Goal: Task Accomplishment & Management: Manage account settings

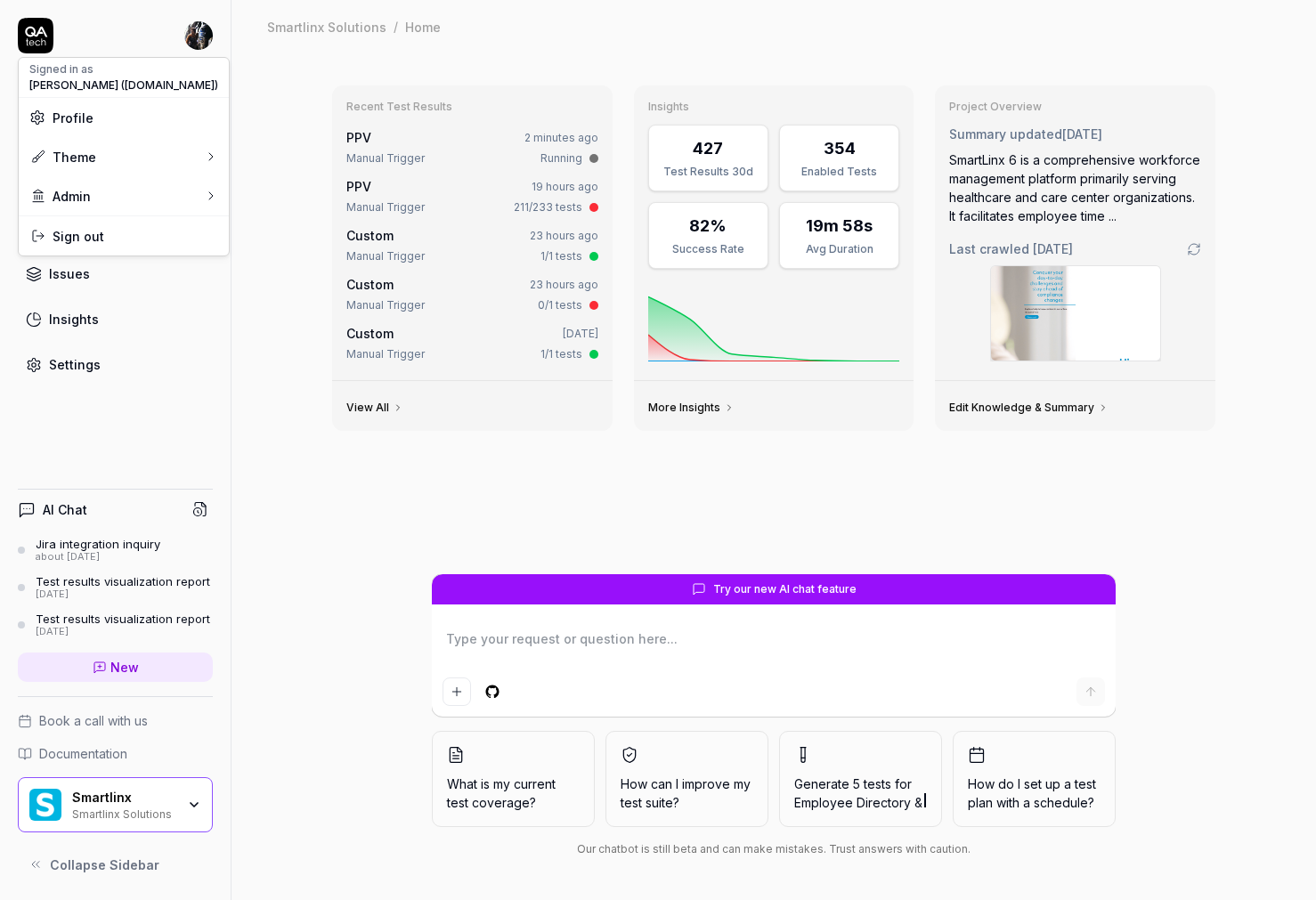
click at [271, 392] on html "Dashboard Test Cases Test Plans Results Issues Insights Settings AI Chat Jira i…" at bounding box center [658, 450] width 1316 height 900
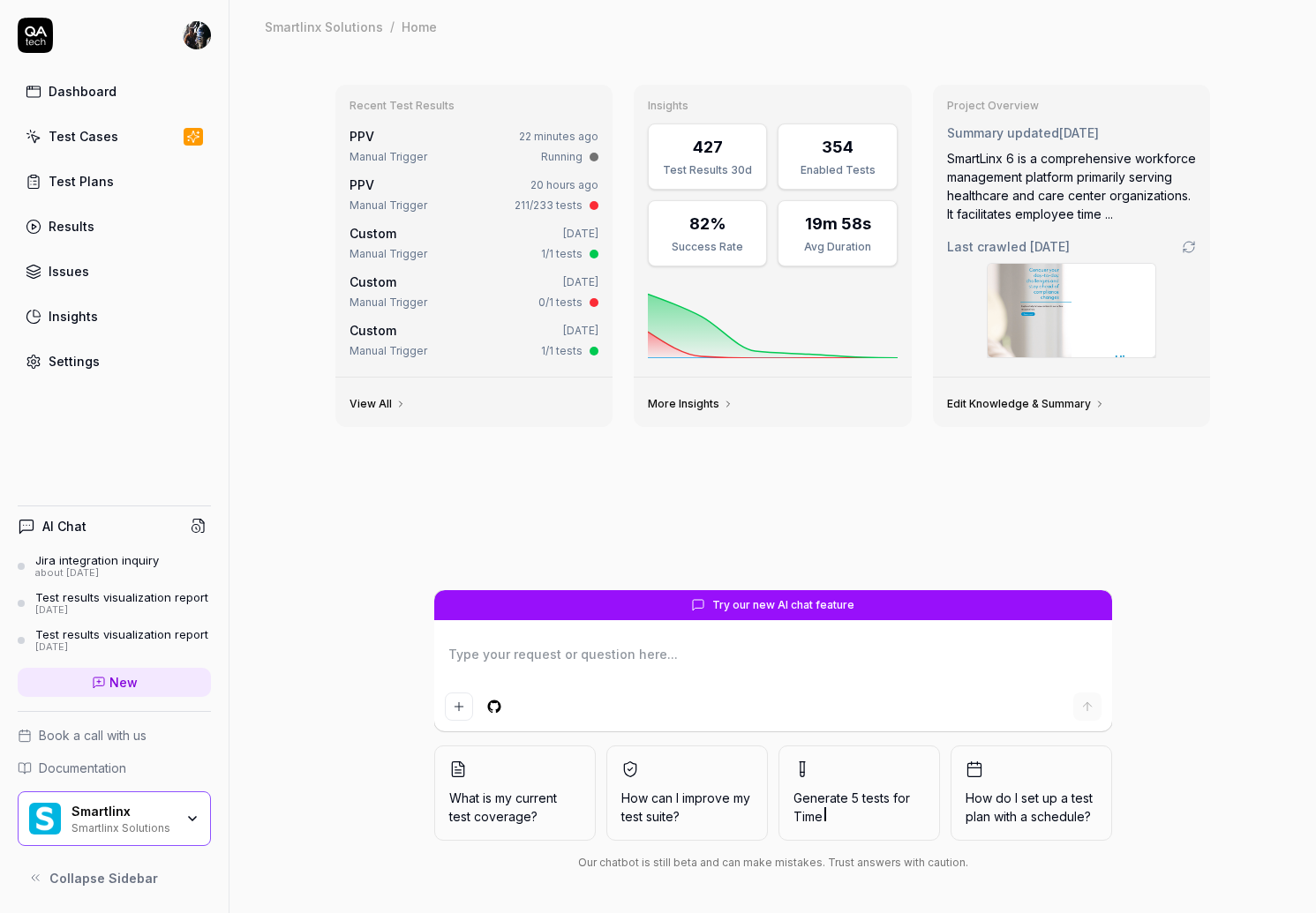
type textarea "*"
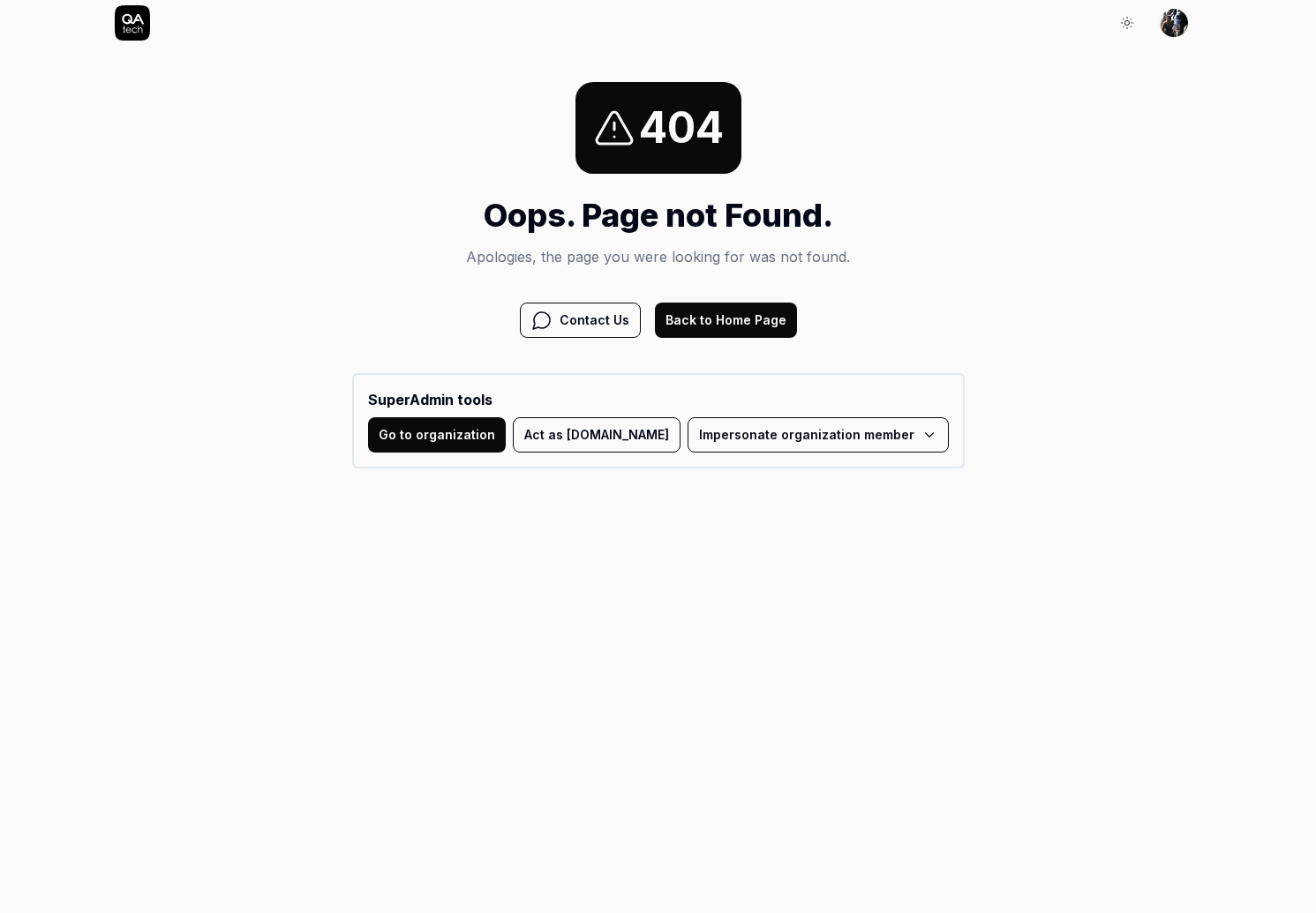
click at [739, 321] on button "Back to Home Page" at bounding box center [725, 321] width 142 height 35
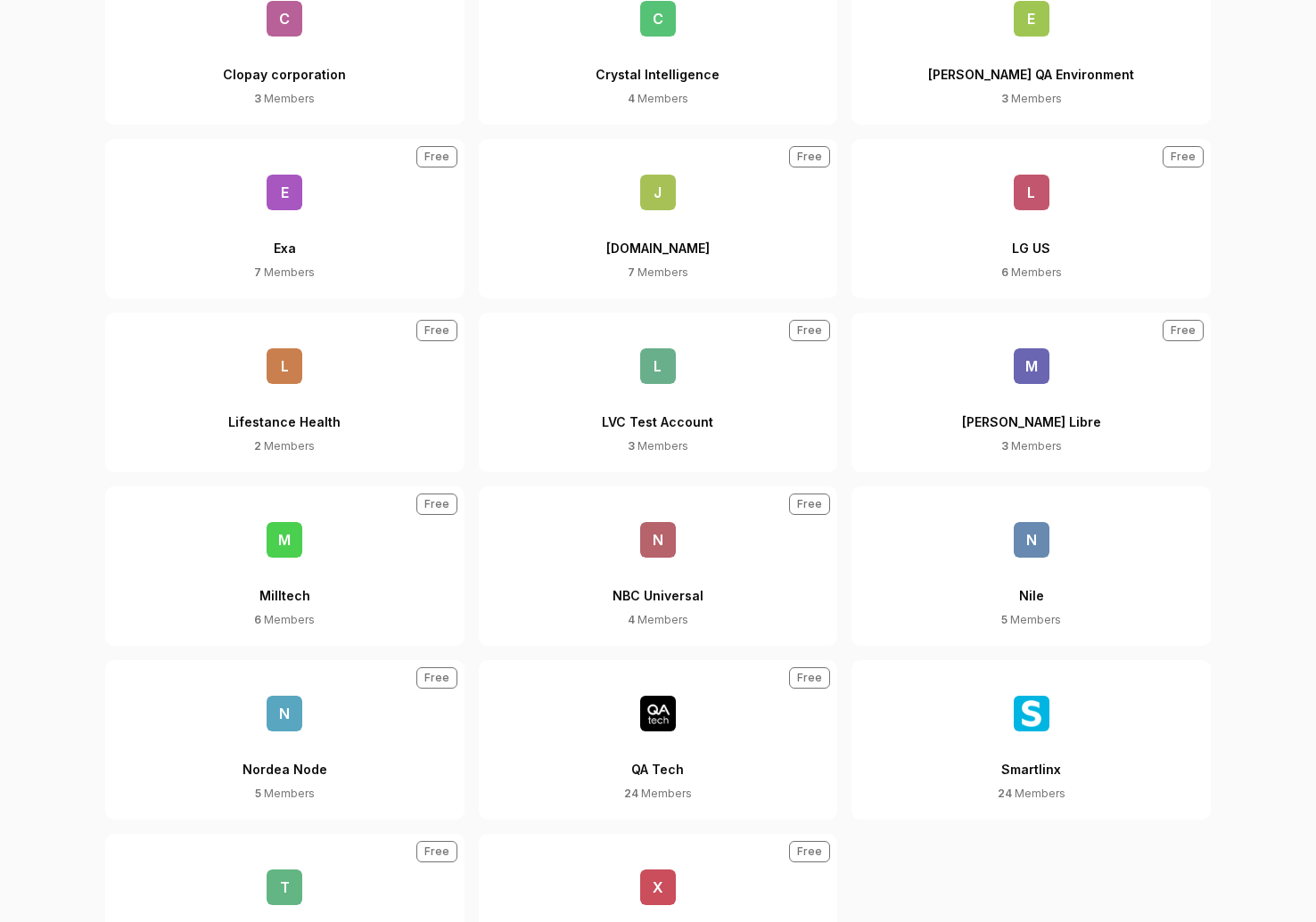
scroll to position [747, 0]
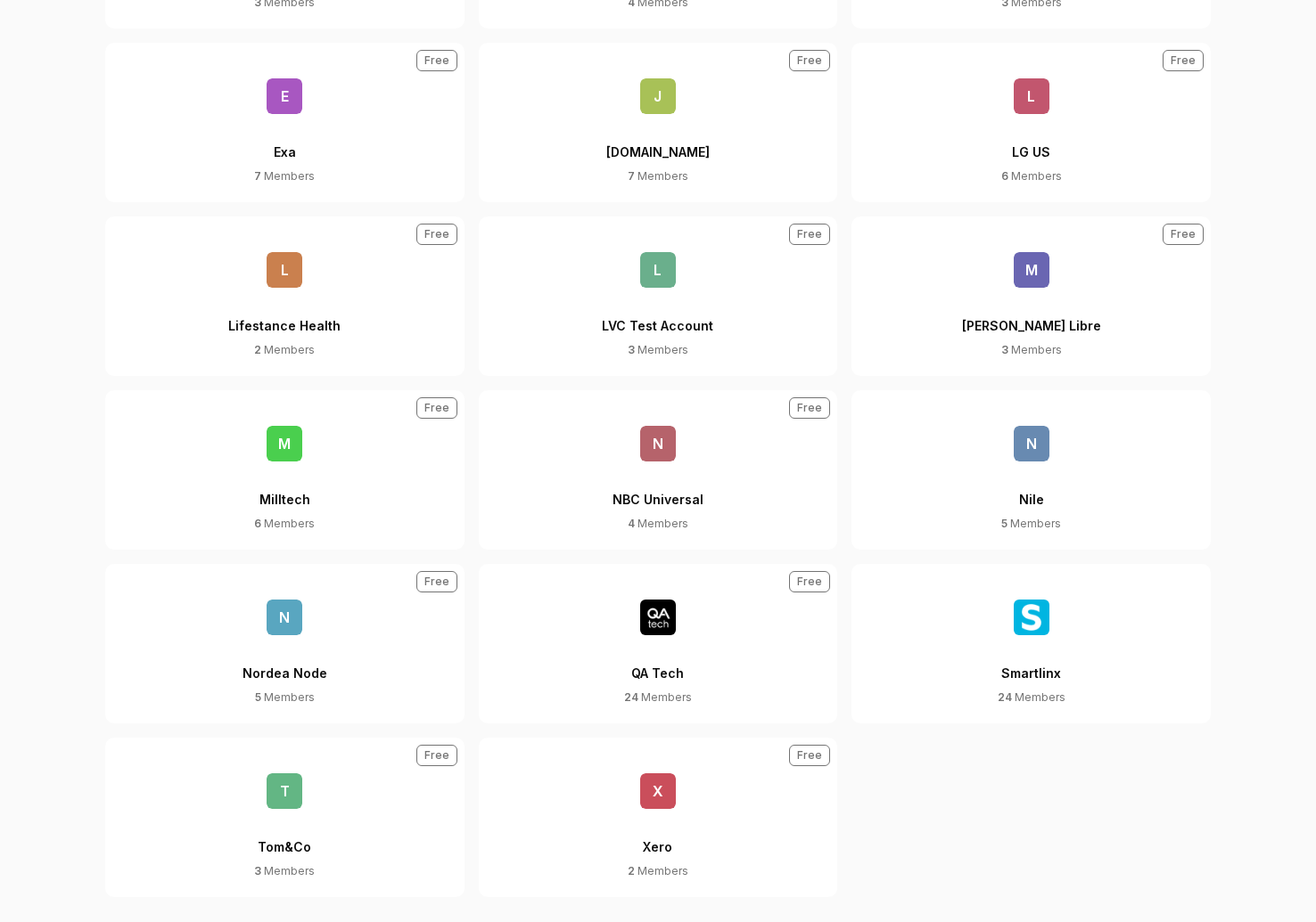
click at [1089, 667] on button "Smartlinx 24 Members" at bounding box center [1030, 644] width 360 height 160
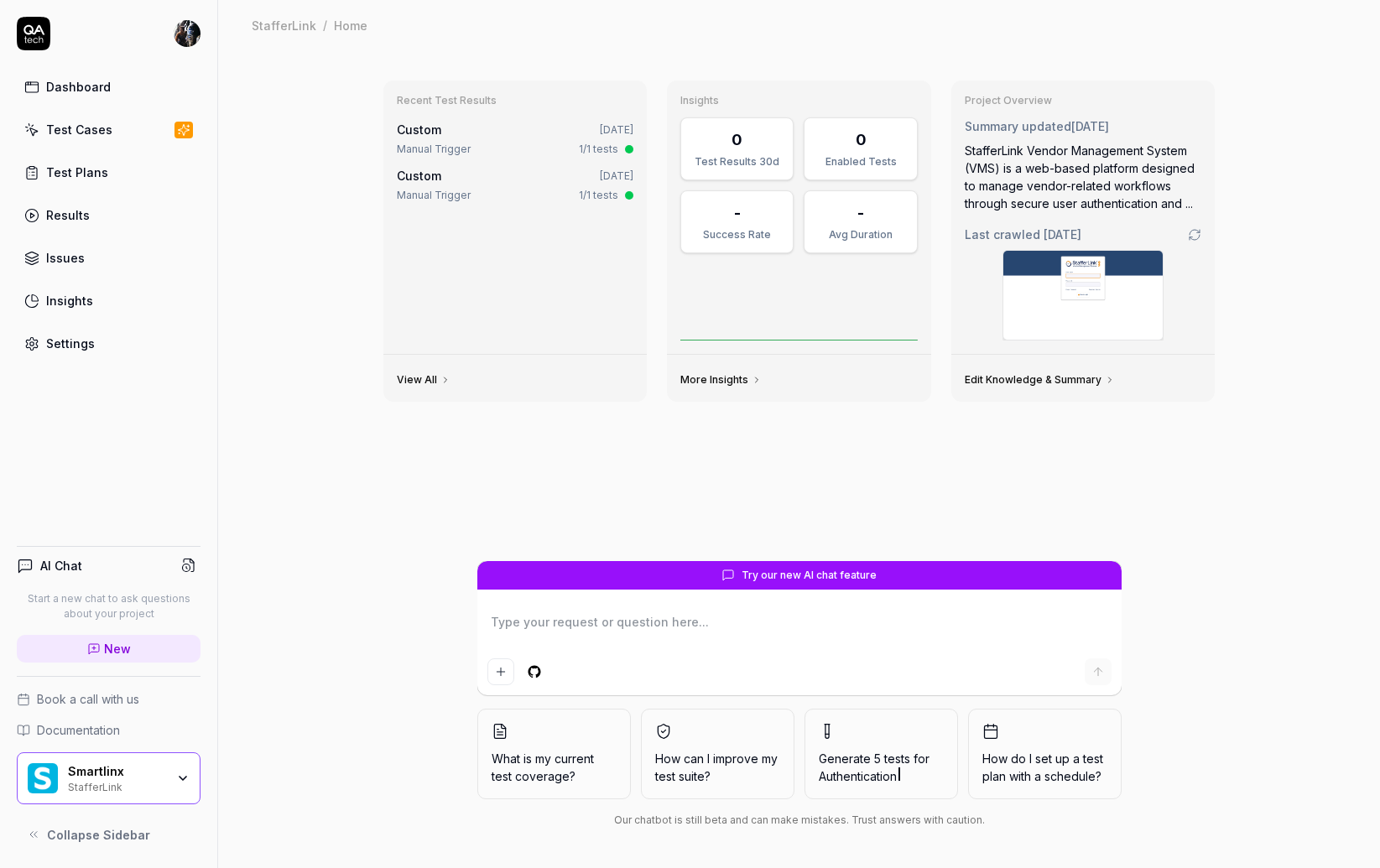
click at [174, 783] on div "Smartlinx StafferLink" at bounding box center [122, 779] width 108 height 28
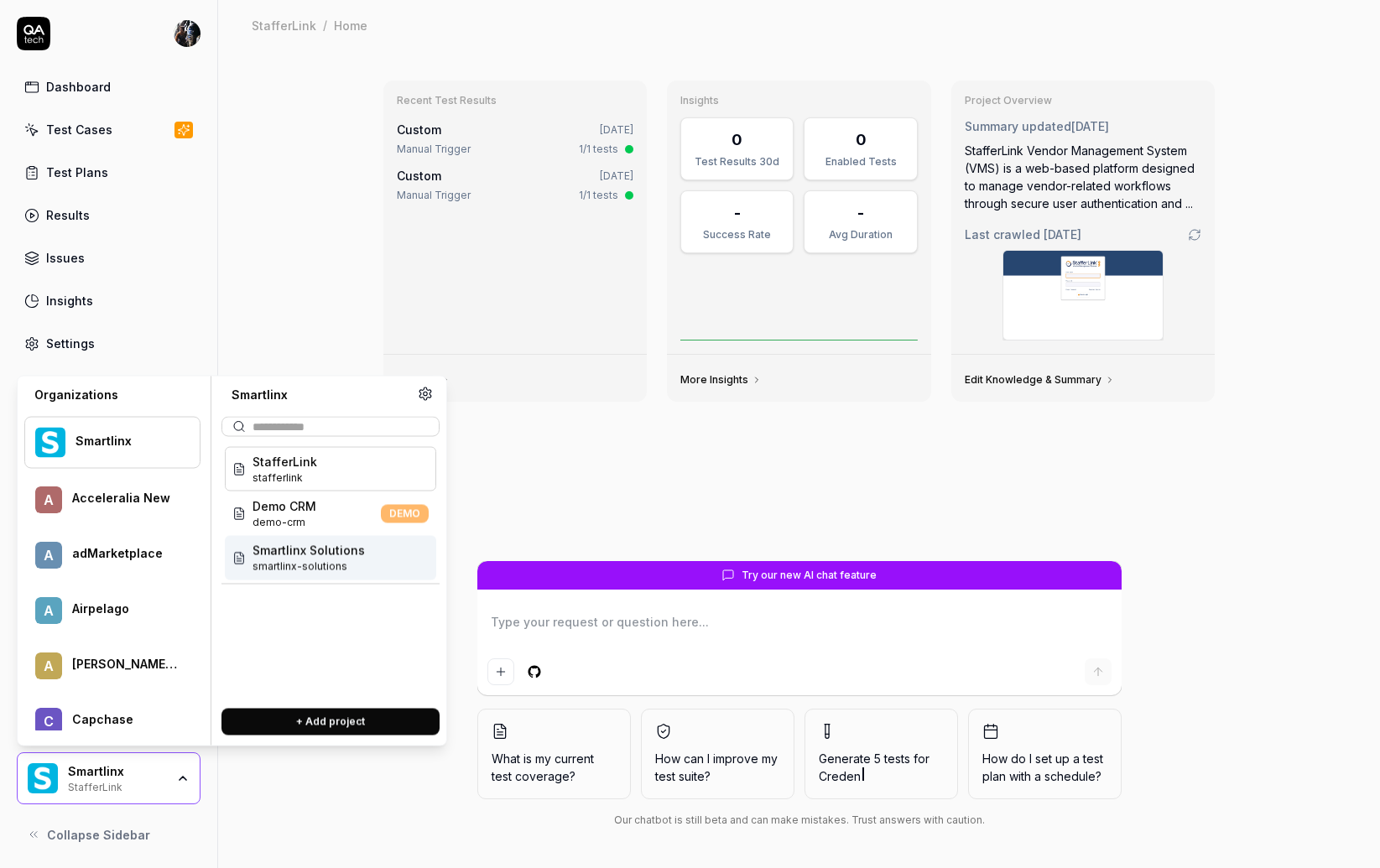
click at [321, 564] on span "smartlinx-solutions" at bounding box center [309, 567] width 112 height 15
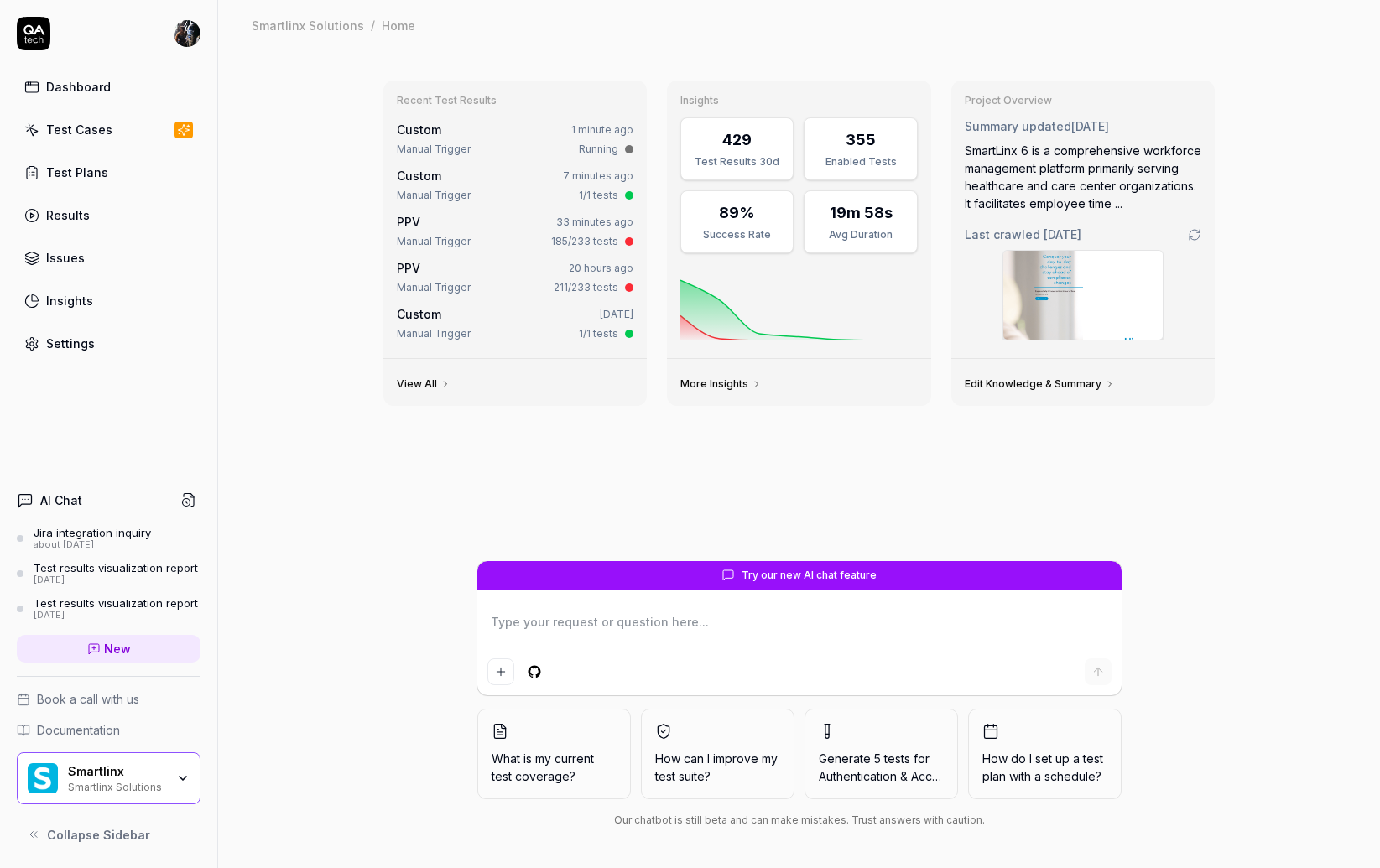
type textarea "*"
click at [629, 242] on div at bounding box center [629, 241] width 8 height 8
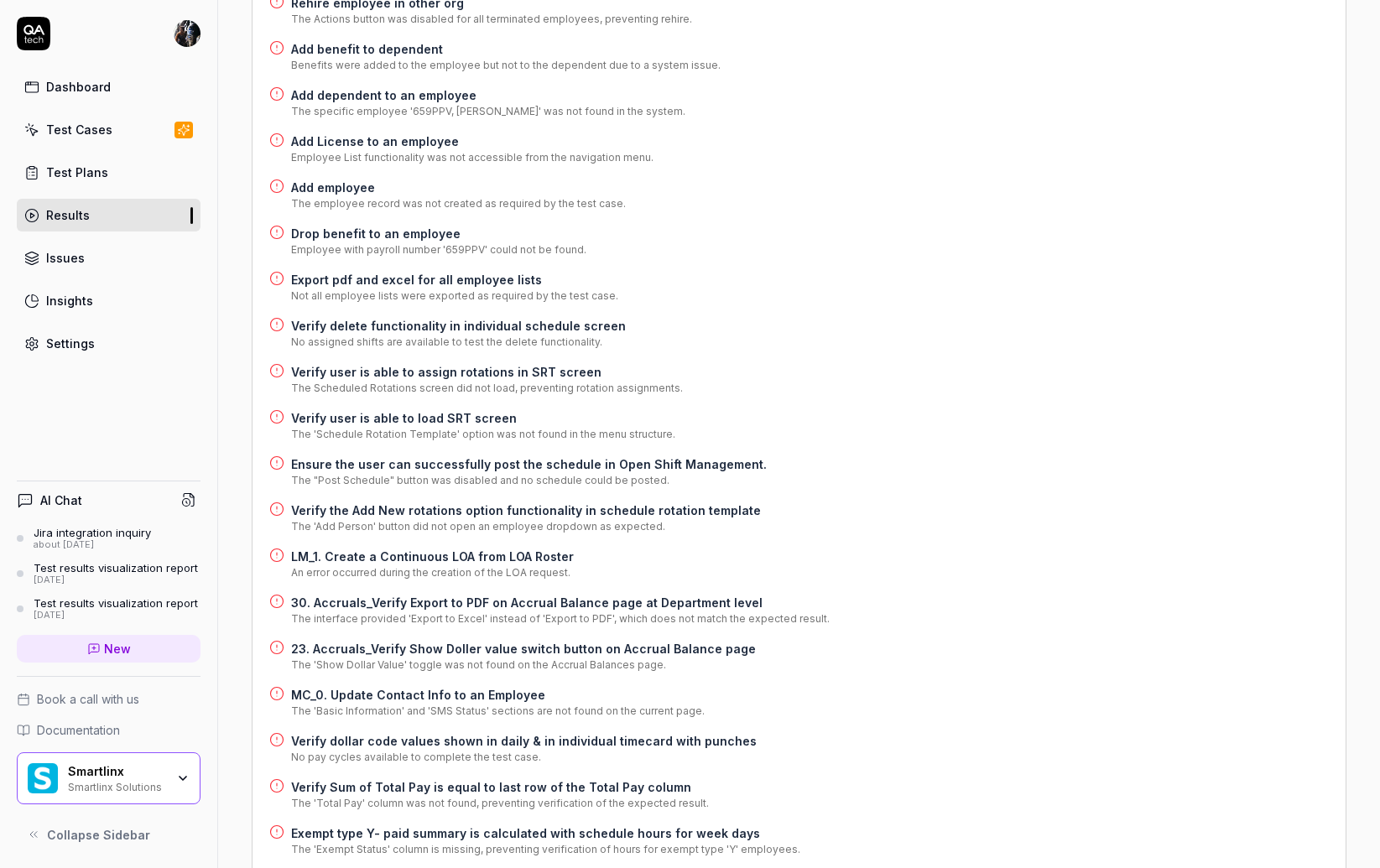
scroll to position [540, 0]
click at [446, 684] on h4 "MC_0. Update Contact Info to an Employee" at bounding box center [498, 693] width 414 height 18
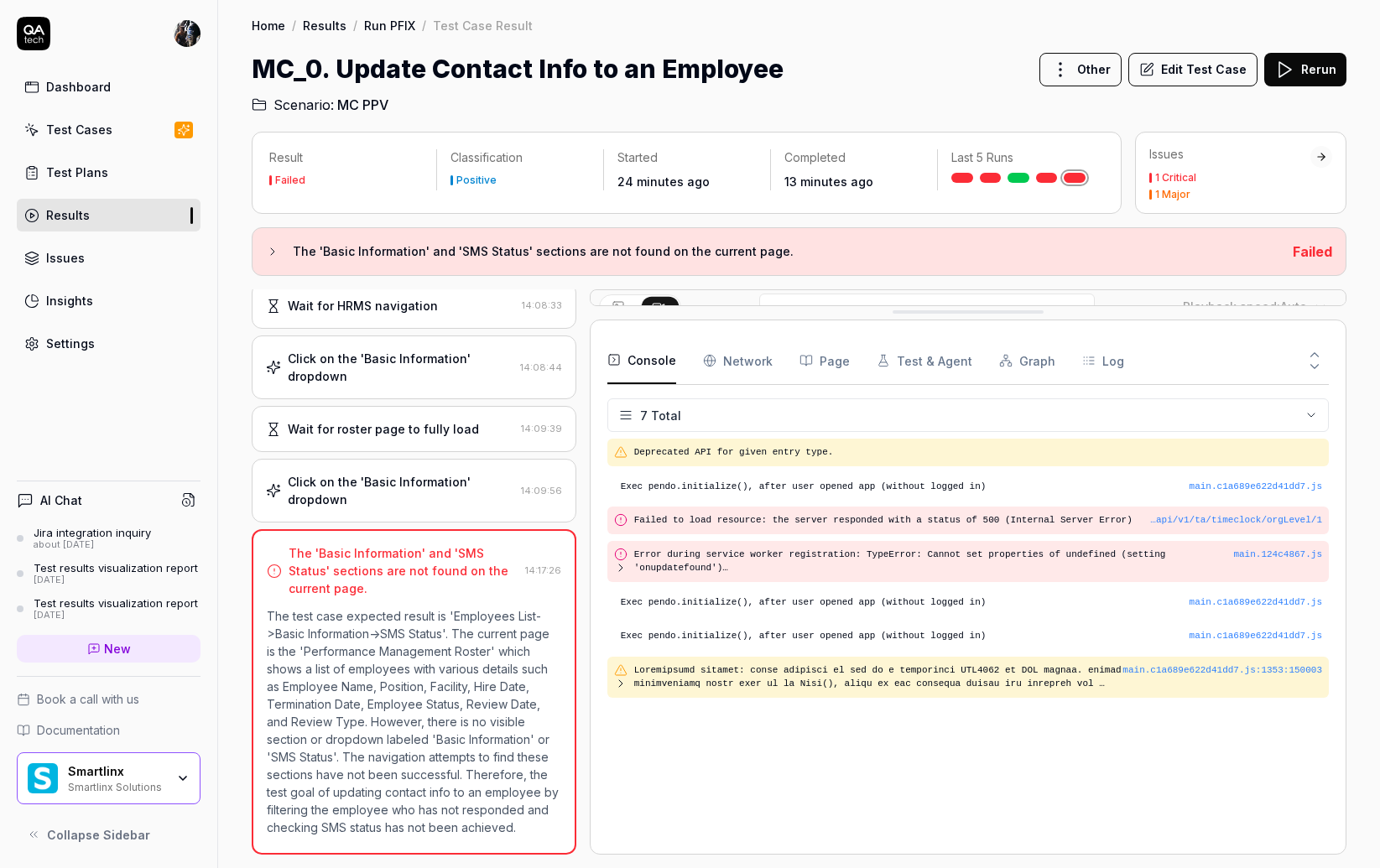
drag, startPoint x: 972, startPoint y: 776, endPoint x: 952, endPoint y: 310, distance: 466.4
click at [735, 360] on Requests "Network" at bounding box center [737, 361] width 70 height 47
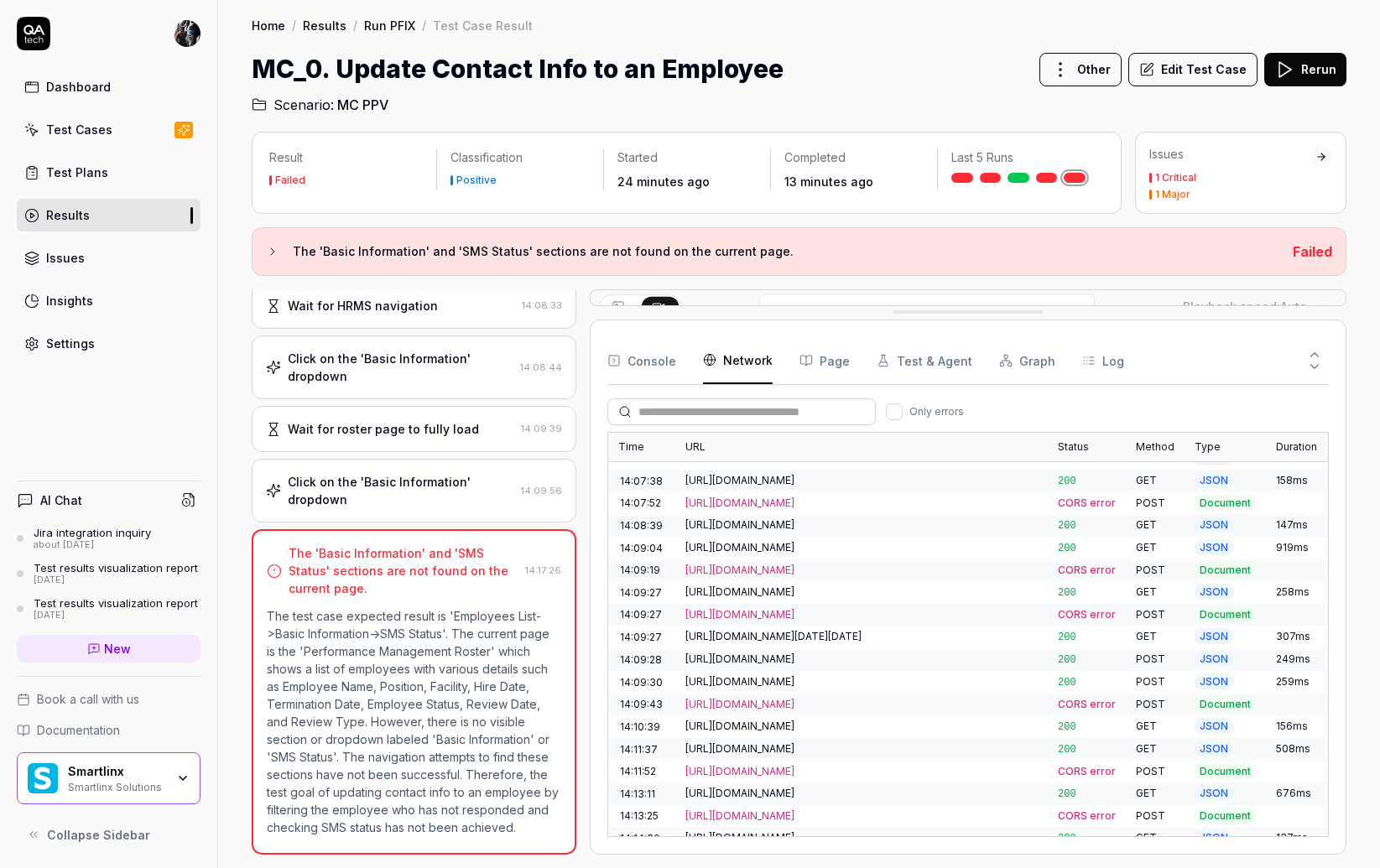
scroll to position [1303, 0]
click at [827, 354] on button "Page" at bounding box center [825, 361] width 50 height 47
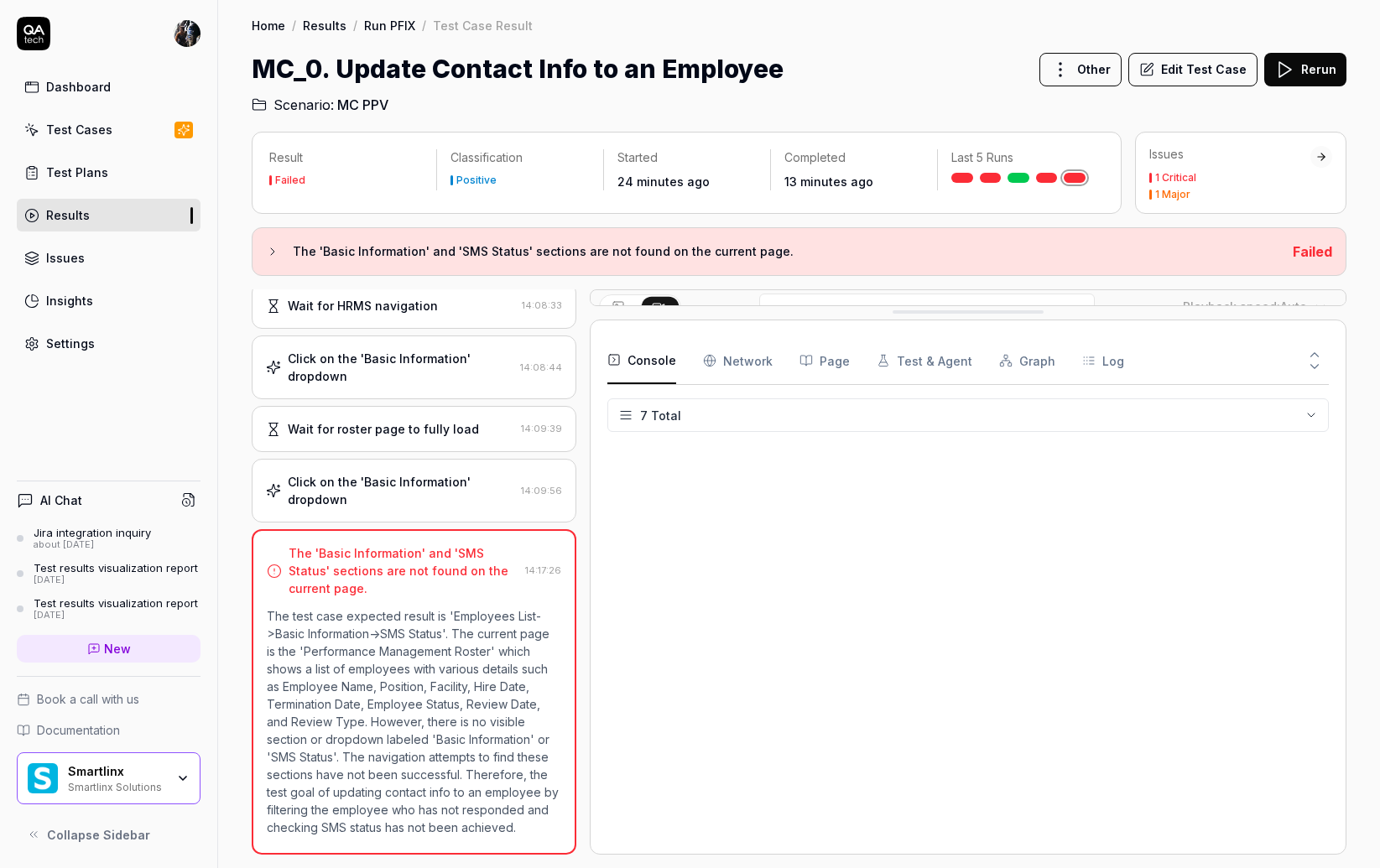
click at [648, 361] on button "Console" at bounding box center [642, 361] width 69 height 47
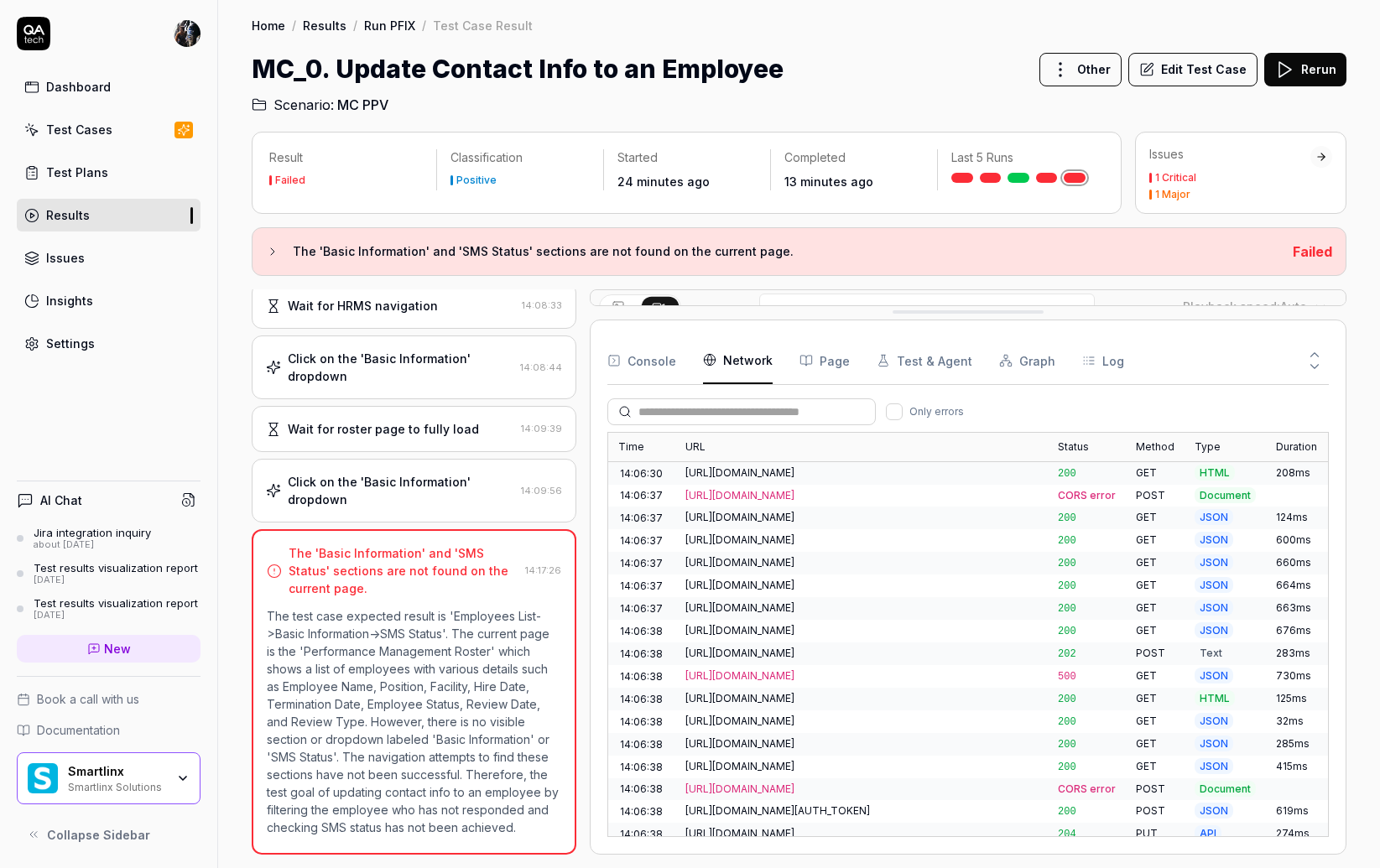
click at [733, 372] on Requests "Network" at bounding box center [737, 361] width 70 height 47
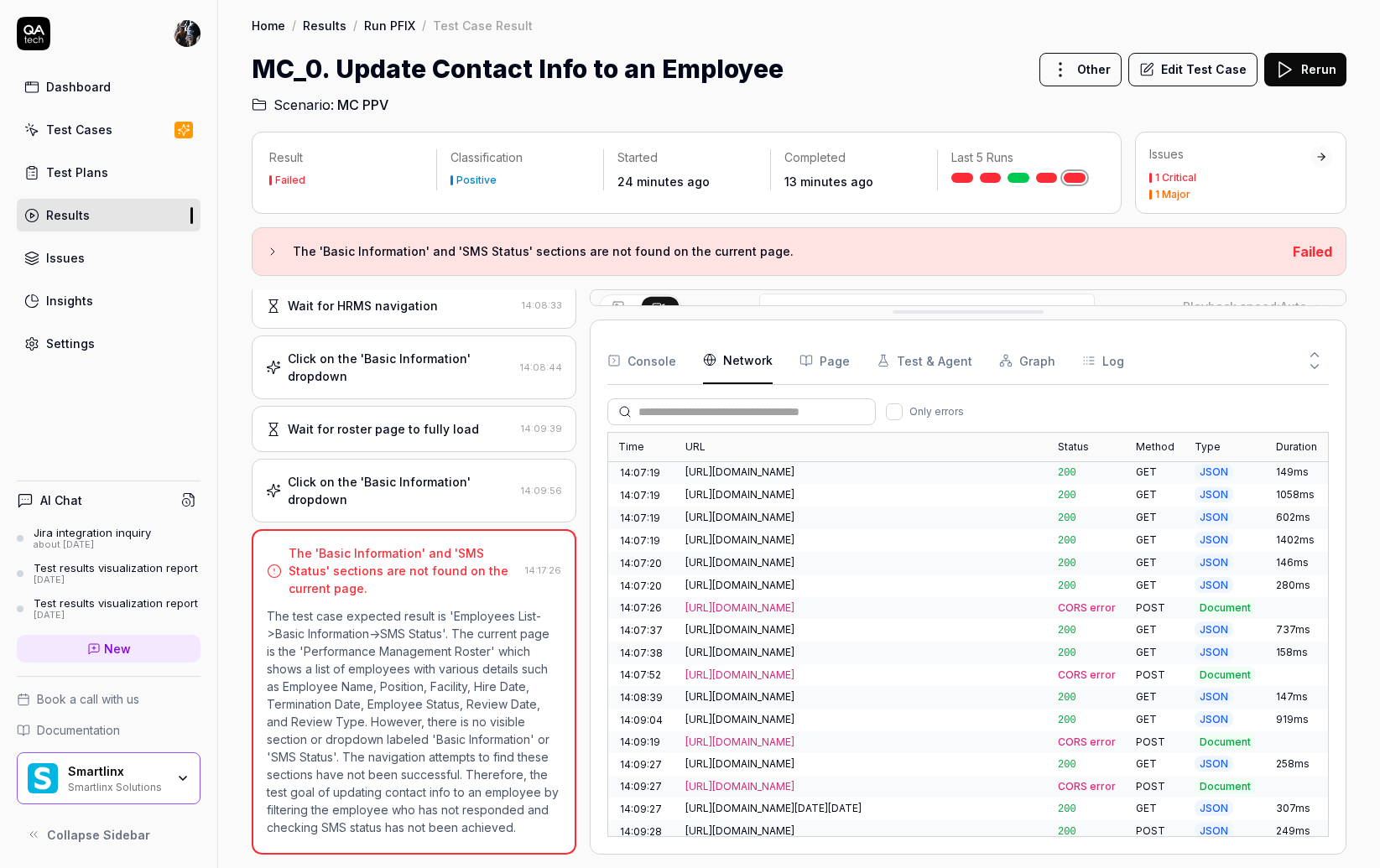
scroll to position [1128, 0]
click at [784, 648] on div "[URL][DOMAIN_NAME]" at bounding box center [861, 655] width 353 height 15
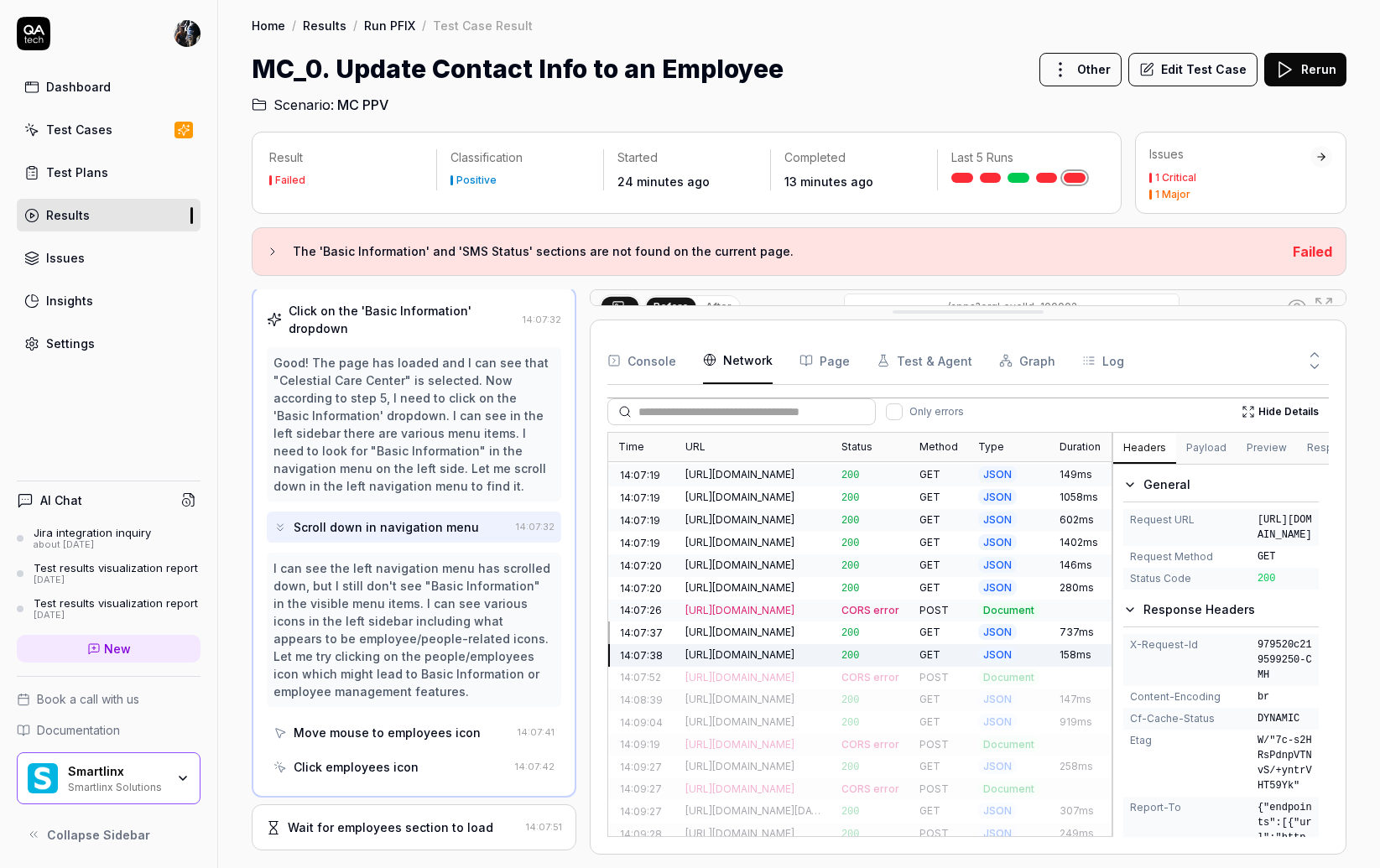
scroll to position [287, 0]
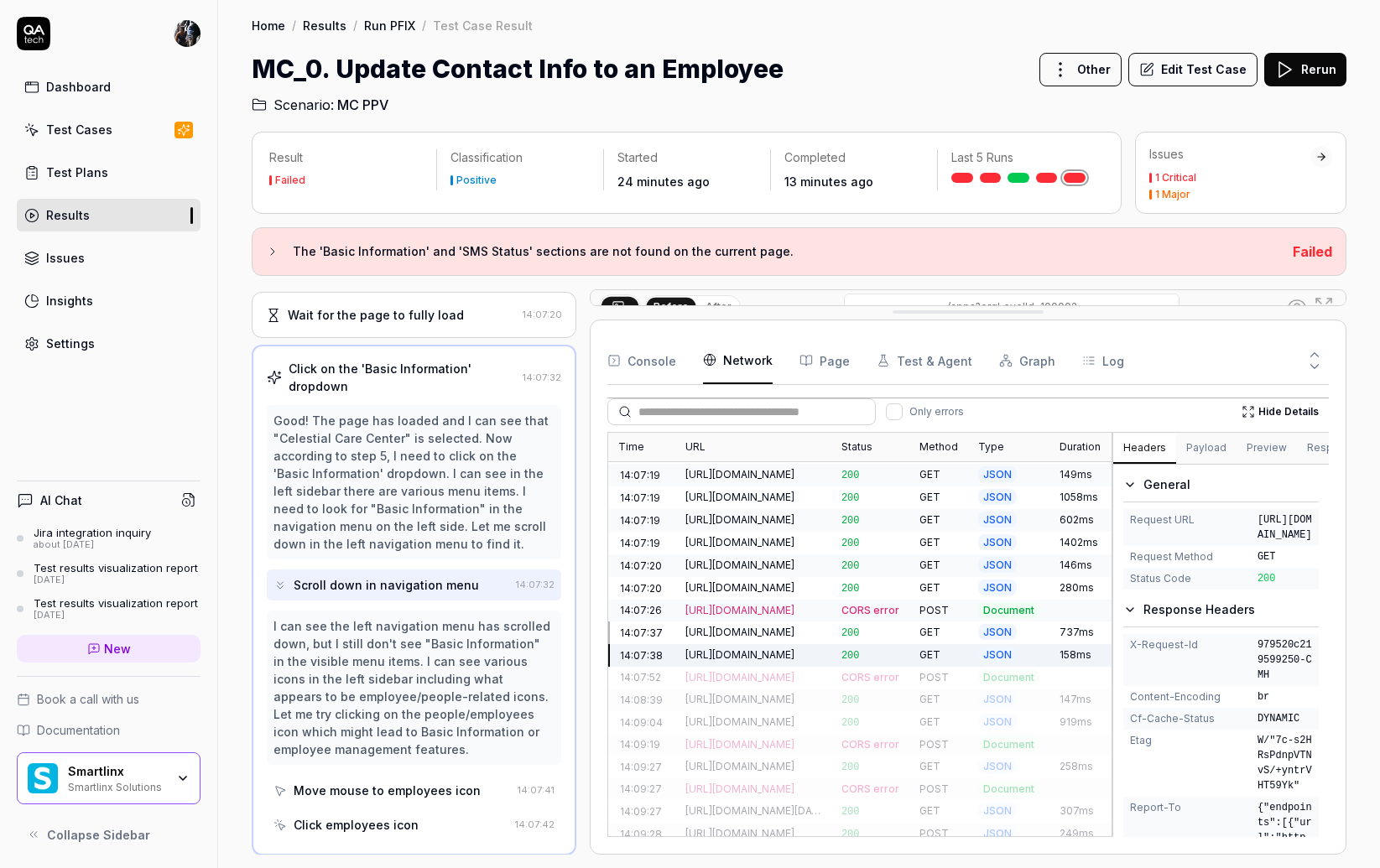
click at [767, 581] on div "[URL][DOMAIN_NAME]" at bounding box center [753, 588] width 136 height 15
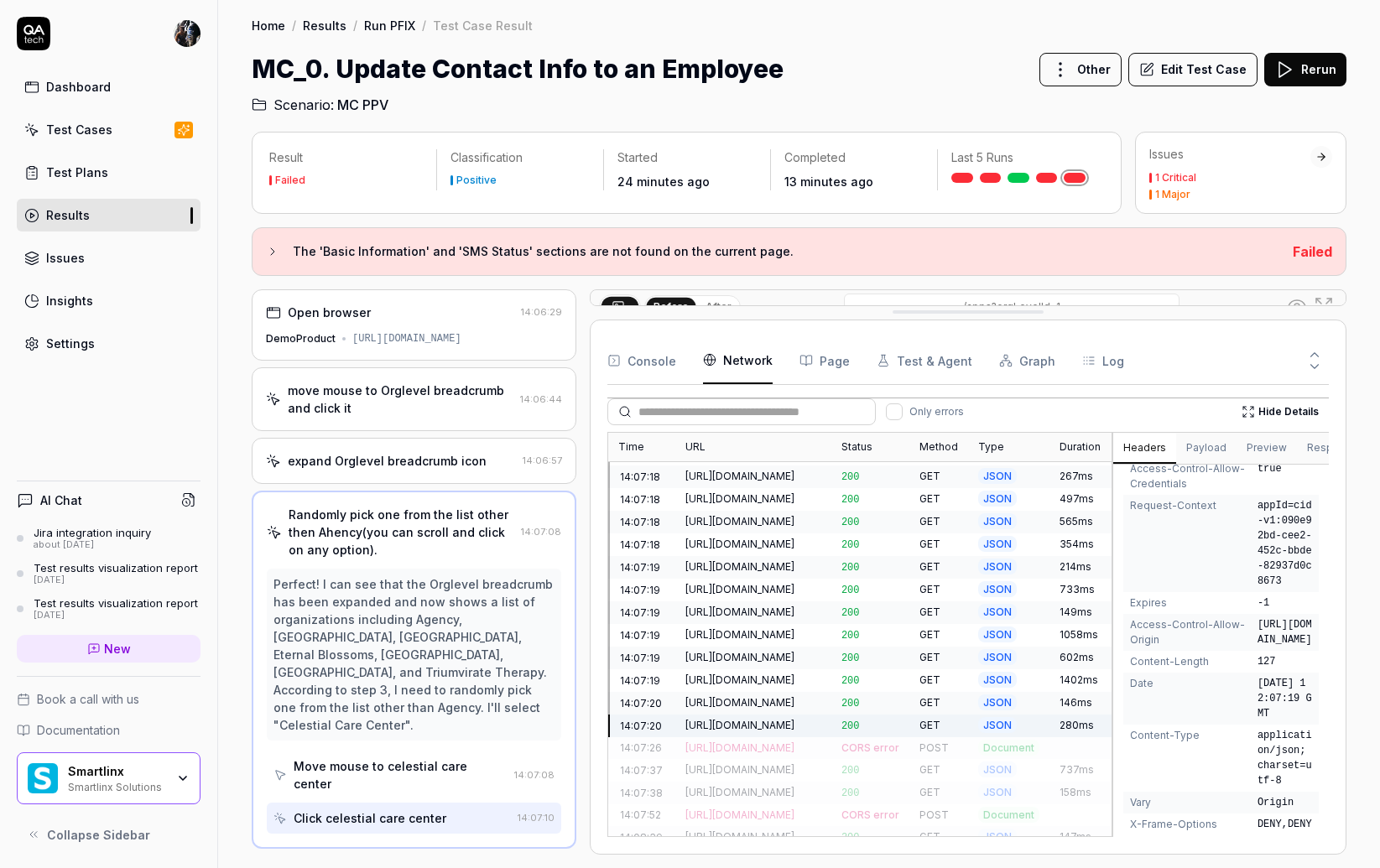
scroll to position [339, 0]
click at [1238, 405] on icon at bounding box center [1248, 411] width 13 height 13
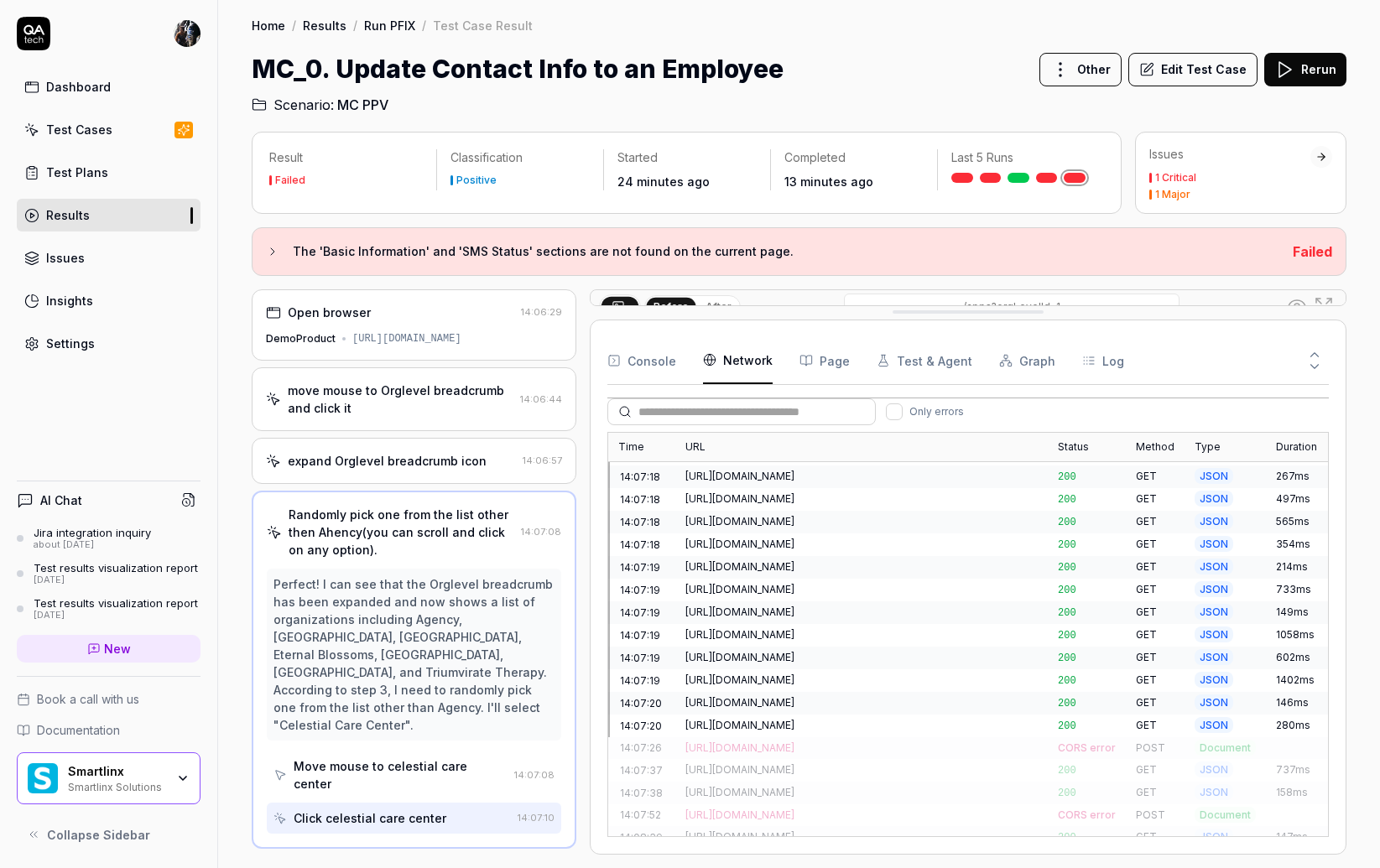
click at [899, 624] on div "[URL][DOMAIN_NAME]" at bounding box center [861, 636] width 372 height 23
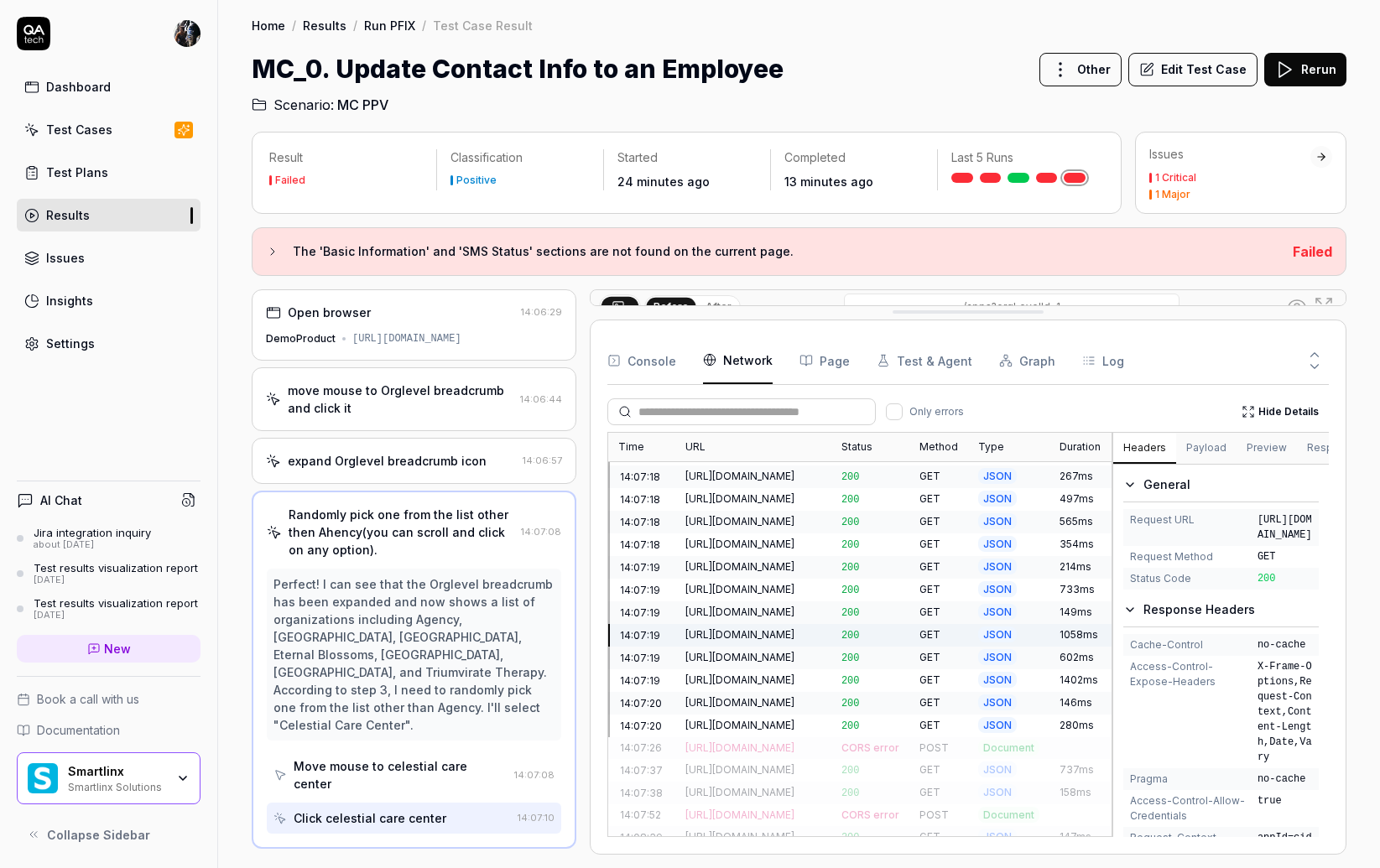
click at [1238, 446] on button "Preview" at bounding box center [1267, 449] width 60 height 30
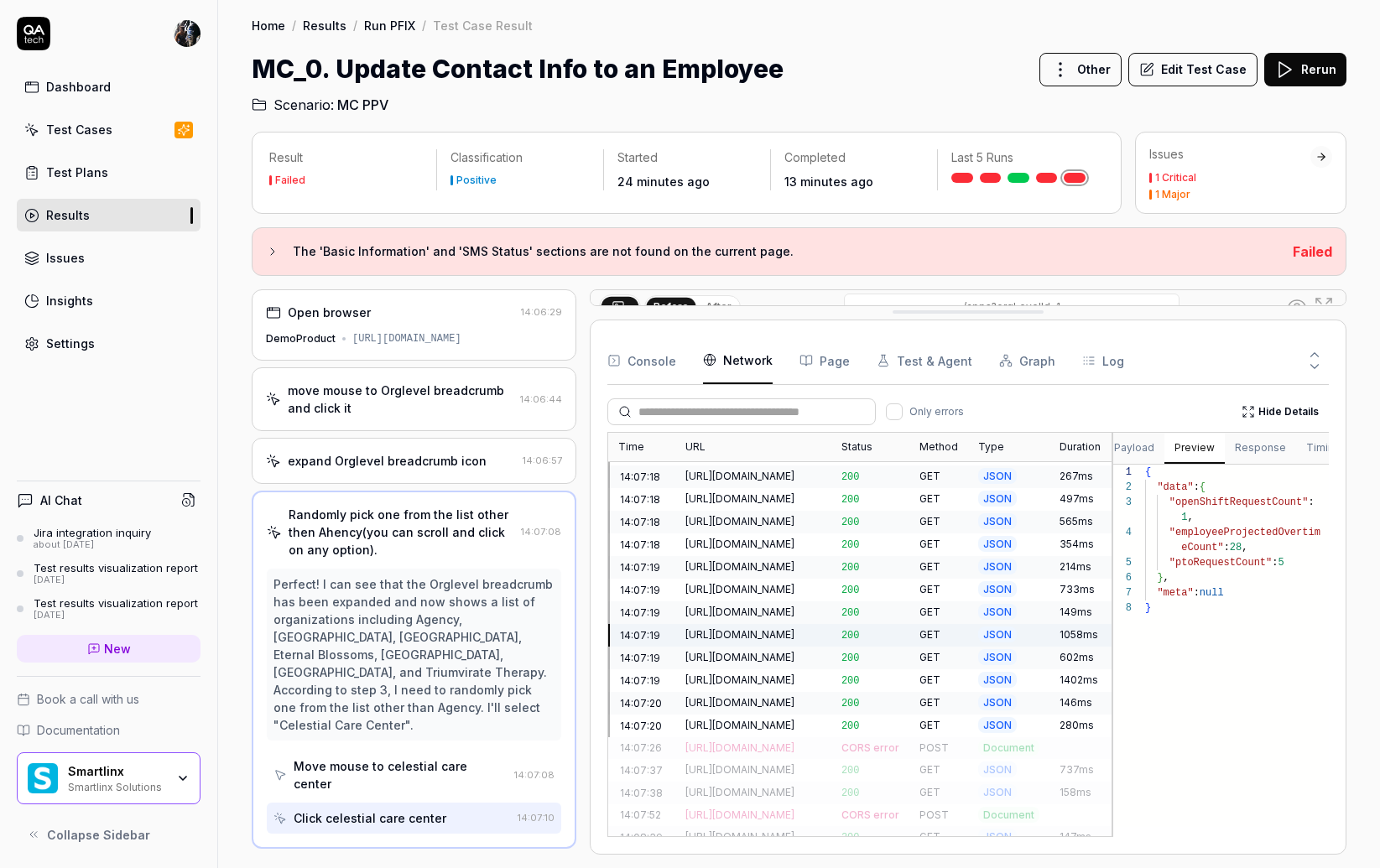
scroll to position [0, 80]
click at [1238, 452] on button "Response" at bounding box center [1253, 449] width 72 height 30
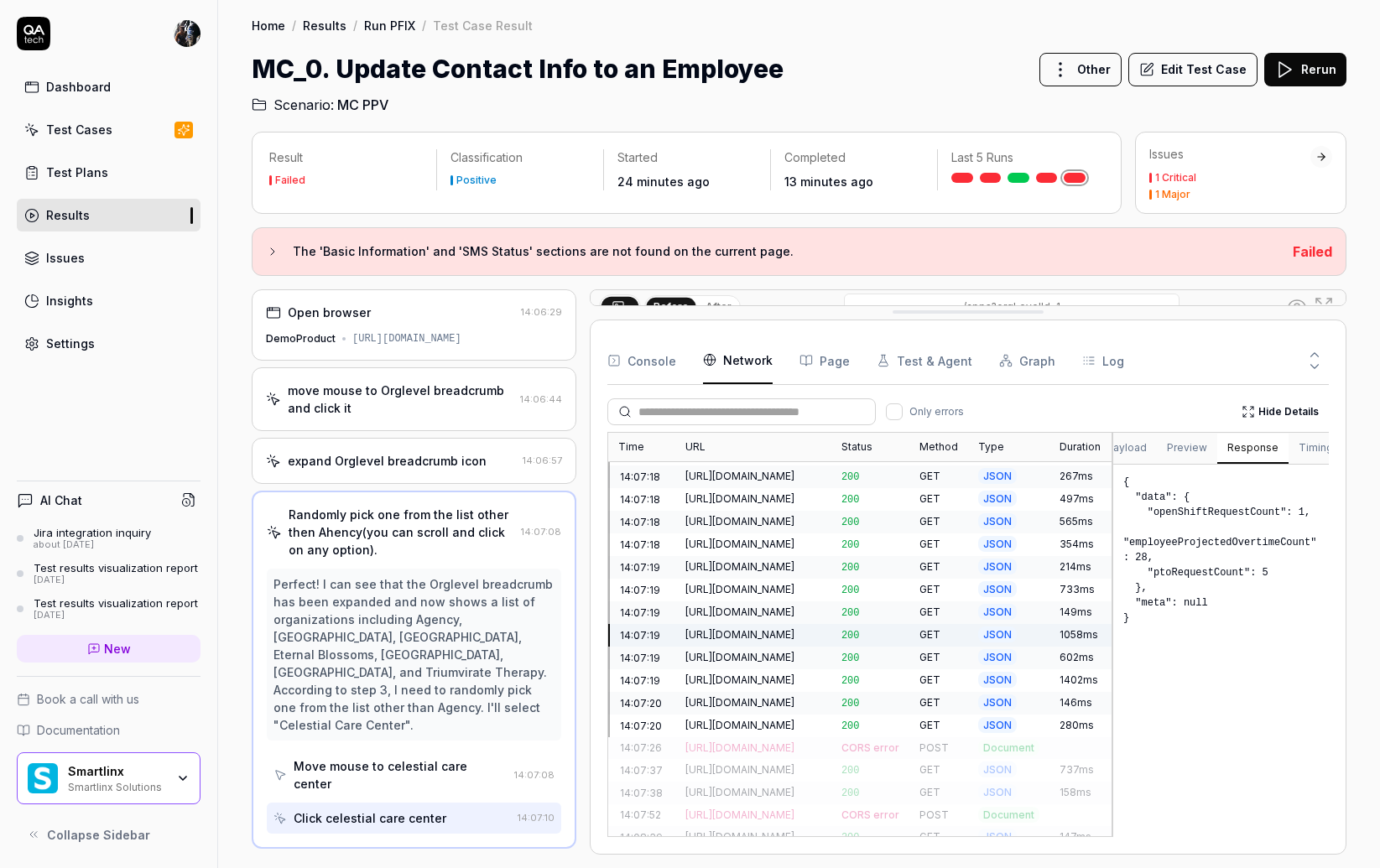
click at [1238, 444] on button "Timing" at bounding box center [1316, 449] width 55 height 30
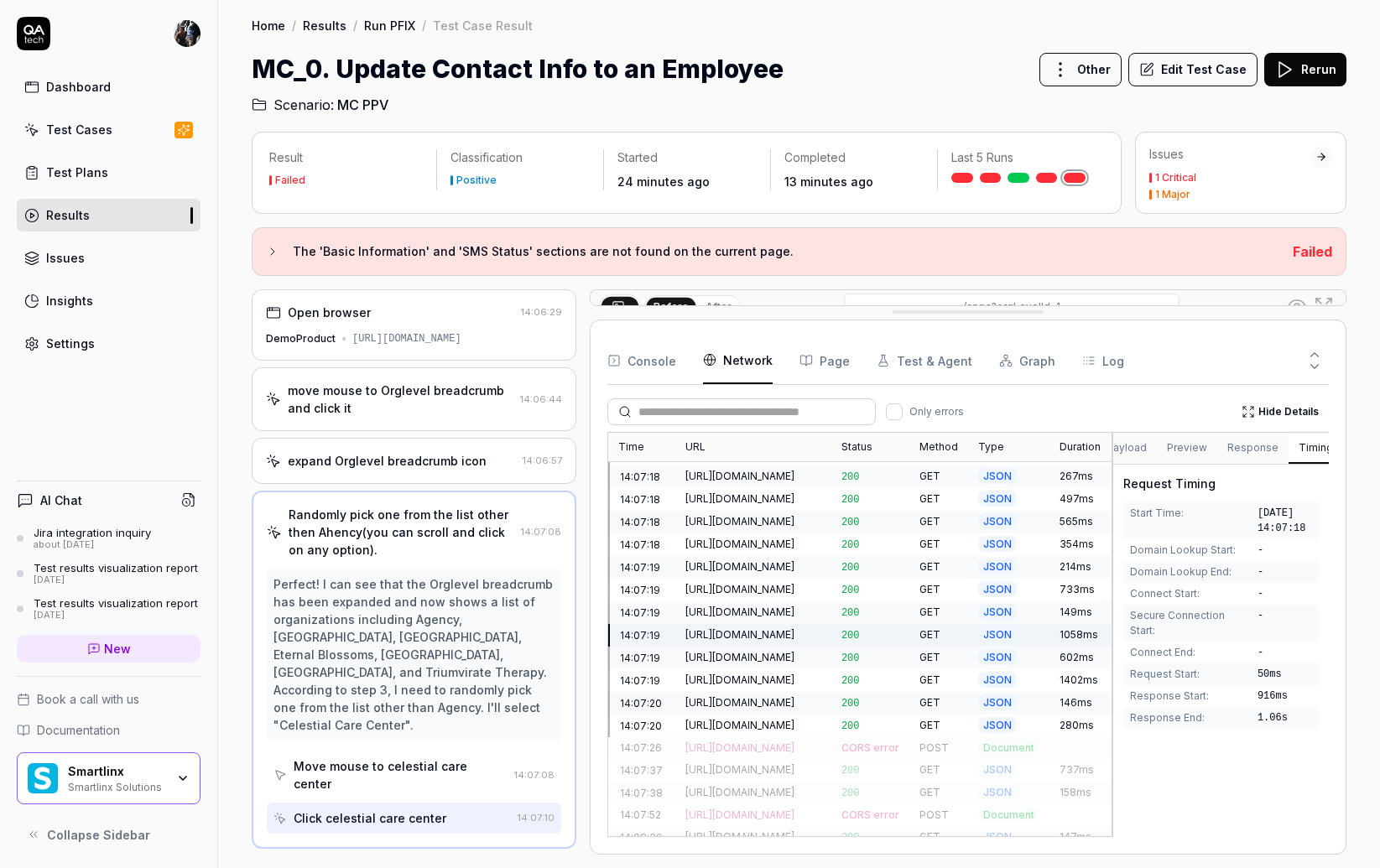
scroll to position [0, 0]
click at [1147, 443] on button "Headers" at bounding box center [1145, 449] width 63 height 30
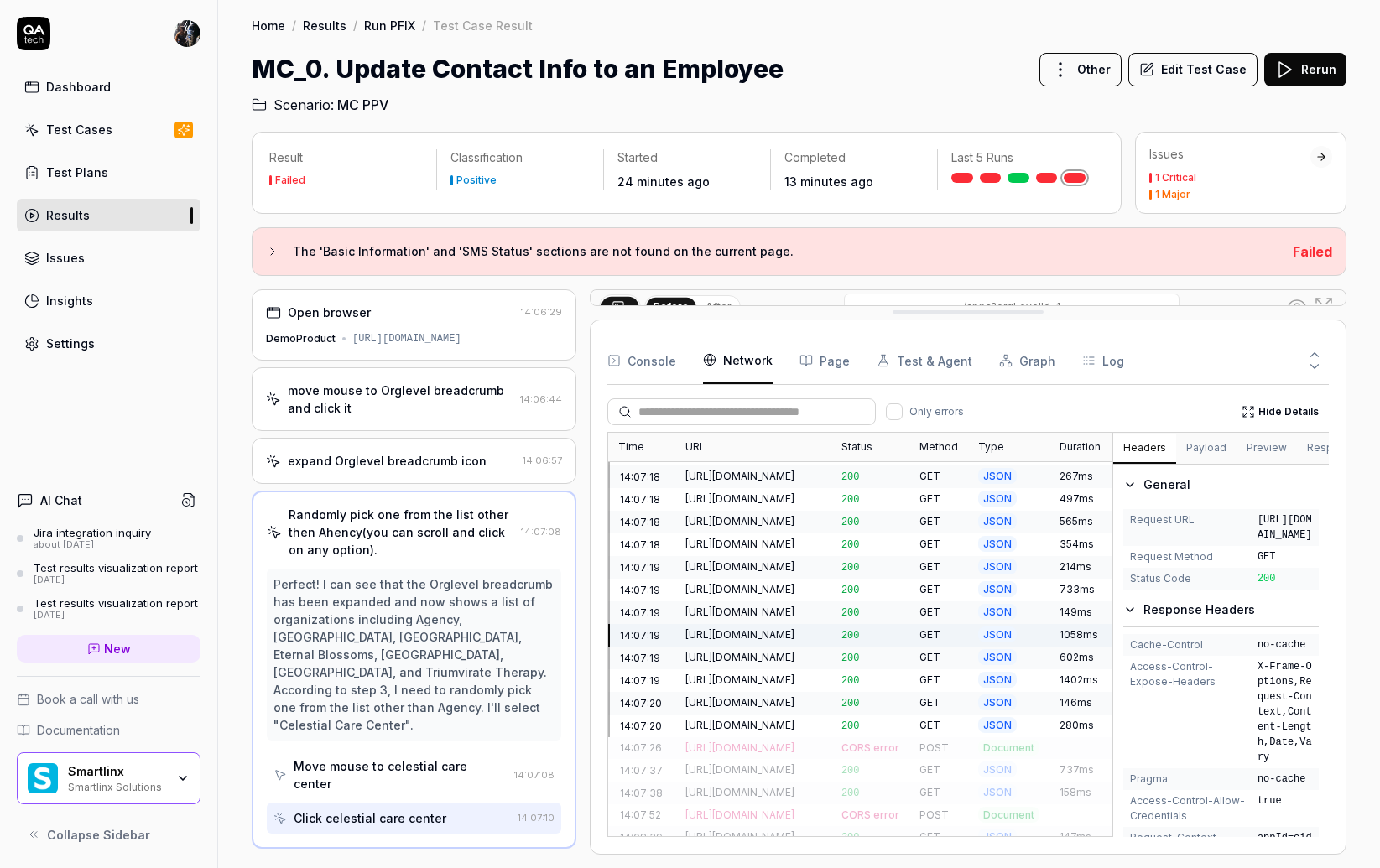
click at [1201, 443] on button "Payload" at bounding box center [1207, 449] width 60 height 30
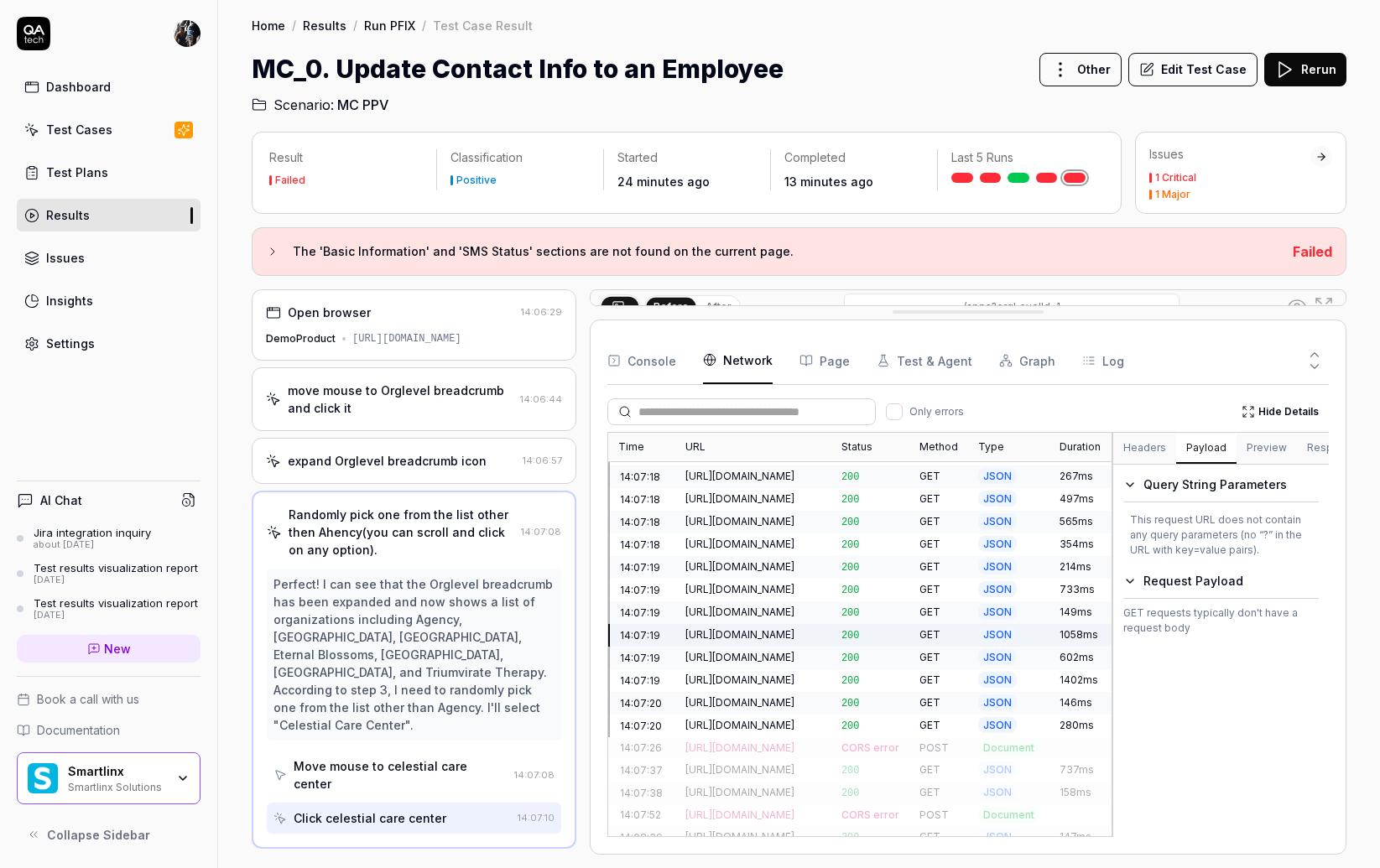
click at [1238, 443] on button "Preview" at bounding box center [1267, 449] width 60 height 30
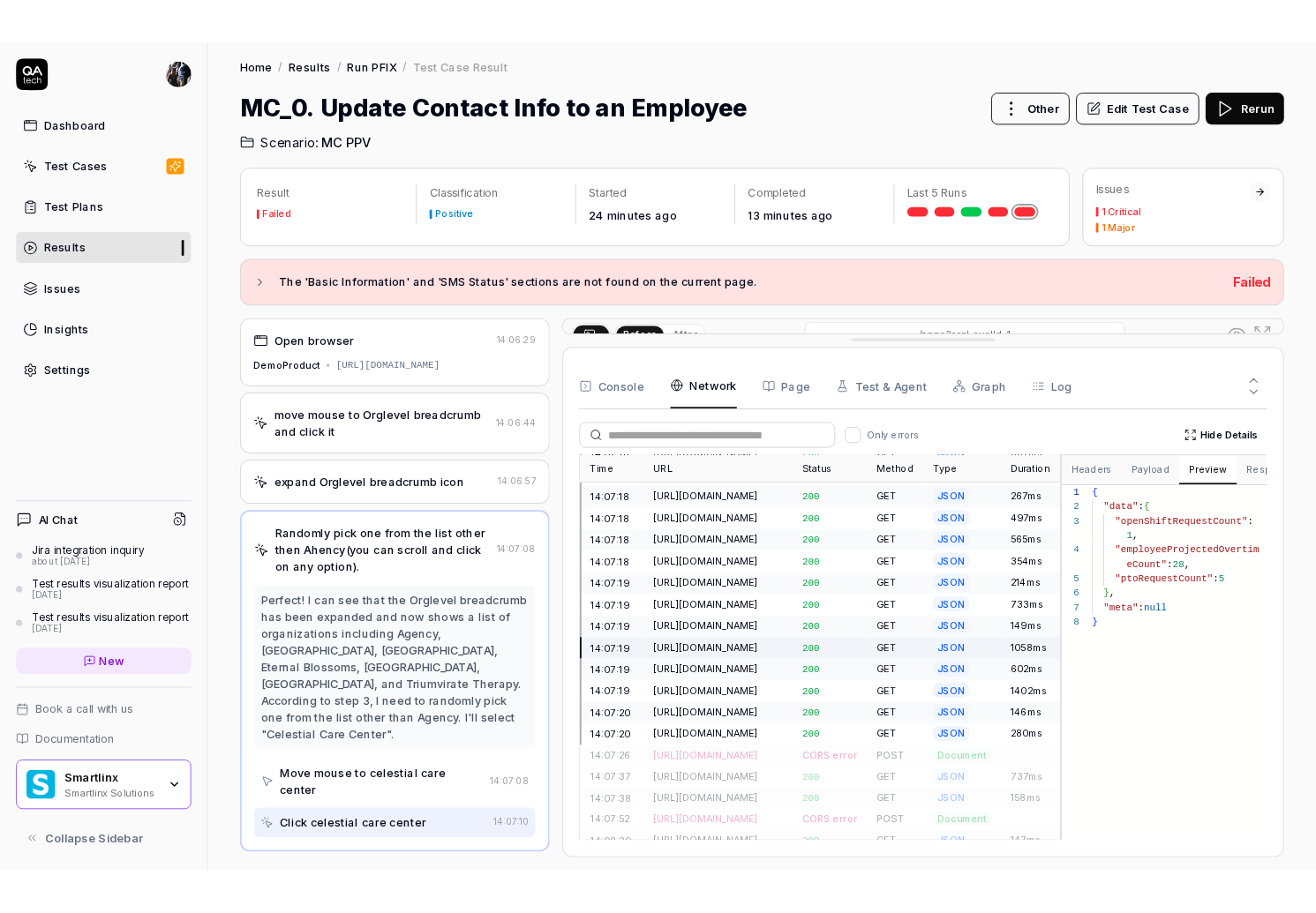
scroll to position [112, 0]
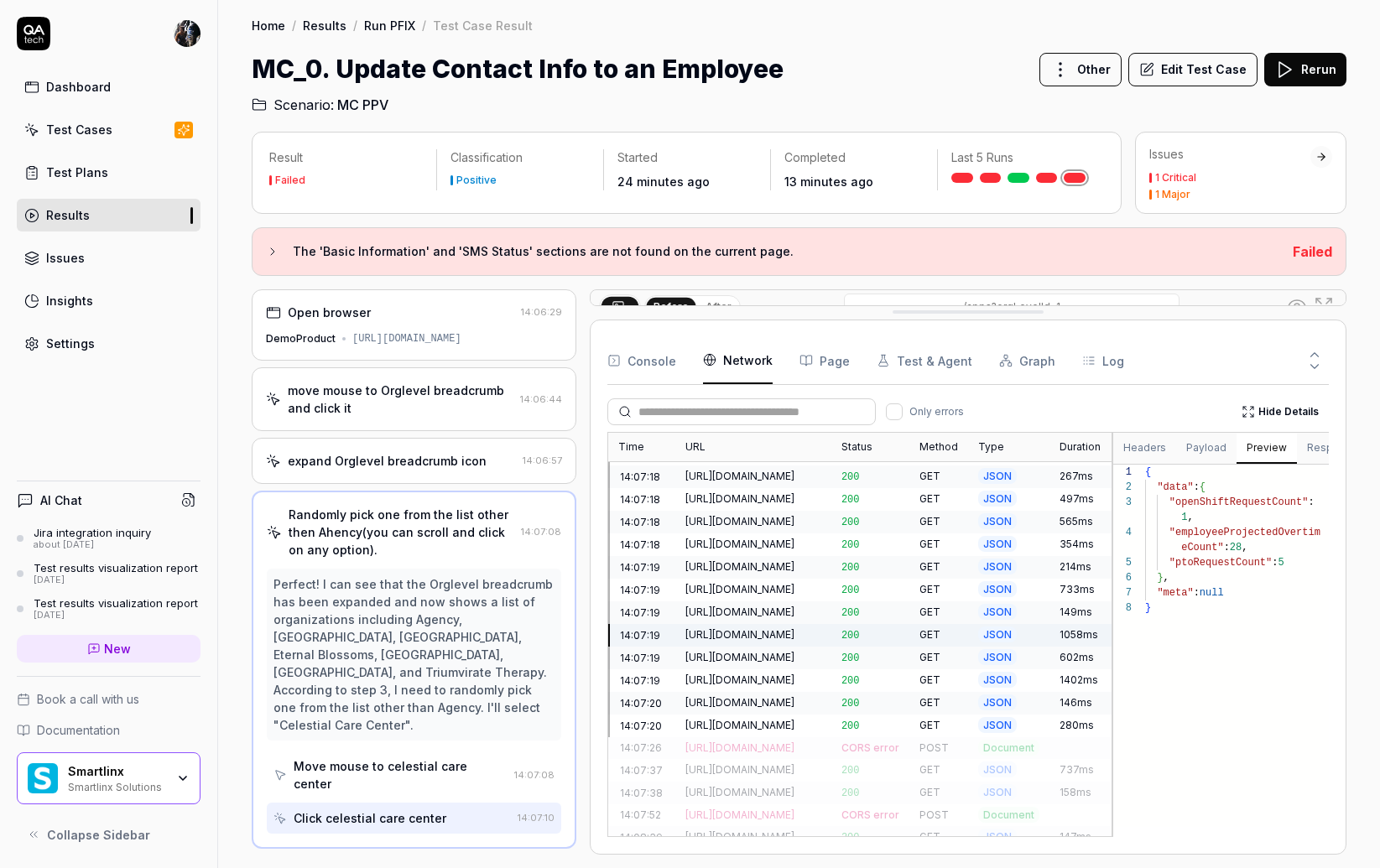
click at [87, 345] on div "Settings" at bounding box center [70, 344] width 49 height 18
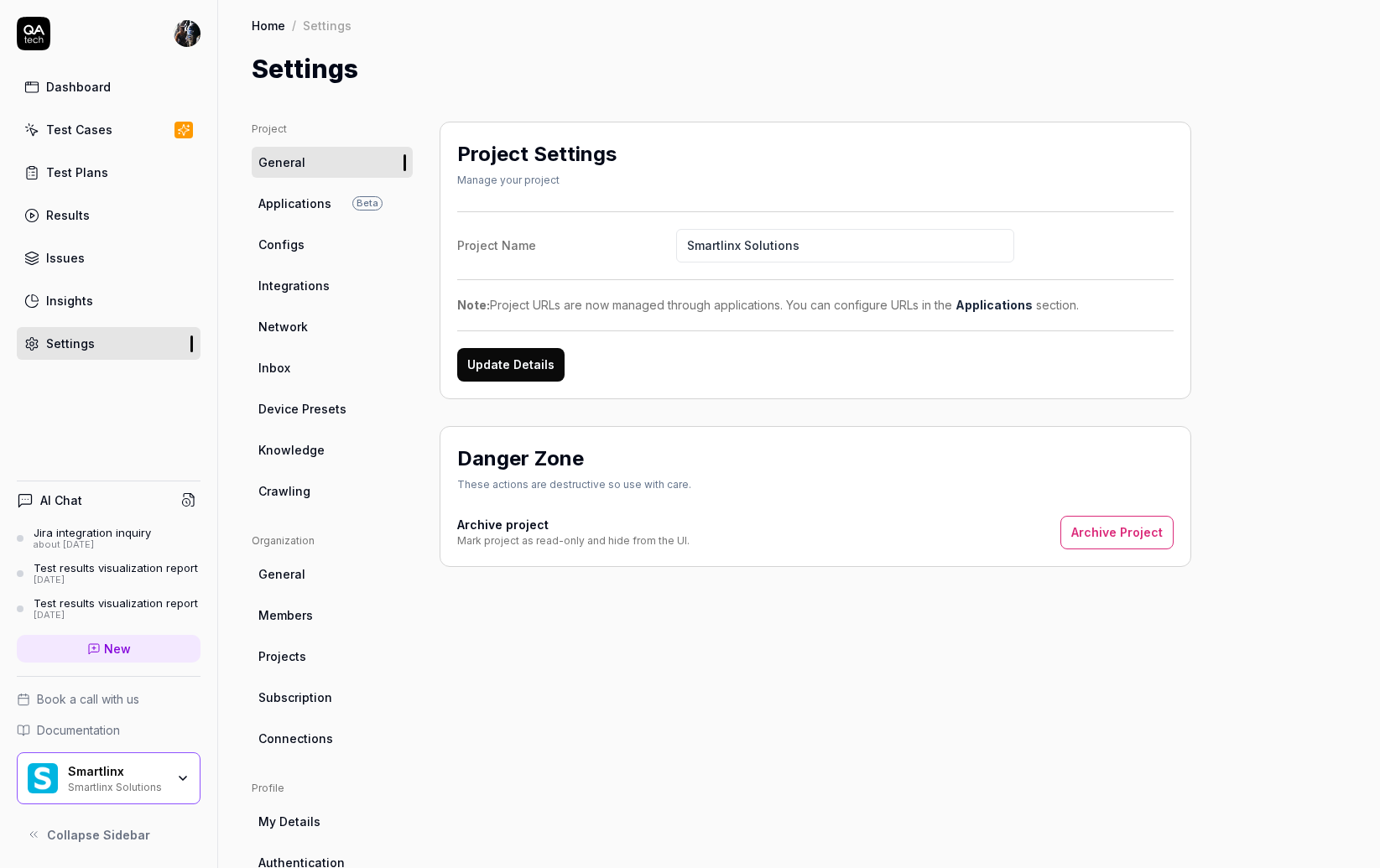
click at [173, 784] on div "Smartlinx Smartlinx Solutions" at bounding box center [122, 779] width 108 height 28
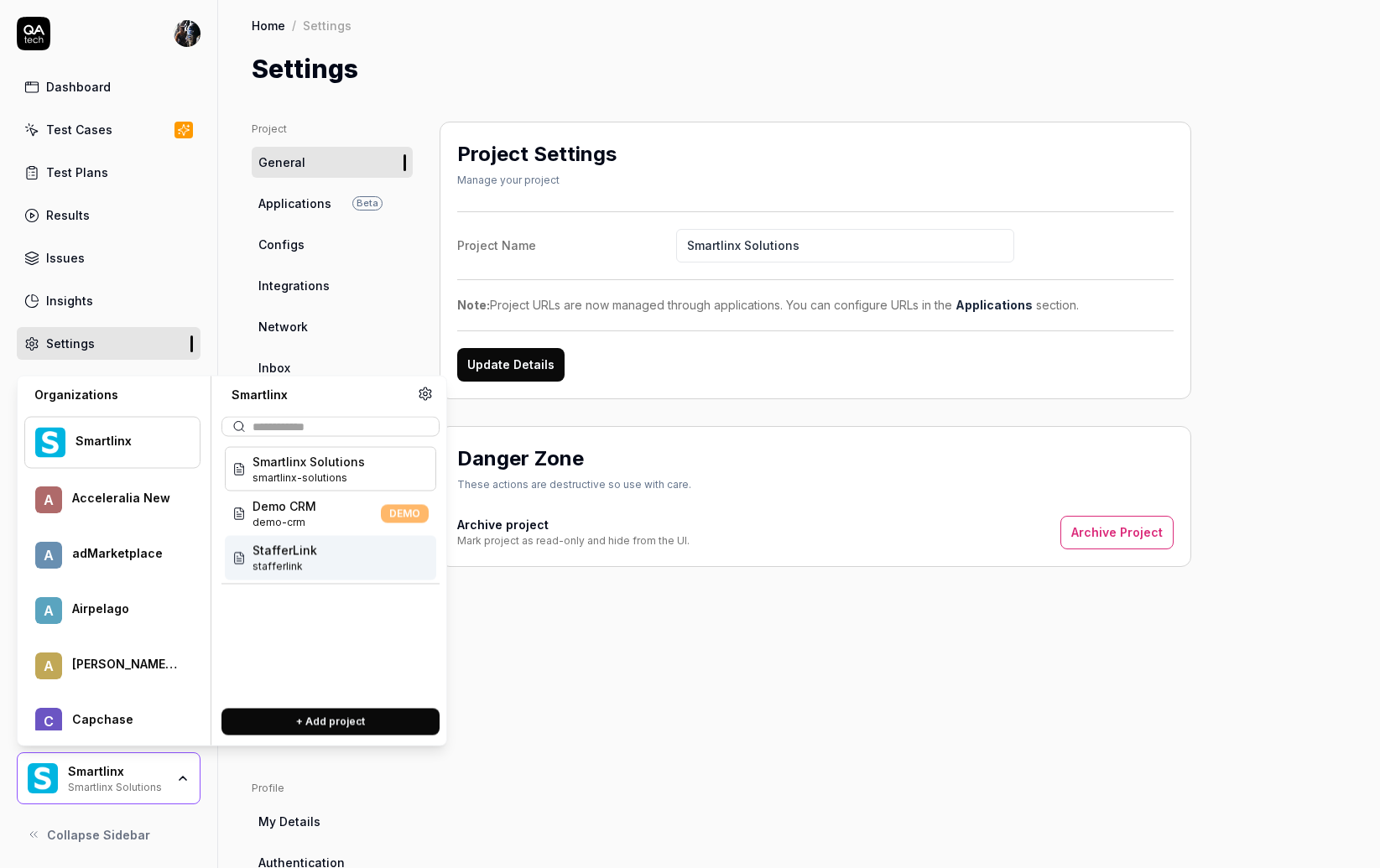
click at [566, 631] on div "Project Settings Manage your project Project Name Smartlinx Solutions Note: Pro…" at bounding box center [815, 541] width 751 height 839
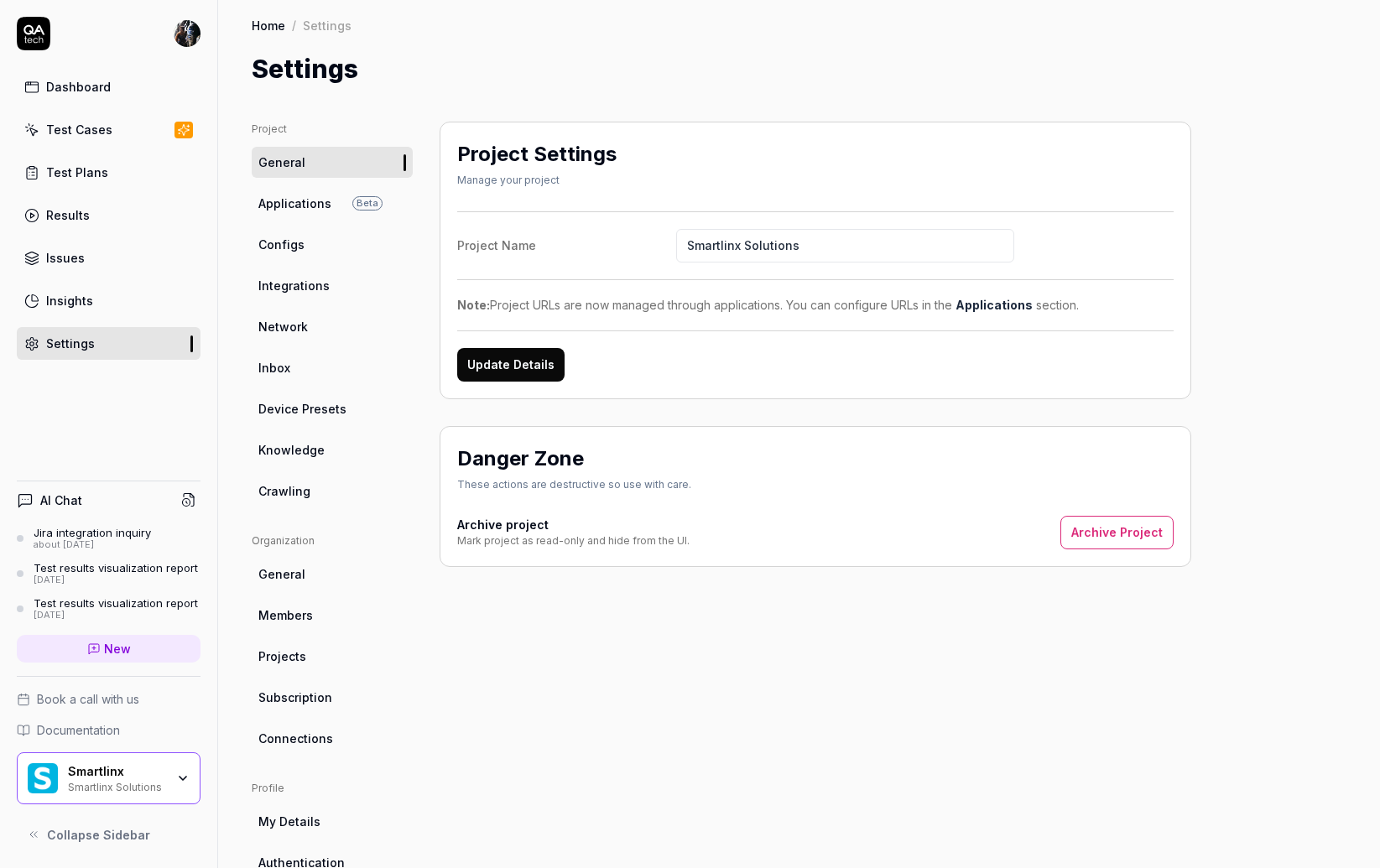
click at [318, 208] on span "Applications" at bounding box center [294, 203] width 73 height 18
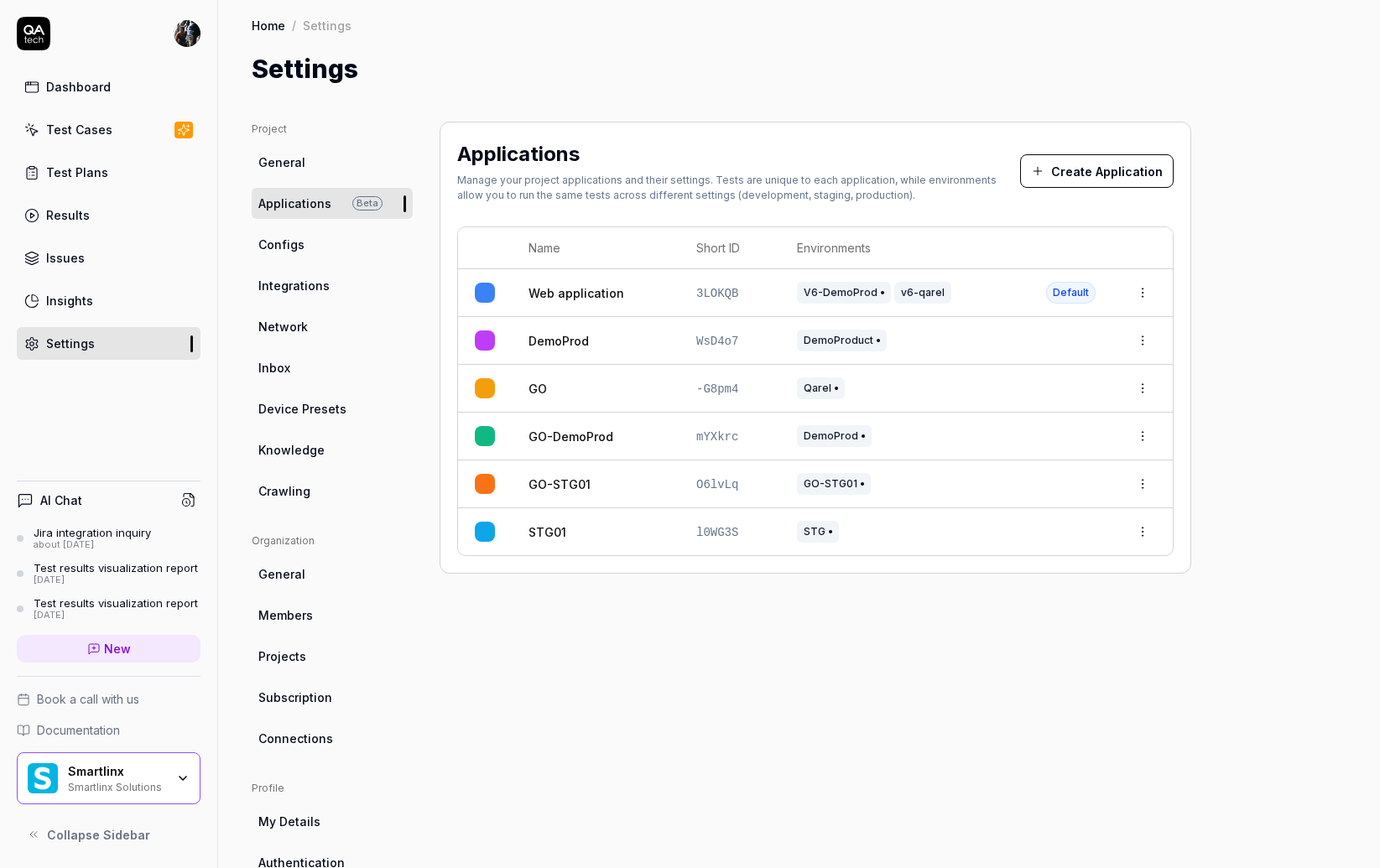
click at [1057, 169] on button "Create Application" at bounding box center [1097, 171] width 154 height 34
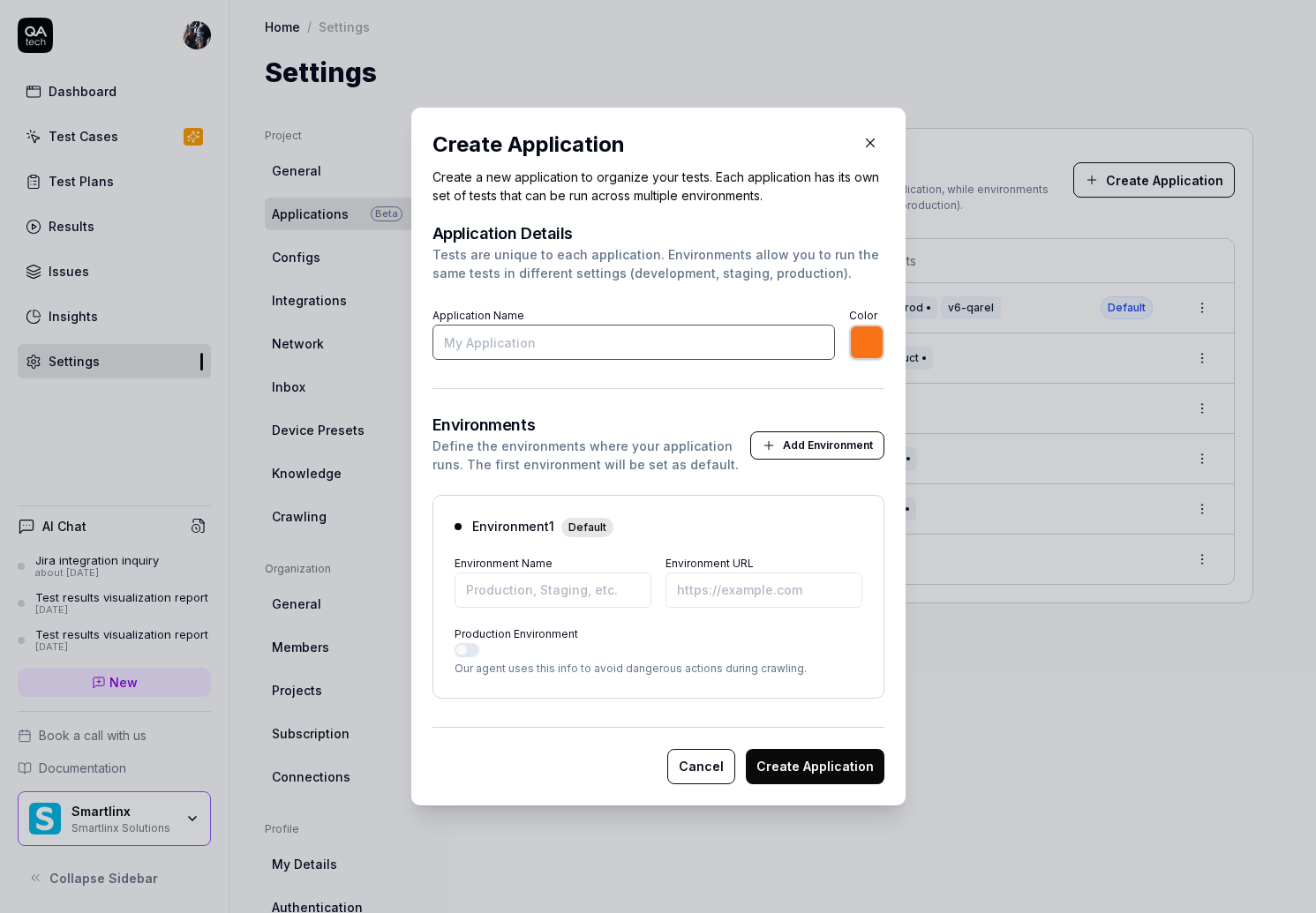
type input "*******"
click at [862, 148] on icon "button" at bounding box center [870, 142] width 16 height 16
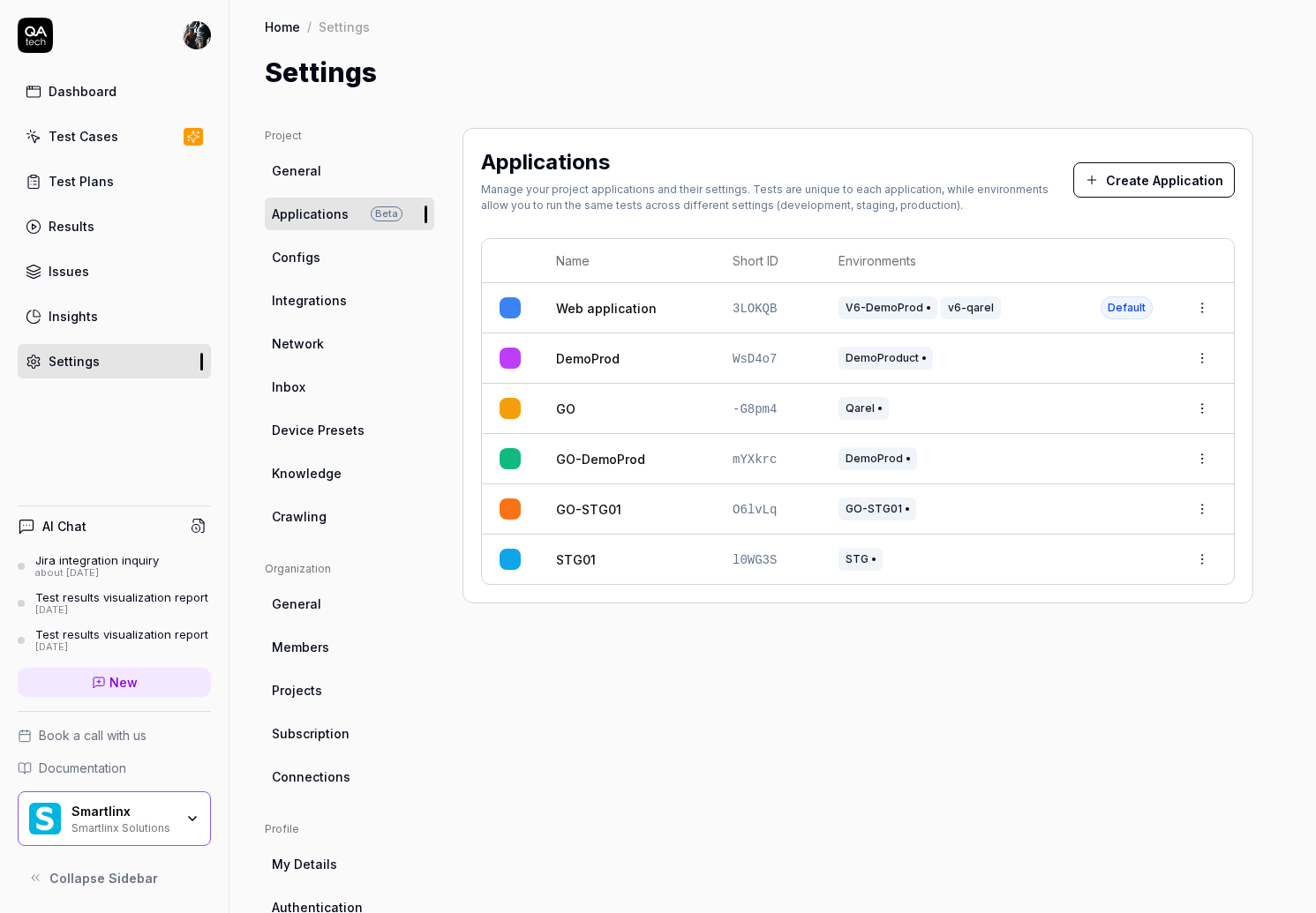
click at [207, 37] on html "Dashboard Test Cases Test Plans Results Issues Insights Settings AI Chat Jira i…" at bounding box center [658, 456] width 1316 height 913
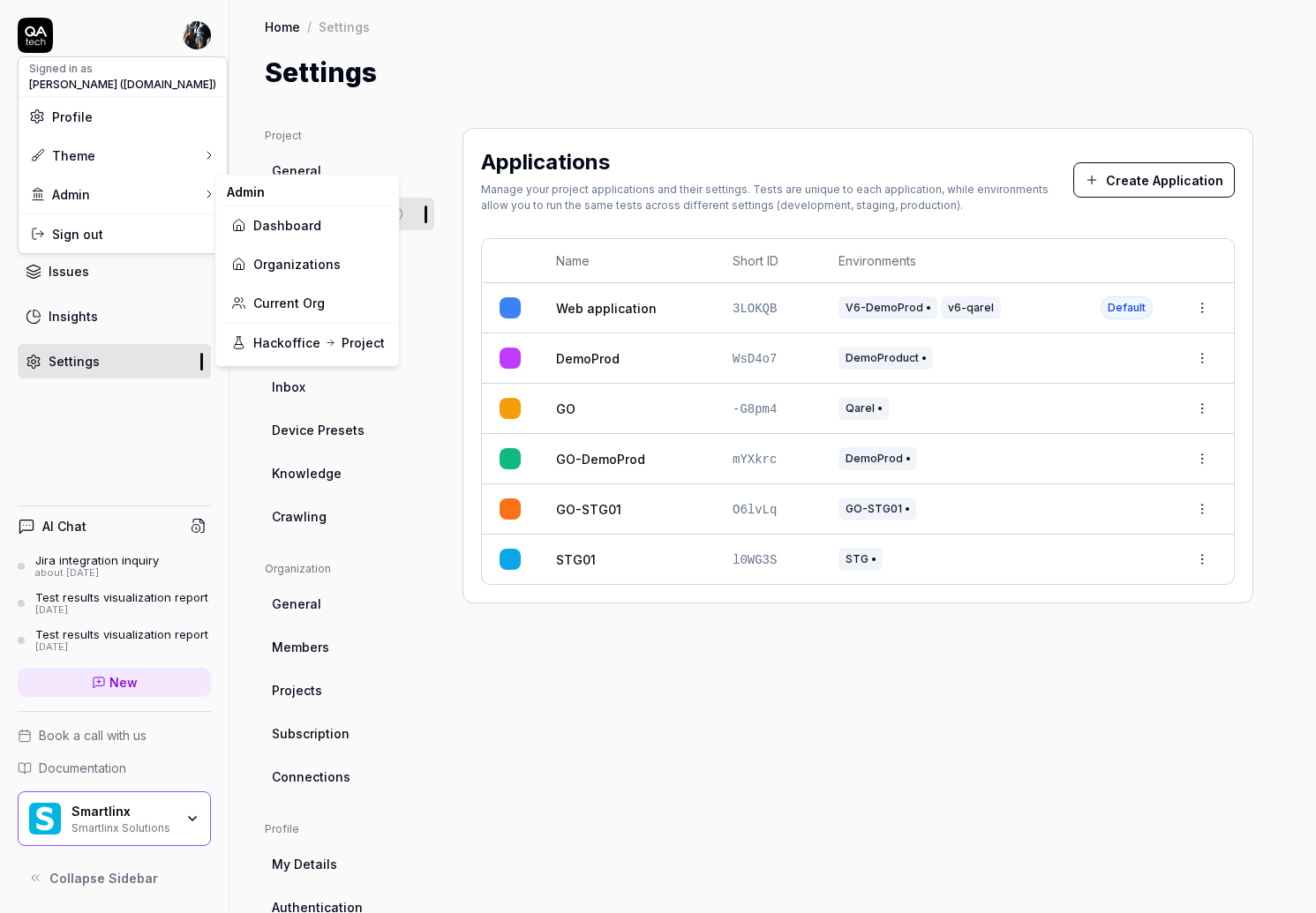
click at [308, 271] on link "Organizations" at bounding box center [308, 264] width 154 height 39
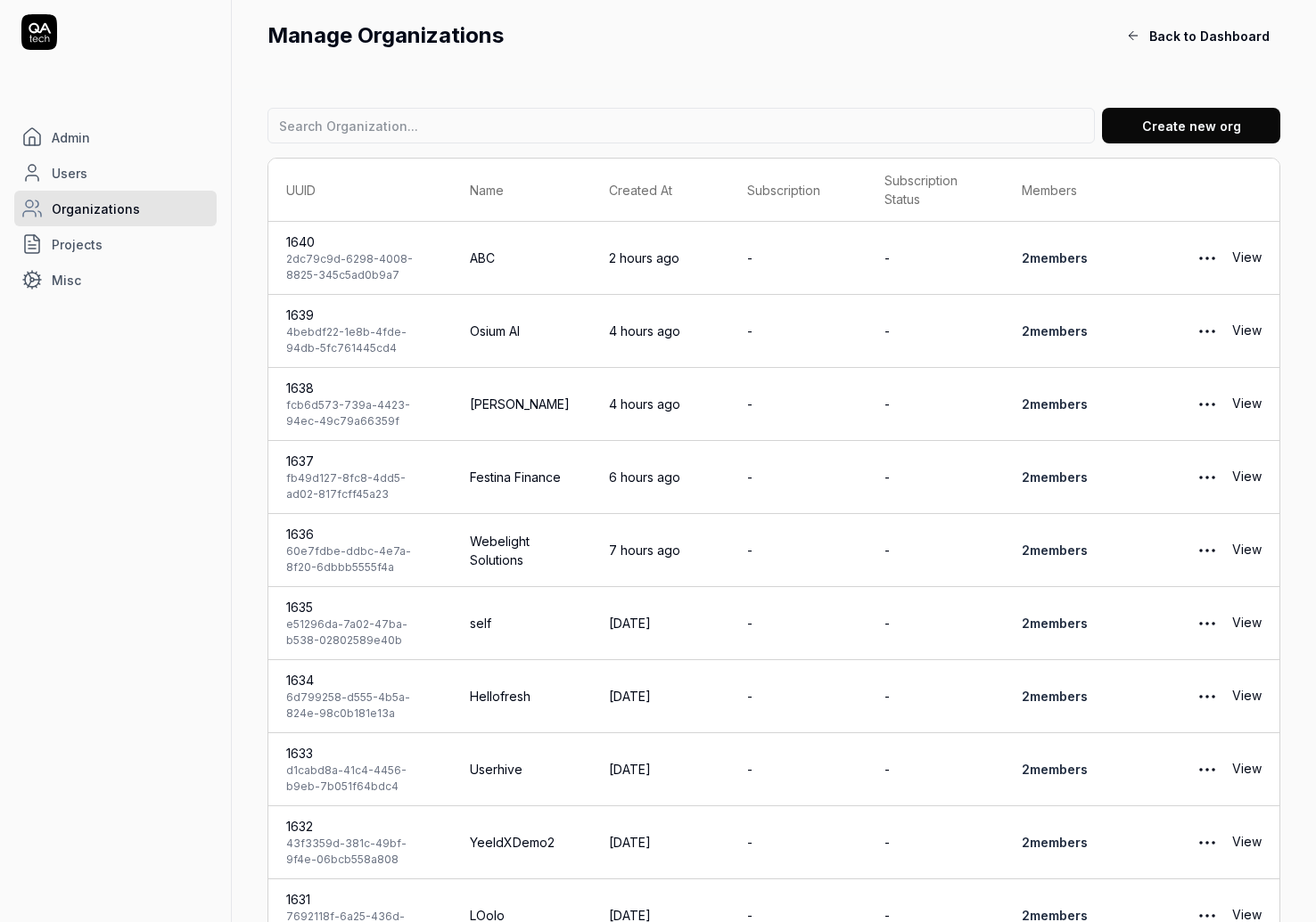
click at [1140, 123] on button "Create new org" at bounding box center [1191, 126] width 178 height 36
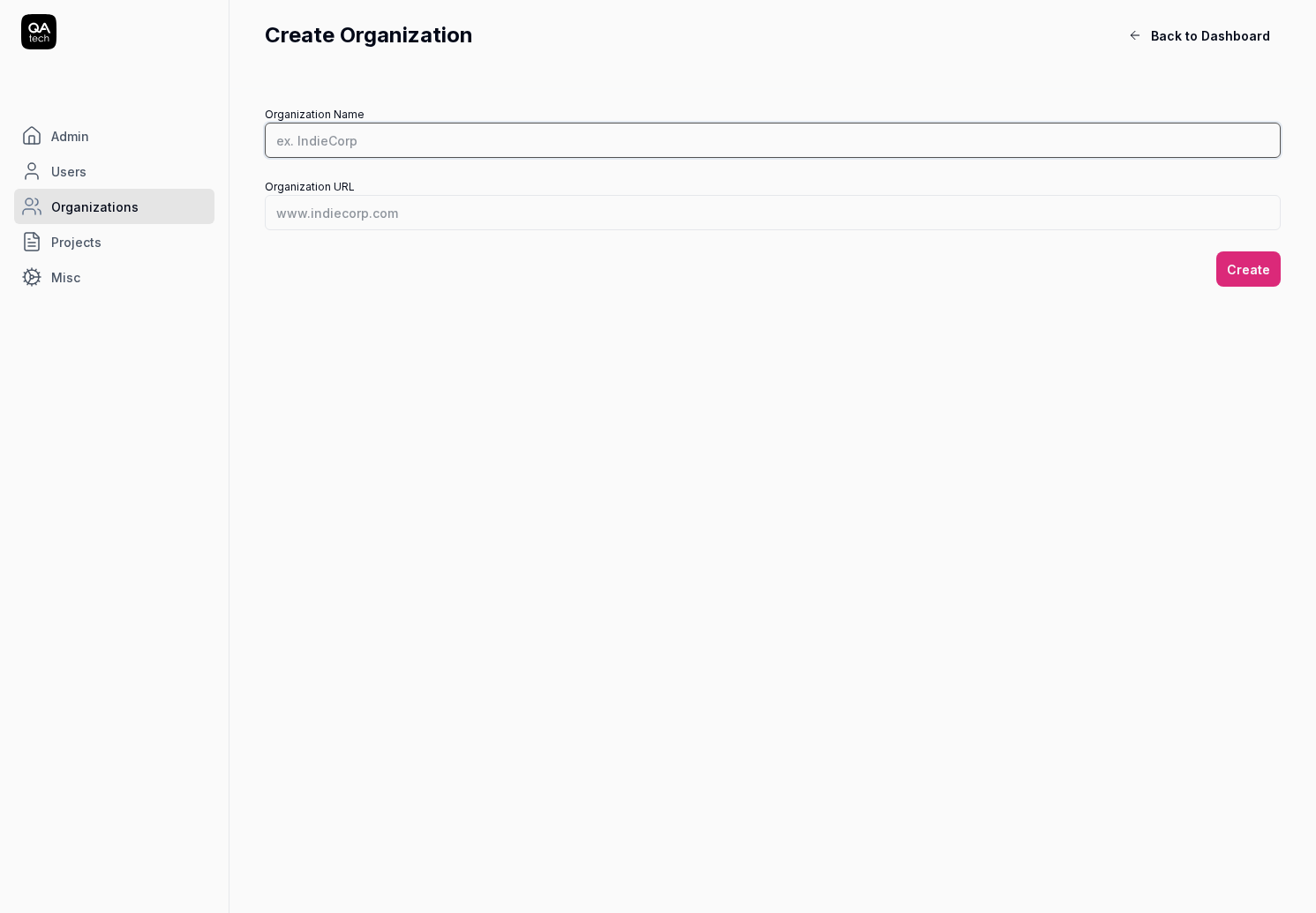
click at [347, 143] on input "Organization Name" at bounding box center [773, 140] width 1016 height 35
type input "8vance"
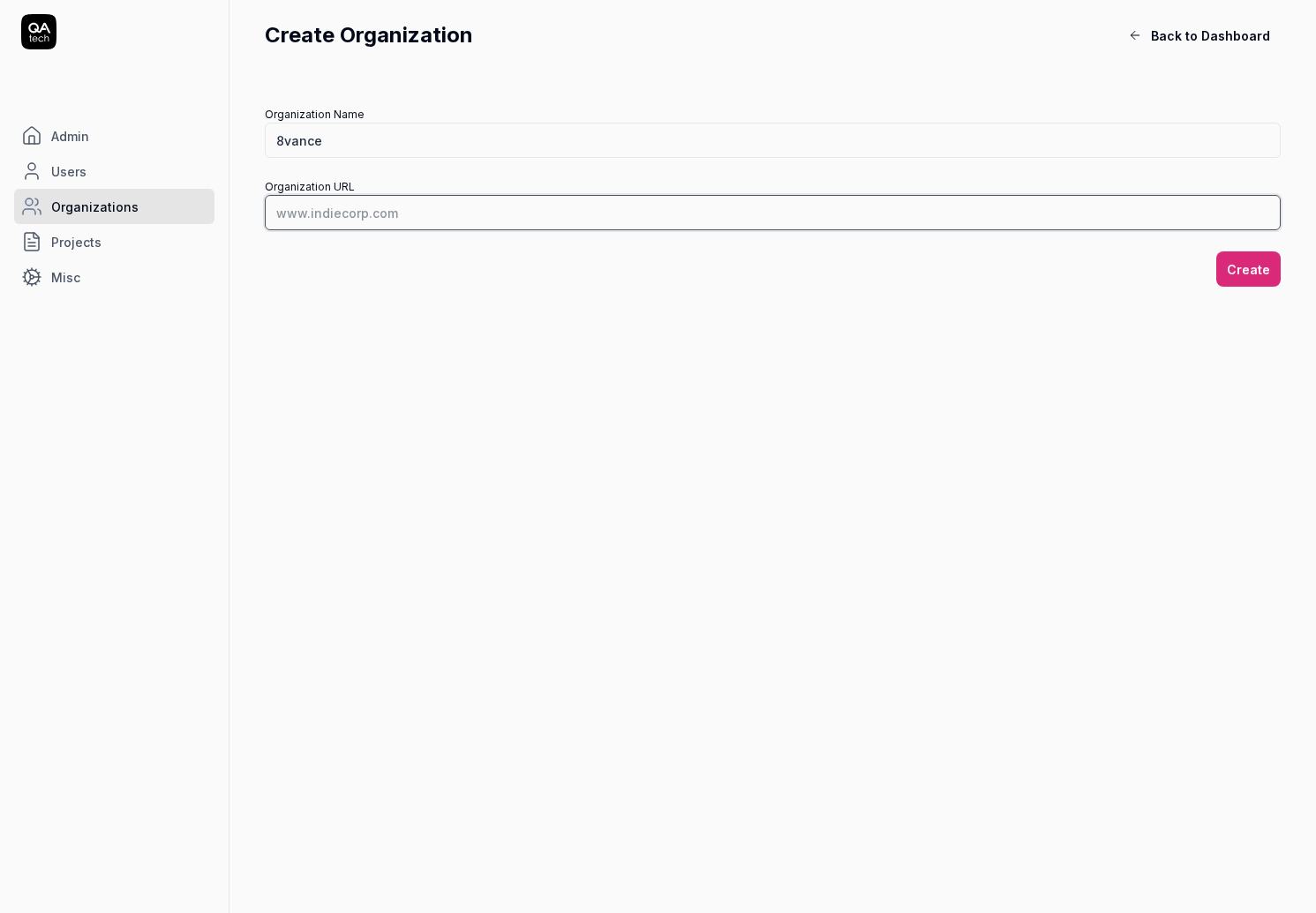
paste input "[URL][DOMAIN_NAME]"
type input "[URL][DOMAIN_NAME]"
click at [1279, 259] on button "Create" at bounding box center [1248, 270] width 64 height 35
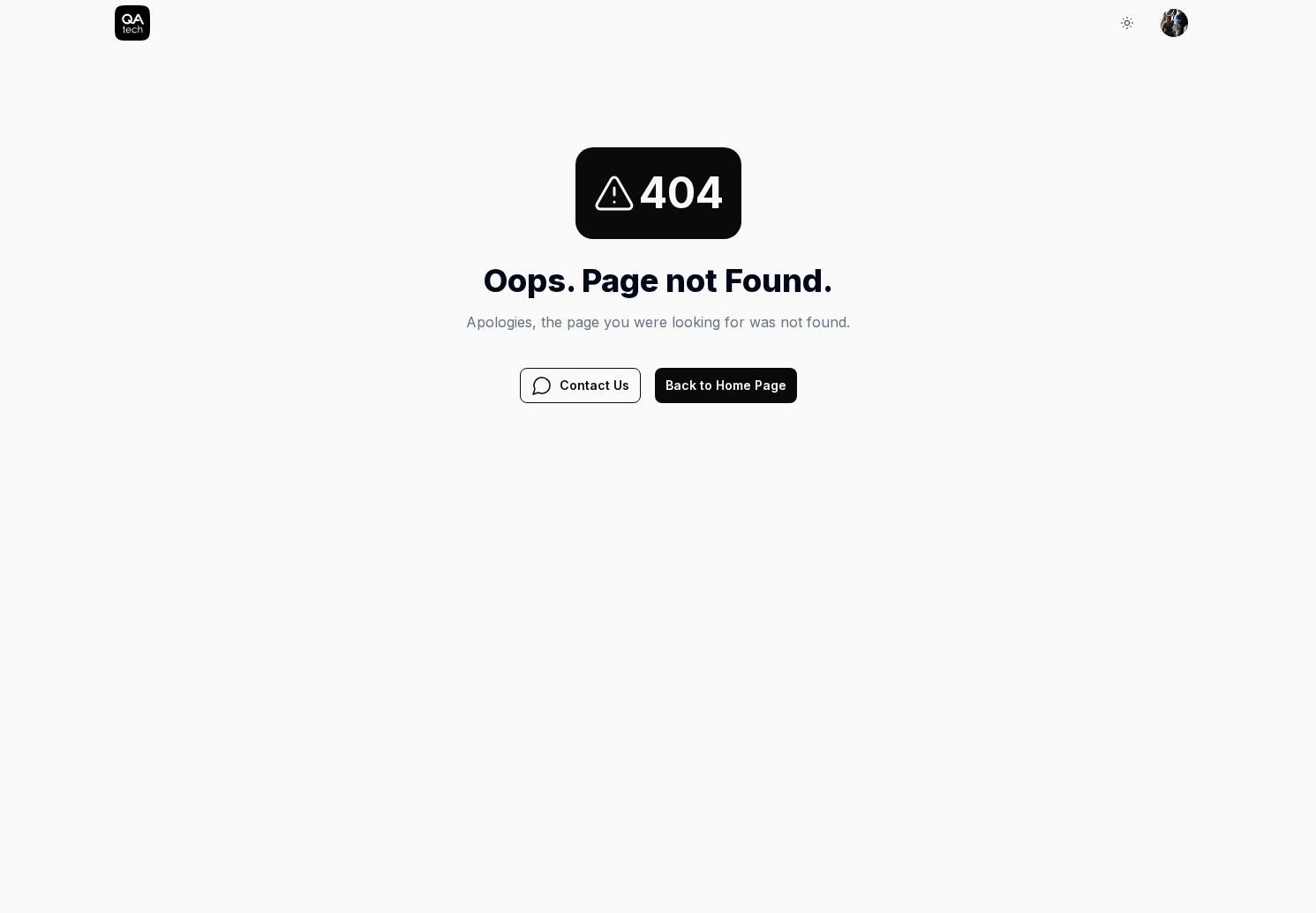
click at [136, 22] on icon at bounding box center [132, 23] width 35 height 35
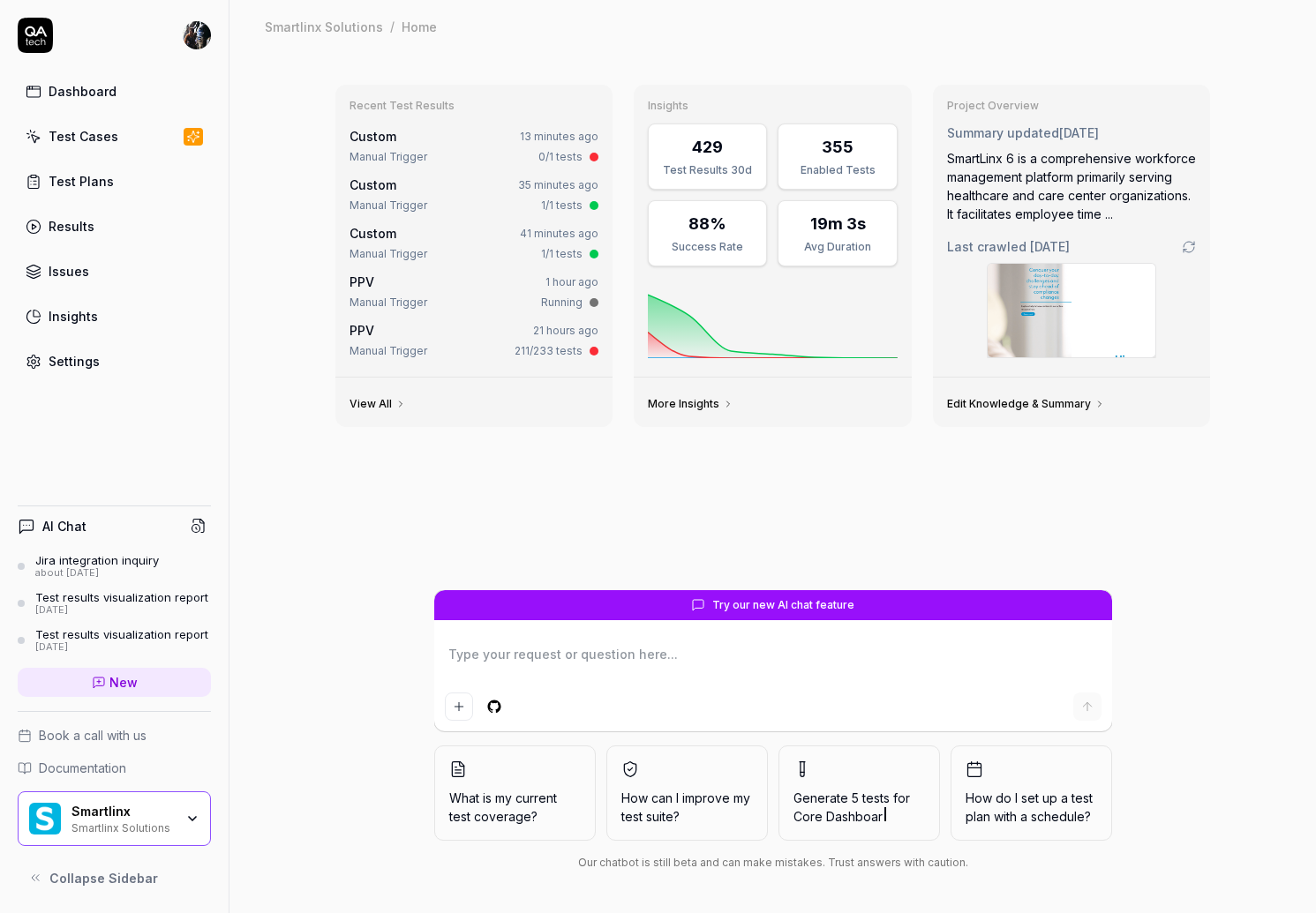
click at [96, 838] on div "Smartlinx Smartlinx Solutions" at bounding box center [114, 818] width 193 height 55
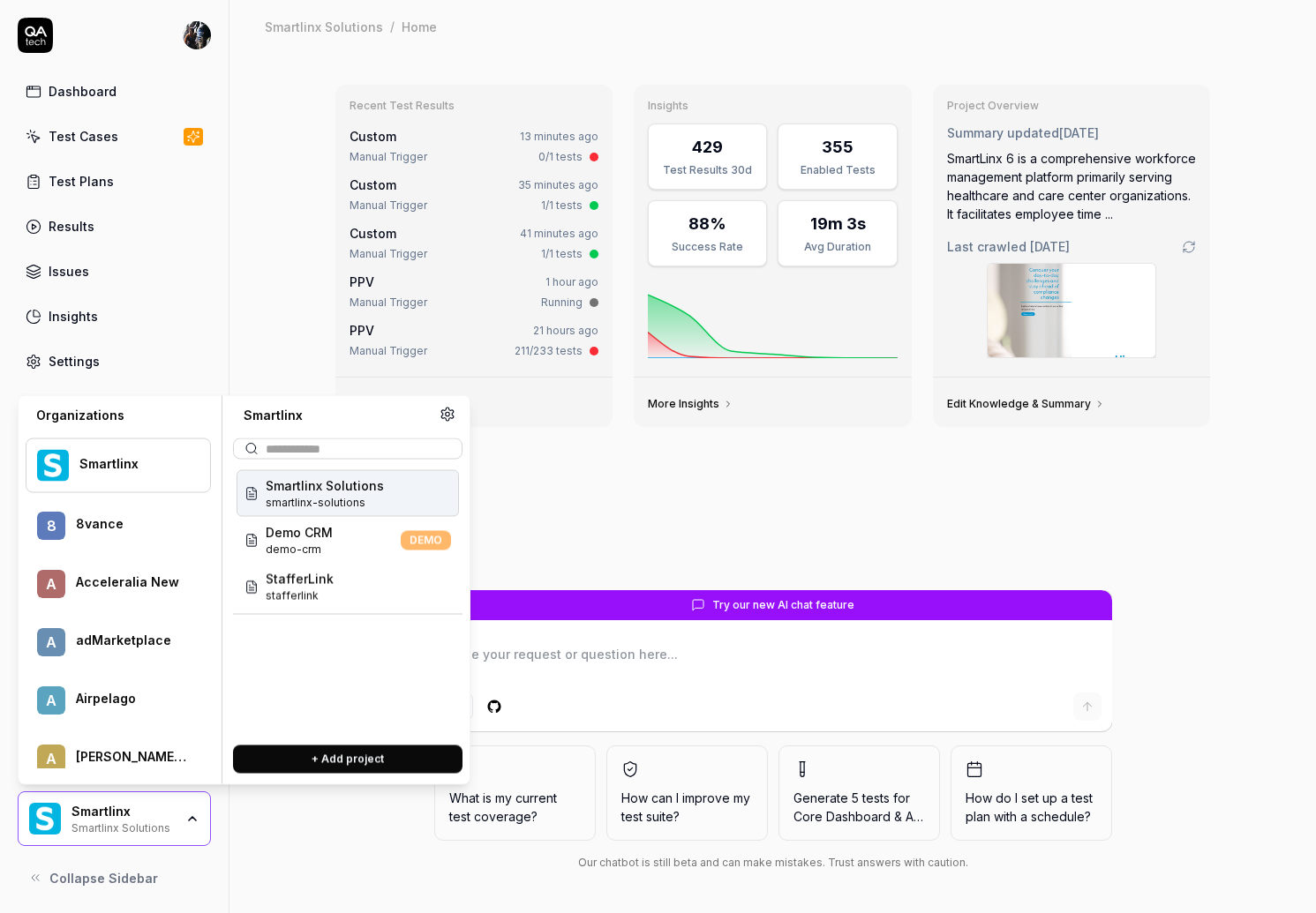
click at [102, 531] on div at bounding box center [132, 533] width 112 height 4
click at [304, 506] on span "demo-crm" at bounding box center [299, 502] width 67 height 16
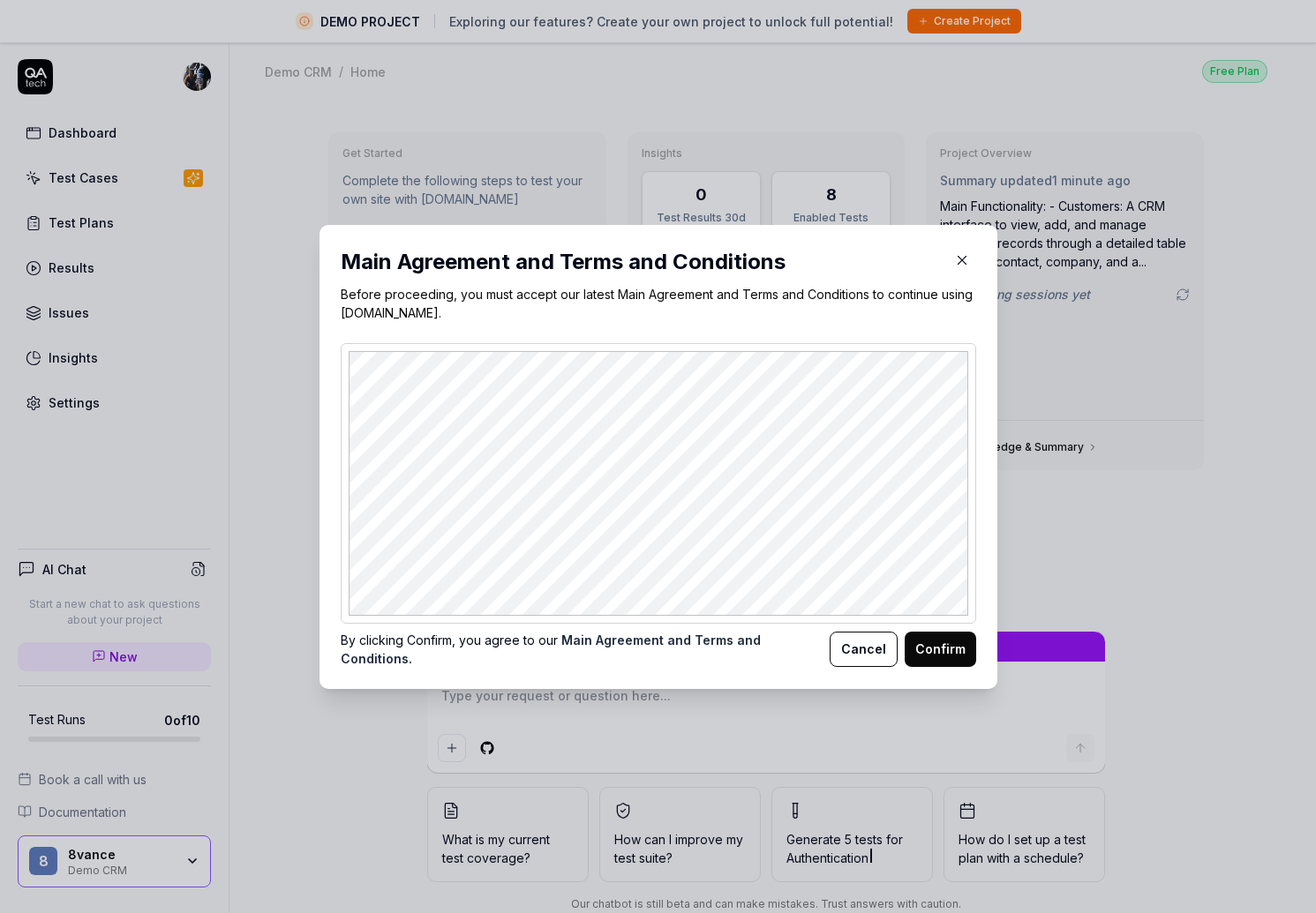
click at [941, 653] on button "Confirm" at bounding box center [940, 650] width 72 height 35
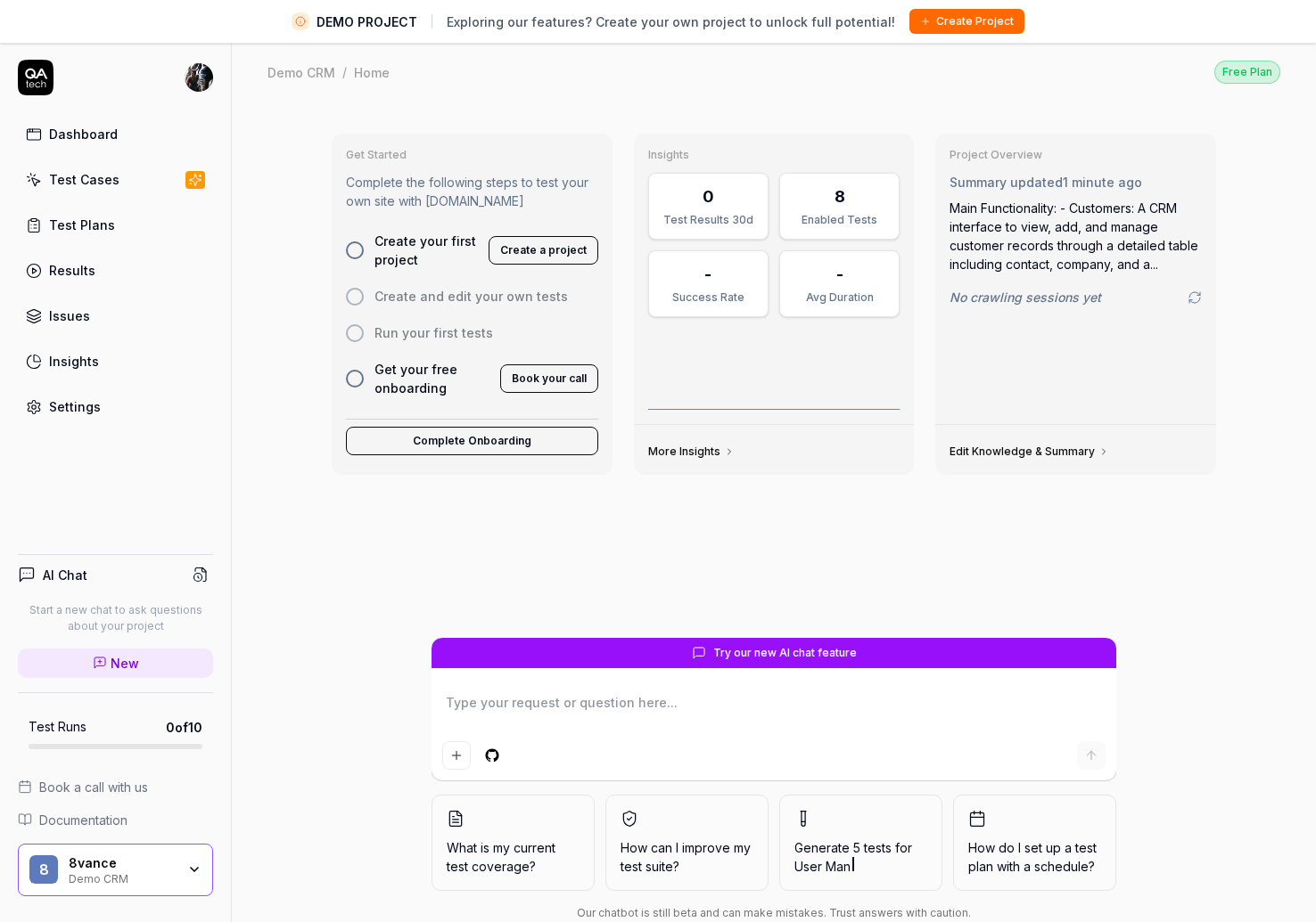
type textarea "*"
click at [61, 402] on div "Settings" at bounding box center [74, 407] width 52 height 19
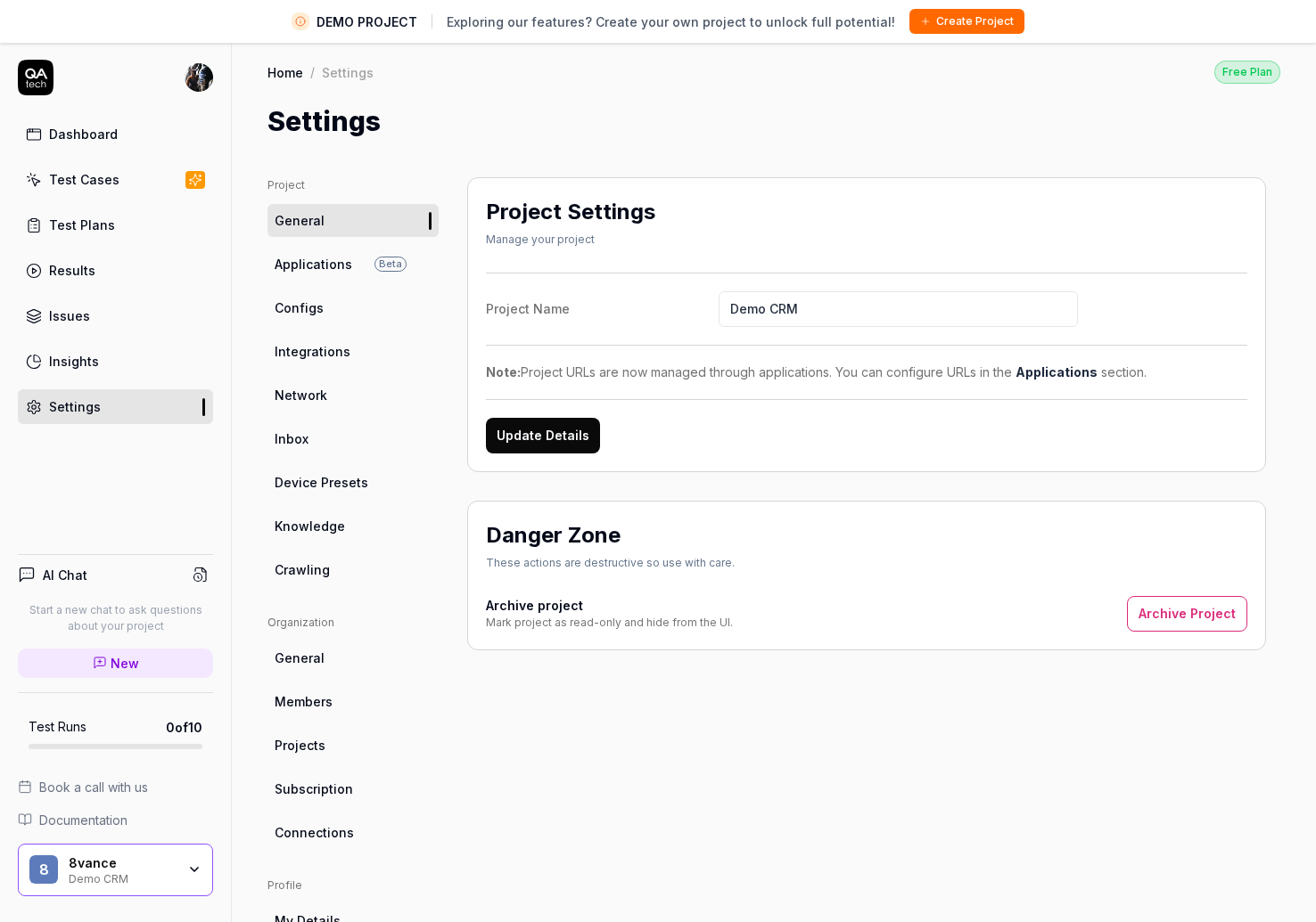
click at [296, 720] on ul "Organization General Members Projects Subscription Connections" at bounding box center [353, 732] width 171 height 235
click at [325, 670] on link "General" at bounding box center [353, 657] width 171 height 33
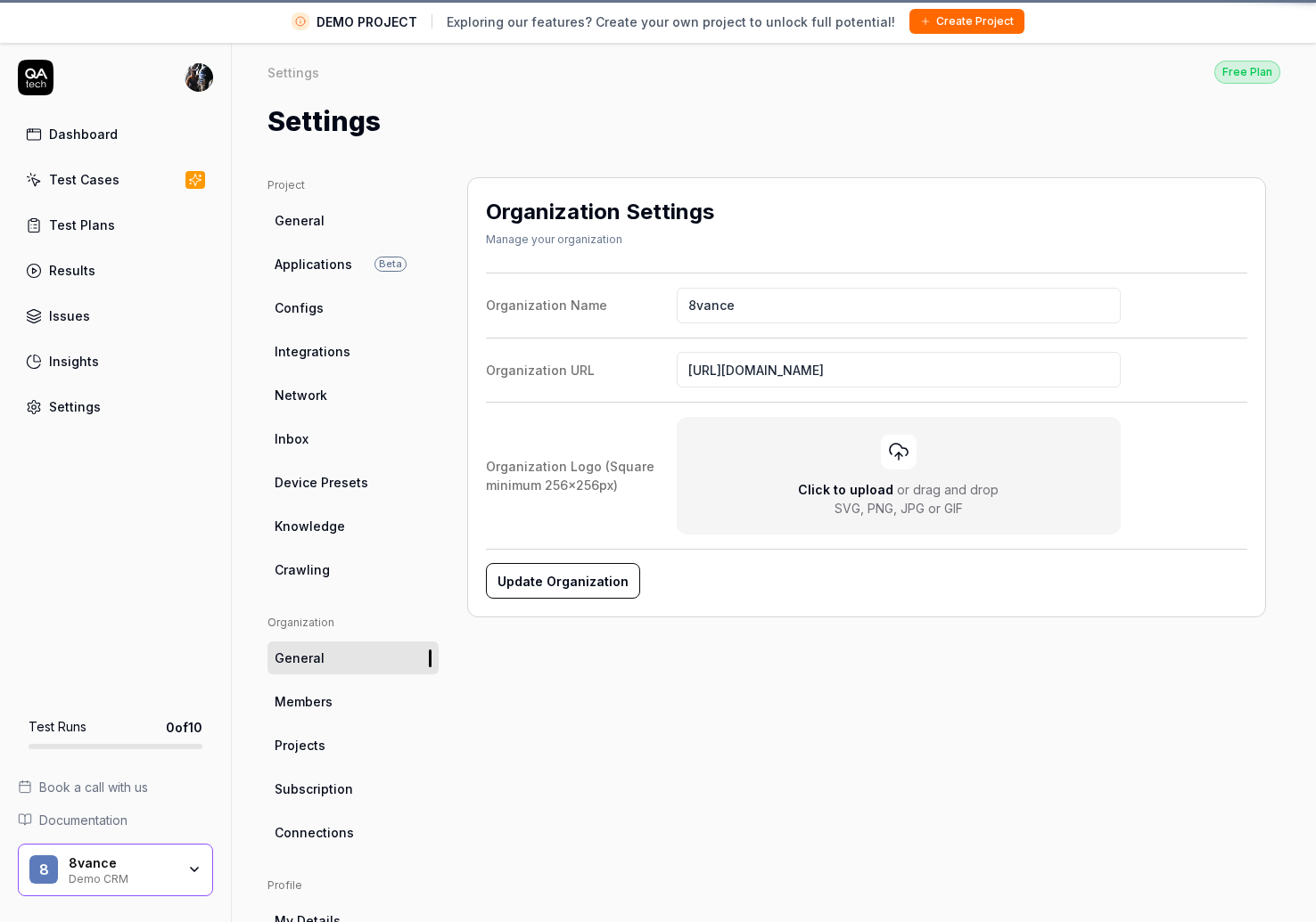
click at [317, 703] on span "Members" at bounding box center [303, 702] width 58 height 19
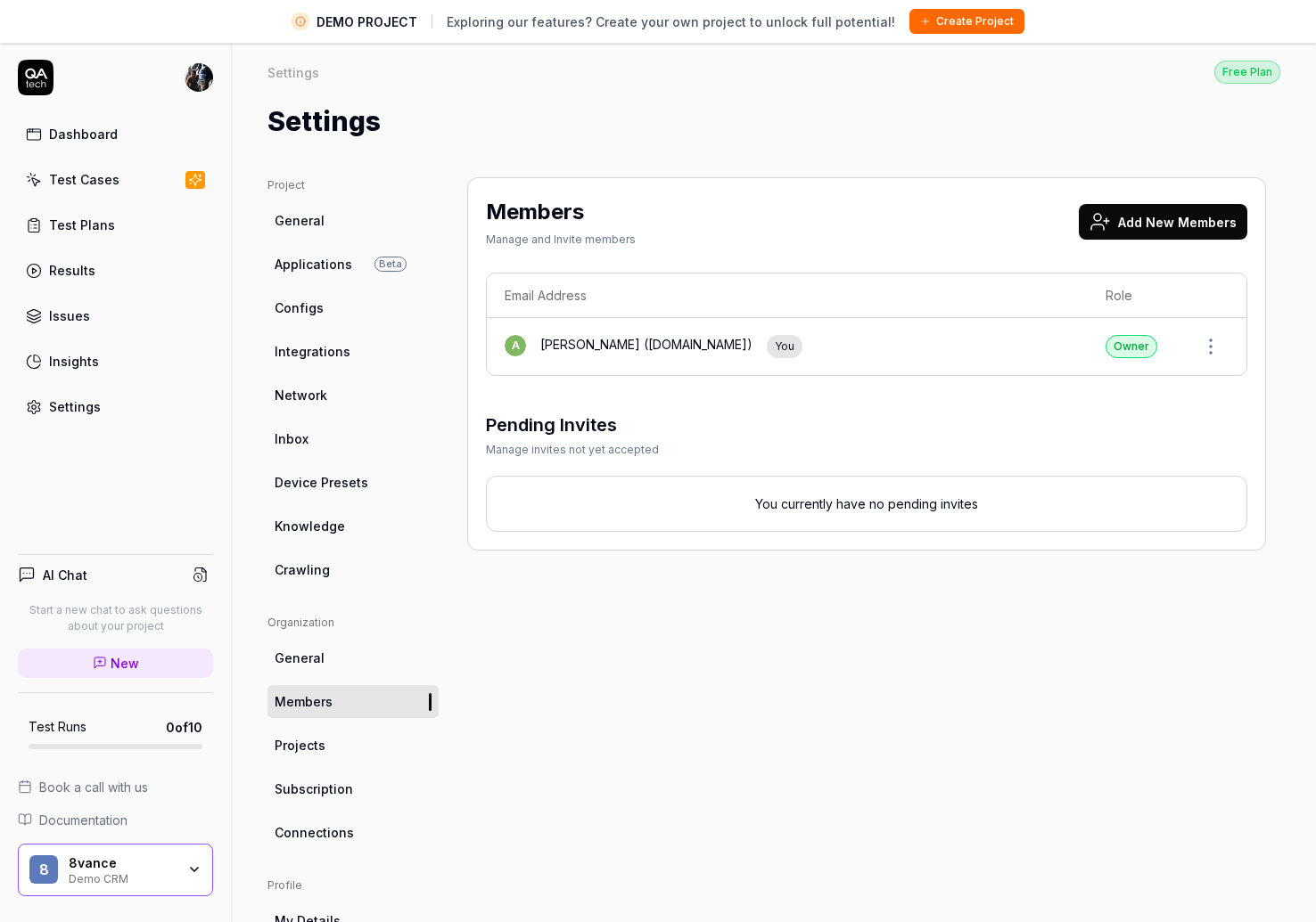
click at [1171, 224] on button "Add New Members" at bounding box center [1162, 222] width 168 height 36
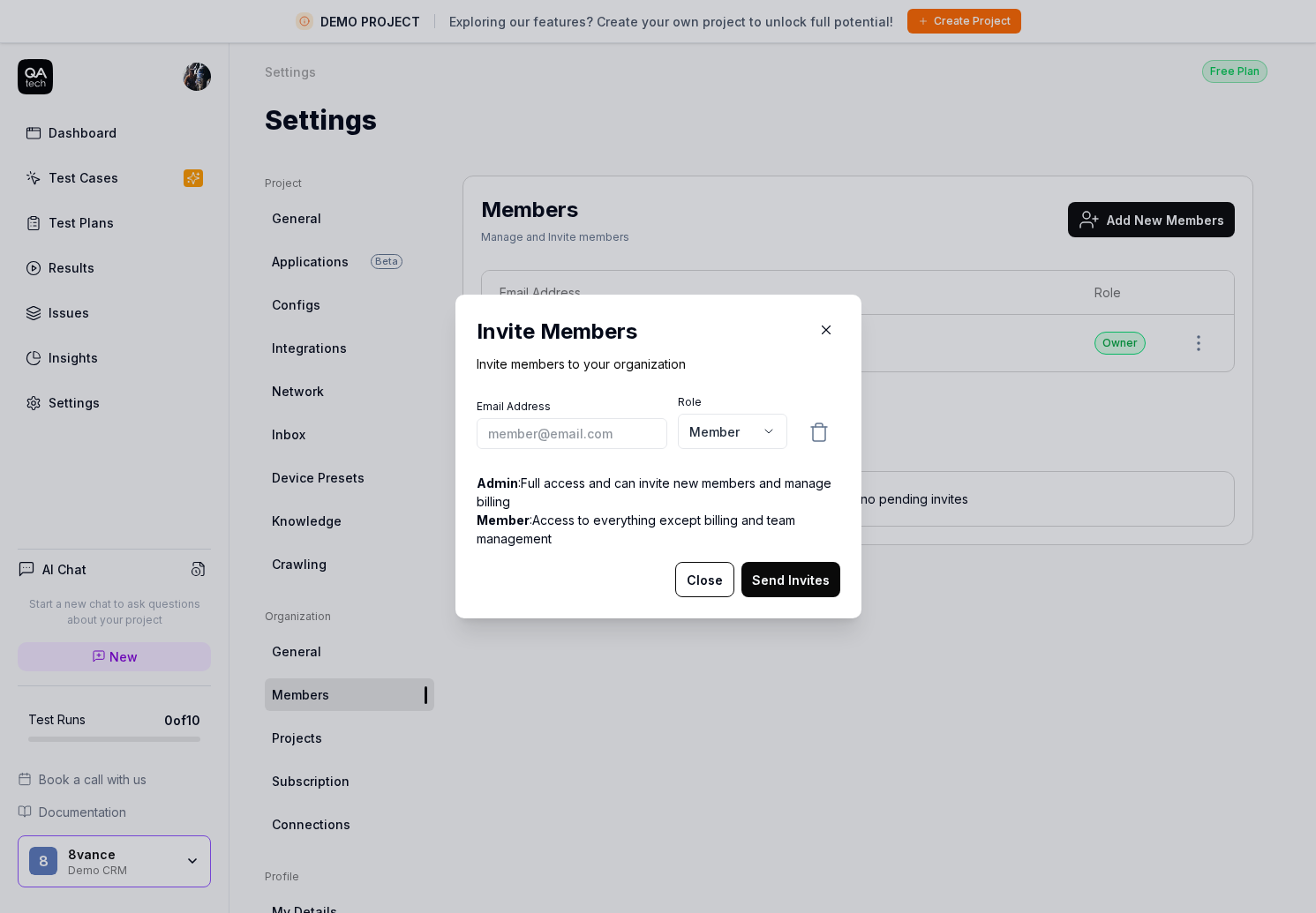
type input "[URL][DOMAIN_NAME]"
click at [565, 438] on input "email" at bounding box center [572, 433] width 191 height 31
paste input "[EMAIL_ADDRESS][DOMAIN_NAME], [PERSON_NAME] <[PERSON_NAME][EMAIL_ADDRESS][PERSO…"
click at [544, 425] on input "[EMAIL_ADDRESS][DOMAIN_NAME], [PERSON_NAME] <[PERSON_NAME][EMAIL_ADDRESS][PERSO…" at bounding box center [572, 433] width 191 height 31
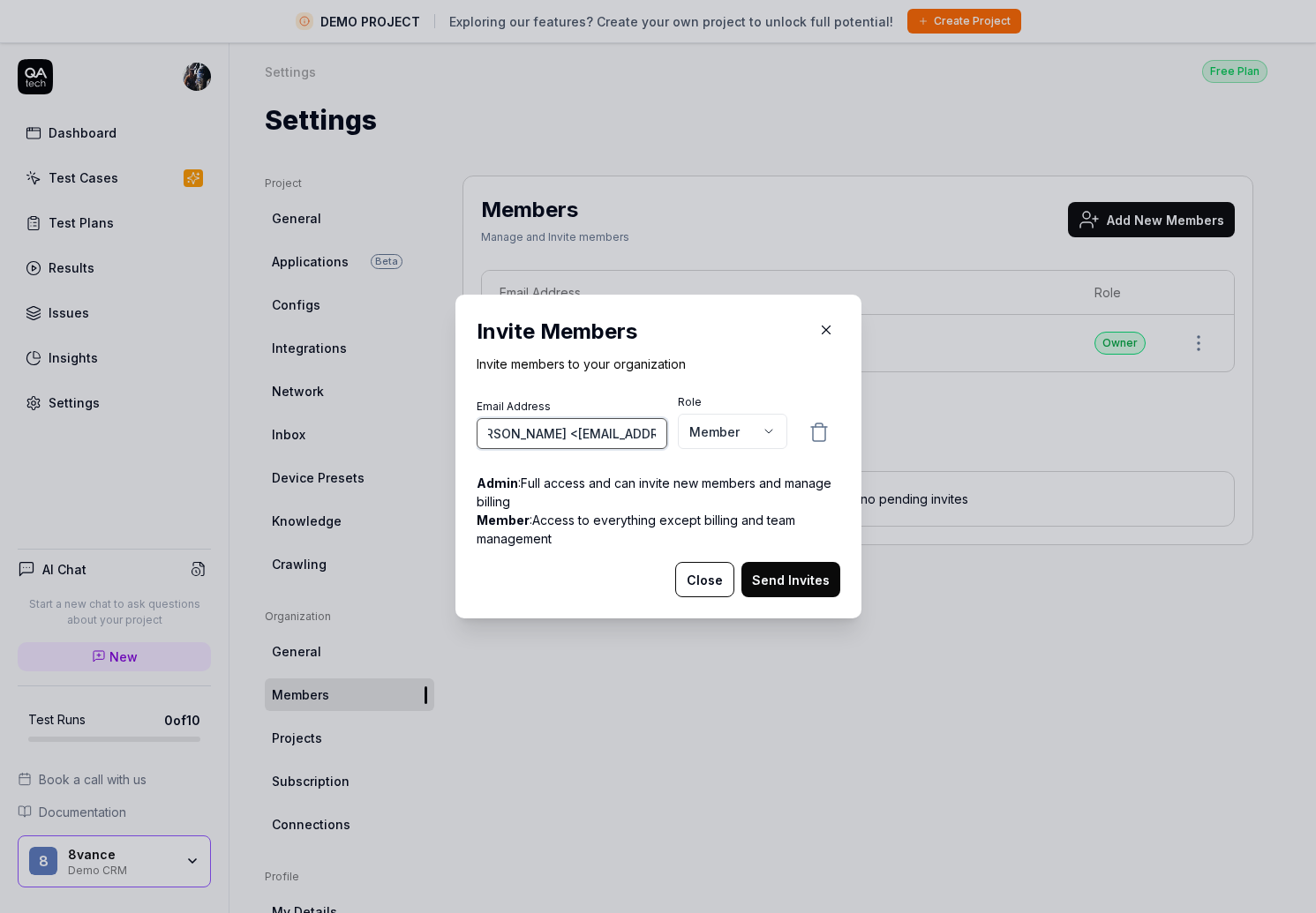
drag, startPoint x: 644, startPoint y: 436, endPoint x: 702, endPoint y: 436, distance: 58.0
click at [702, 436] on div "Email Address [EMAIL_ADDRESS][DOMAIN_NAME], [PERSON_NAME] <[PERSON_NAME][EMAIL_…" at bounding box center [658, 423] width 364 height 59
drag, startPoint x: 588, startPoint y: 427, endPoint x: 442, endPoint y: 408, distance: 147.2
click at [442, 408] on div "​ Invite Members Invite members to your organization Email Address [EMAIL_ADDRE…" at bounding box center [658, 456] width 434 height 324
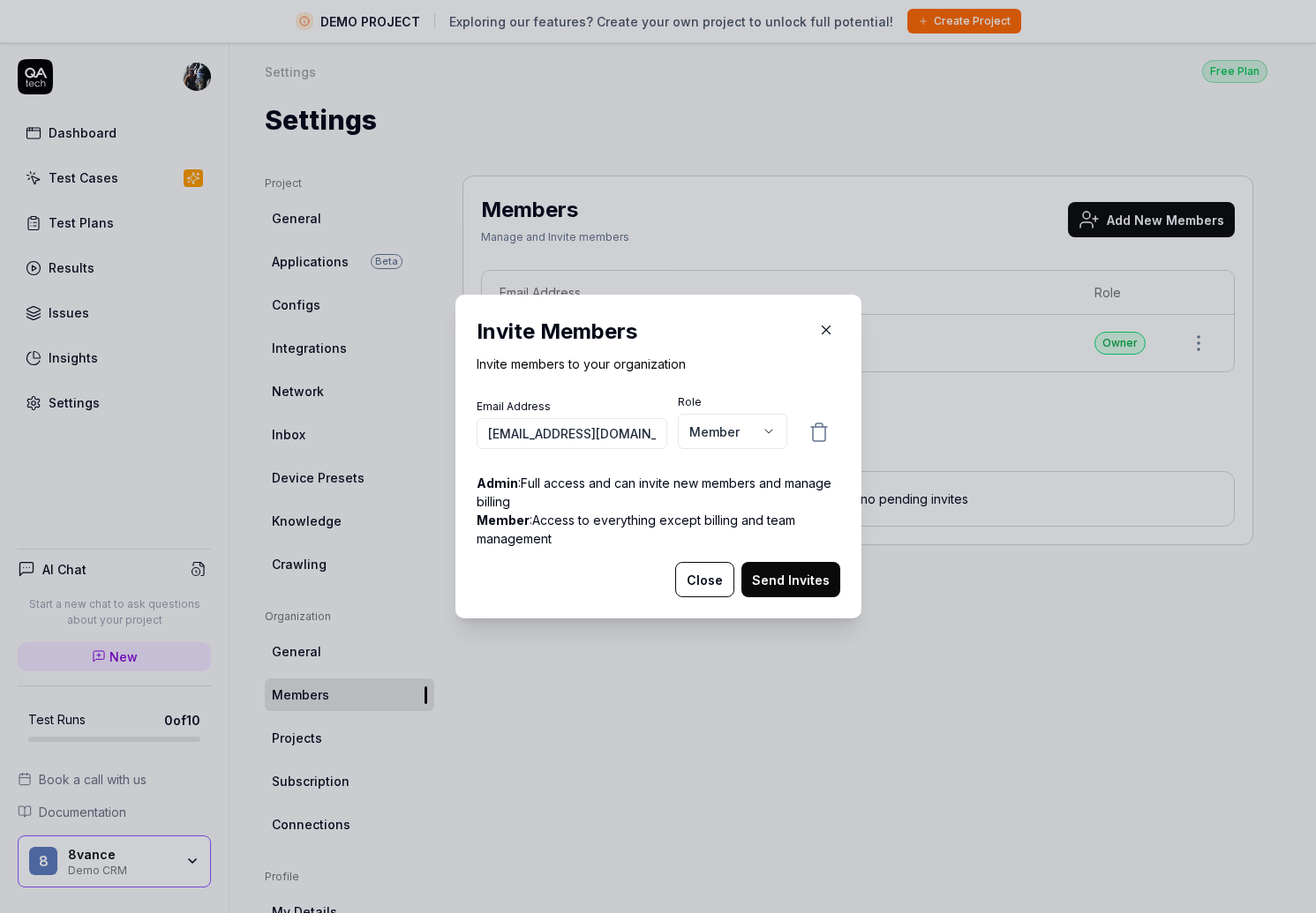
click at [631, 477] on p "Admin : Full access and can invite new members and manage billing" at bounding box center [658, 493] width 364 height 37
drag, startPoint x: 643, startPoint y: 439, endPoint x: 472, endPoint y: 408, distance: 173.8
click at [477, 408] on div "Email Address [EMAIL_ADDRESS][DOMAIN_NAME], [PERSON_NAME] <[PERSON_NAME][EMAIL_…" at bounding box center [572, 424] width 191 height 50
type input "[PERSON_NAME] <[PERSON_NAME][EMAIL_ADDRESS][PERSON_NAME][DOMAIN_NAME]>, [DOMAIN…"
click at [581, 435] on input "[PERSON_NAME] <[PERSON_NAME][EMAIL_ADDRESS][PERSON_NAME][DOMAIN_NAME]>, [DOMAIN…" at bounding box center [572, 433] width 191 height 31
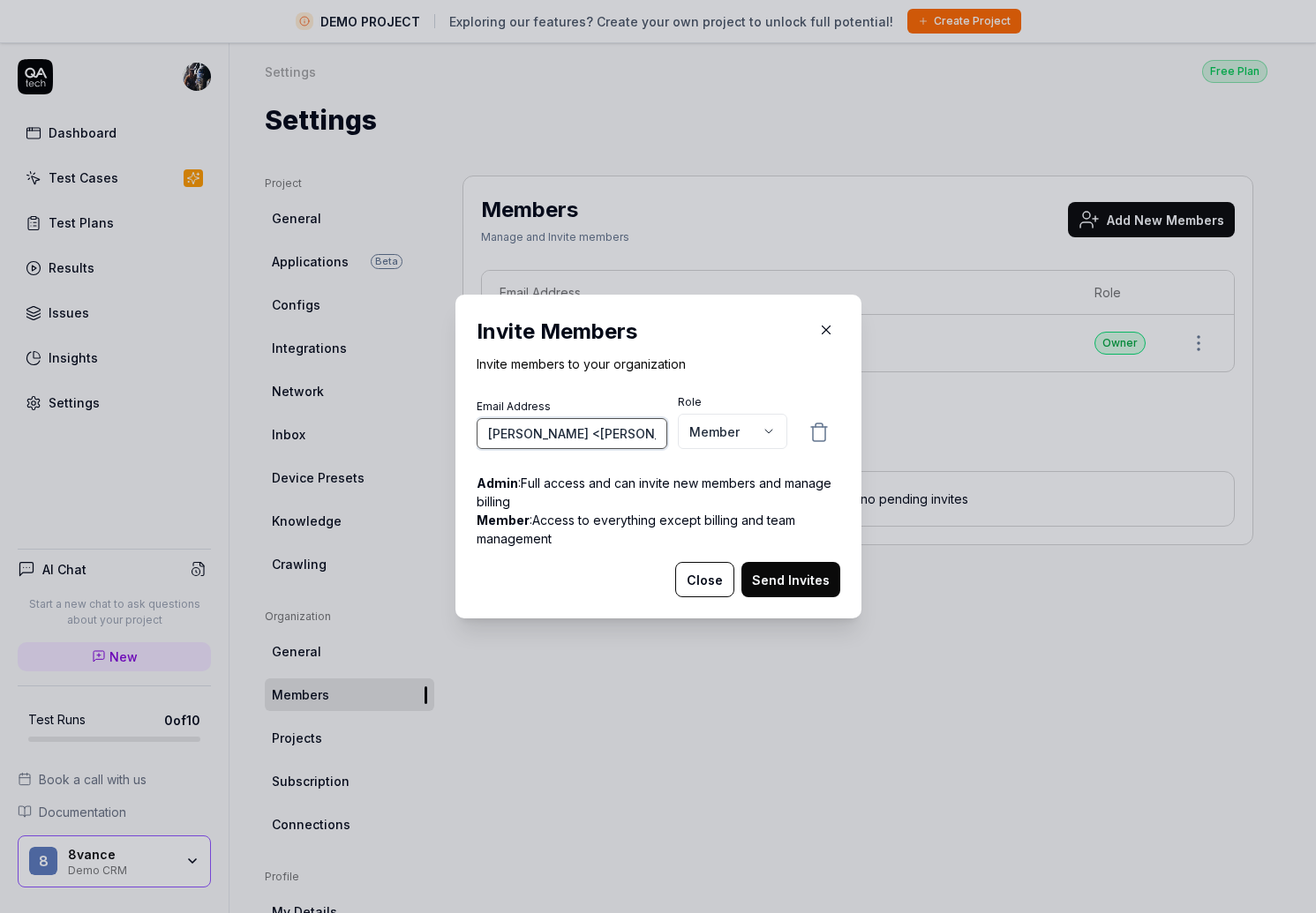
click at [581, 435] on input "[PERSON_NAME] <[PERSON_NAME][EMAIL_ADDRESS][PERSON_NAME][DOMAIN_NAME]>, [DOMAIN…" at bounding box center [572, 433] width 191 height 31
paste input "[PERSON_NAME][EMAIL_ADDRESS][PERSON_NAME][DOMAIN_NAME]"
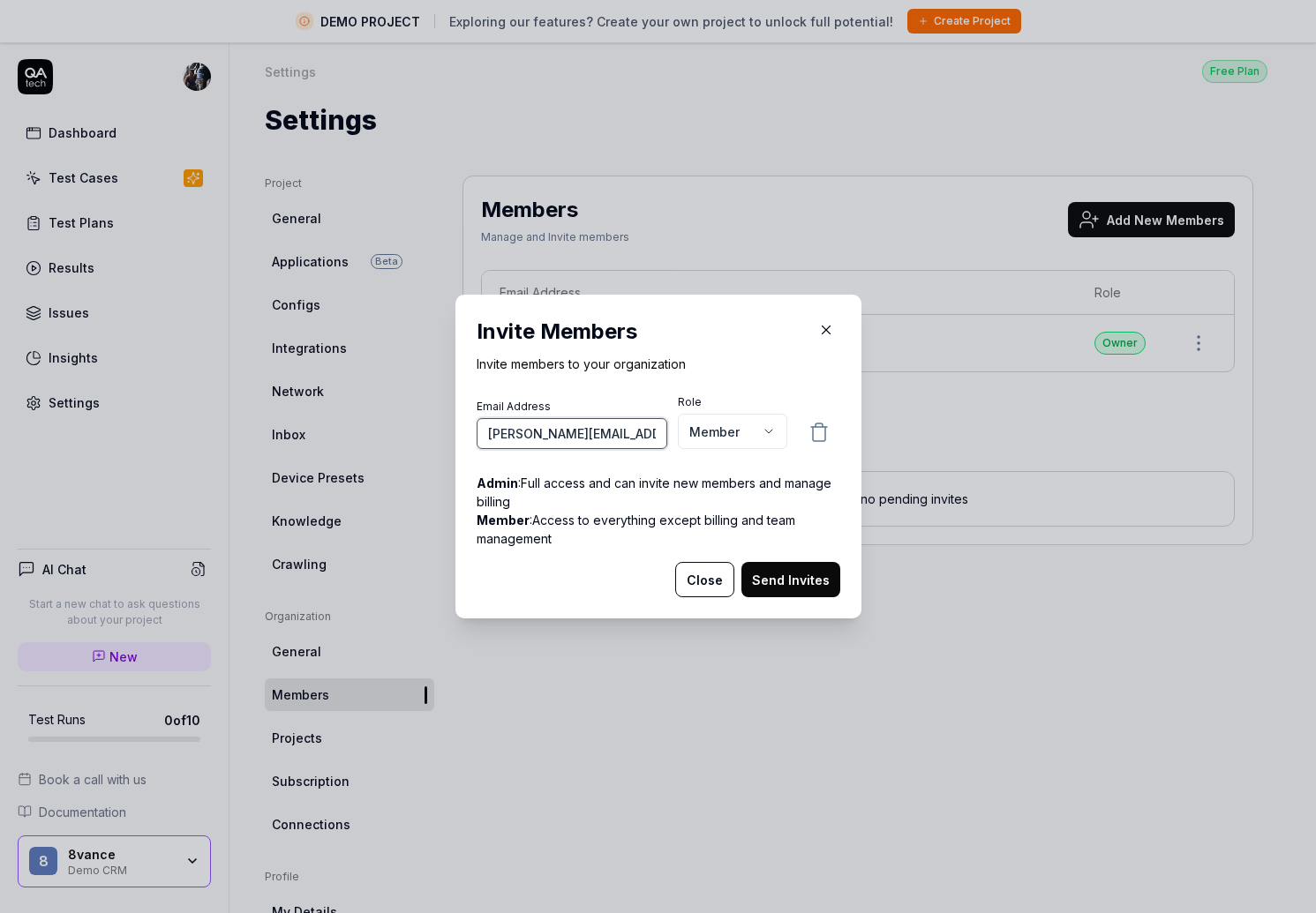
type input "[PERSON_NAME][EMAIL_ADDRESS][PERSON_NAME][DOMAIN_NAME]"
click at [763, 586] on button "Send Invites" at bounding box center [791, 580] width 99 height 35
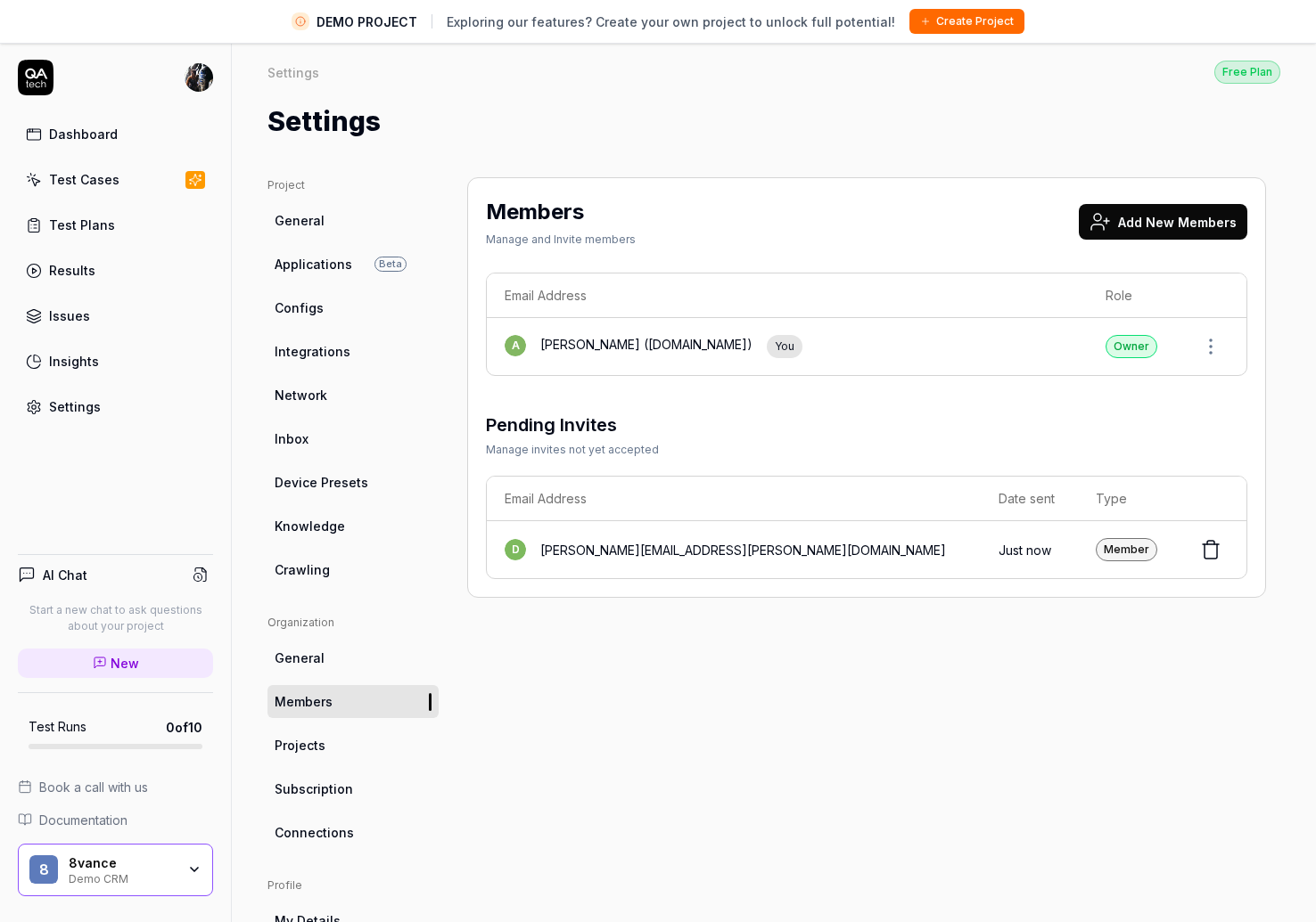
click at [1108, 214] on icon at bounding box center [1100, 222] width 22 height 22
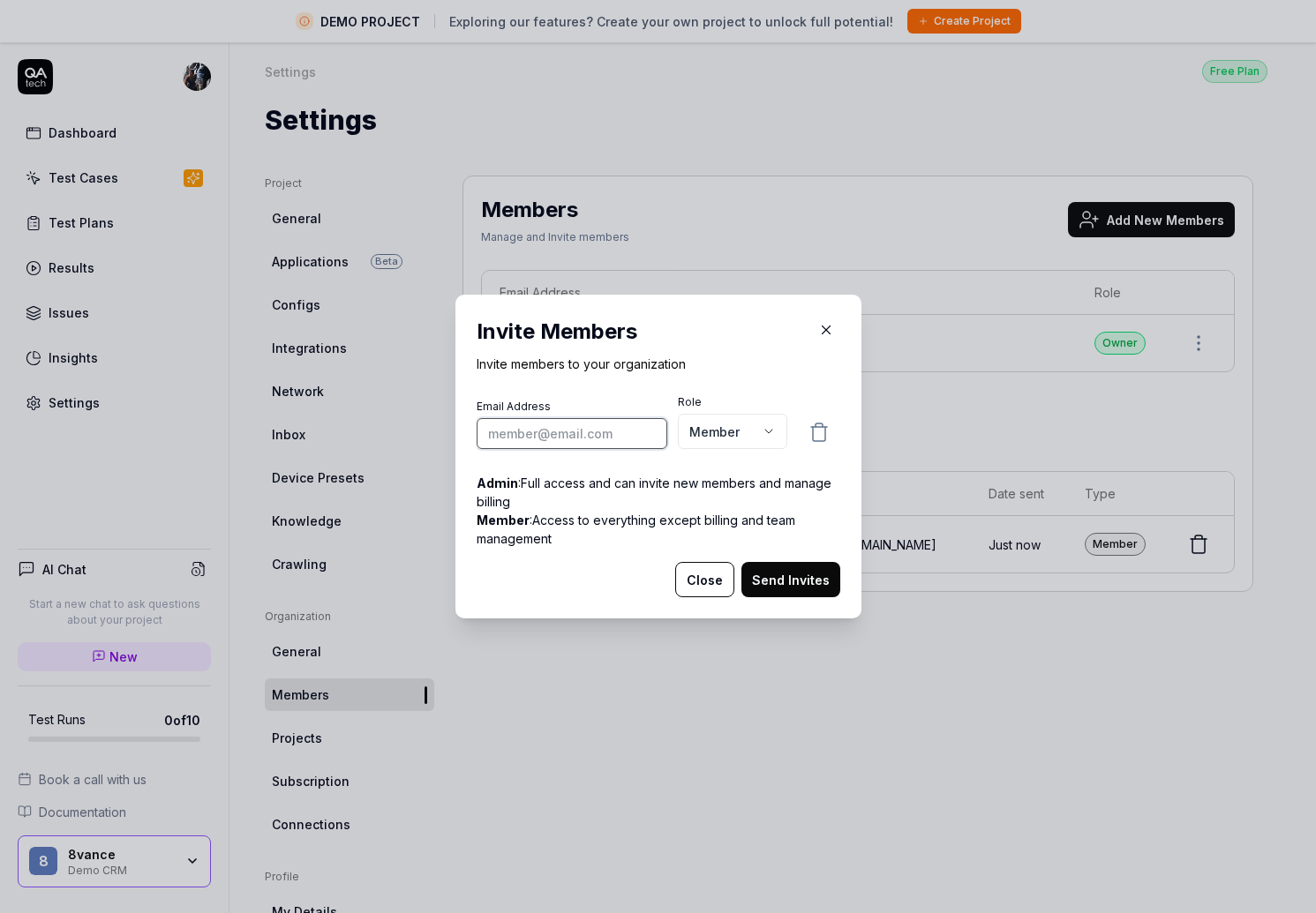
paste input "[PERSON_NAME][EMAIL_ADDRESS][DOMAIN_NAME]"
type input "[PERSON_NAME][EMAIL_ADDRESS][DOMAIN_NAME]"
click at [778, 581] on button "Send Invites" at bounding box center [791, 580] width 99 height 35
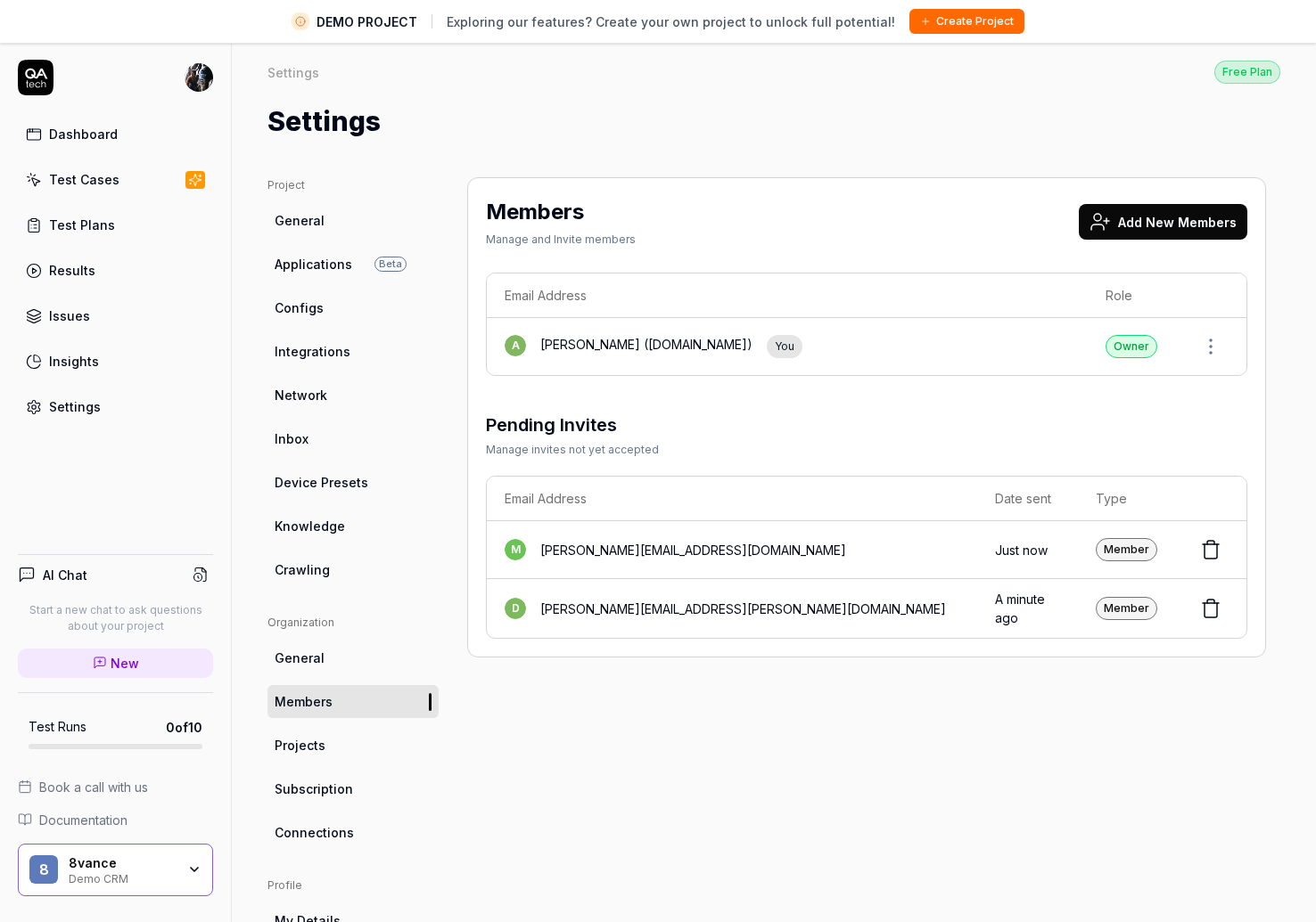
click at [1122, 219] on button "Add New Members" at bounding box center [1162, 222] width 168 height 36
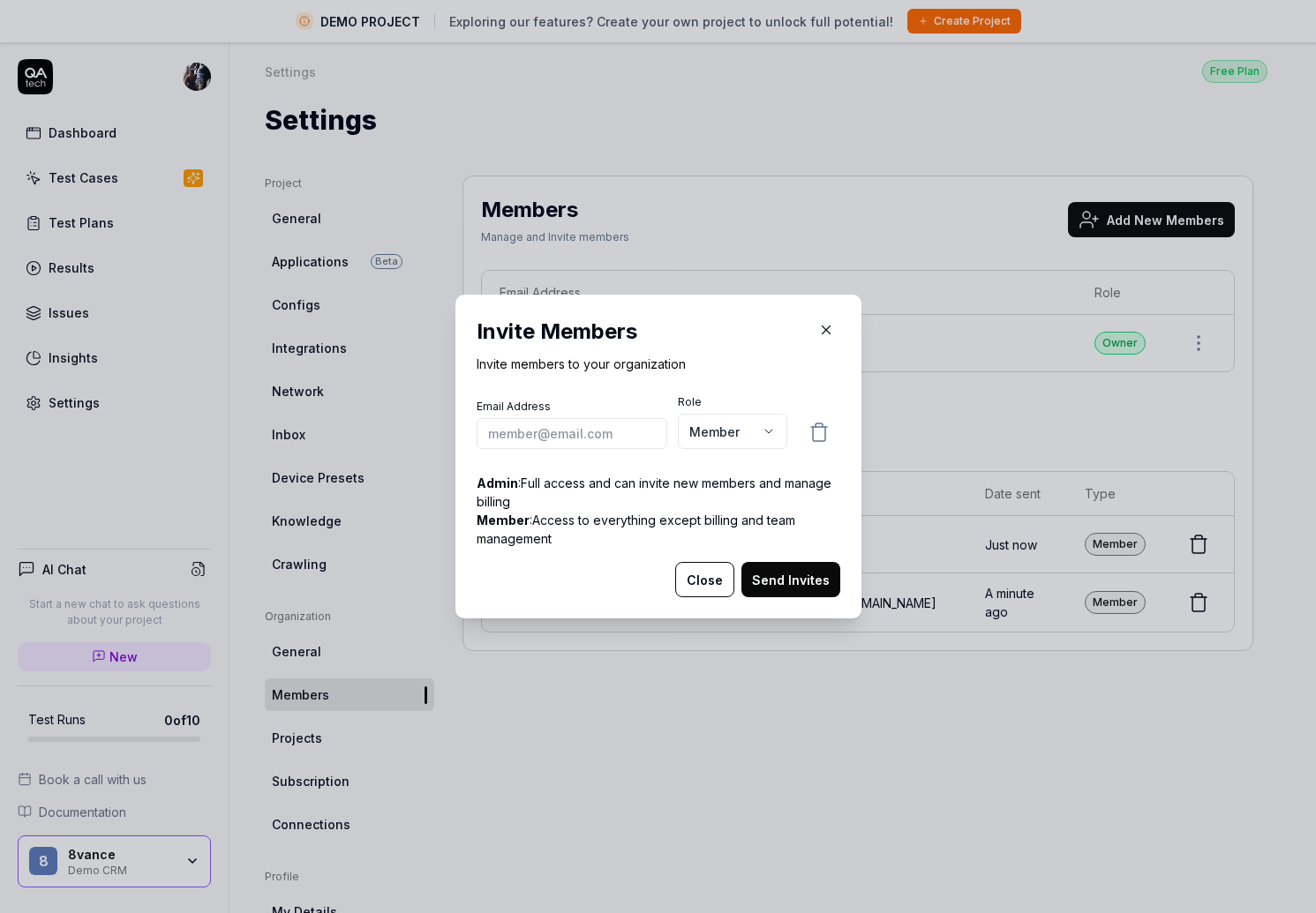
click at [598, 427] on input "email" at bounding box center [572, 433] width 191 height 31
type input "[EMAIL_ADDRESS][PERSON_NAME][DOMAIN_NAME]"
click at [789, 589] on button "Send Invites" at bounding box center [791, 580] width 99 height 35
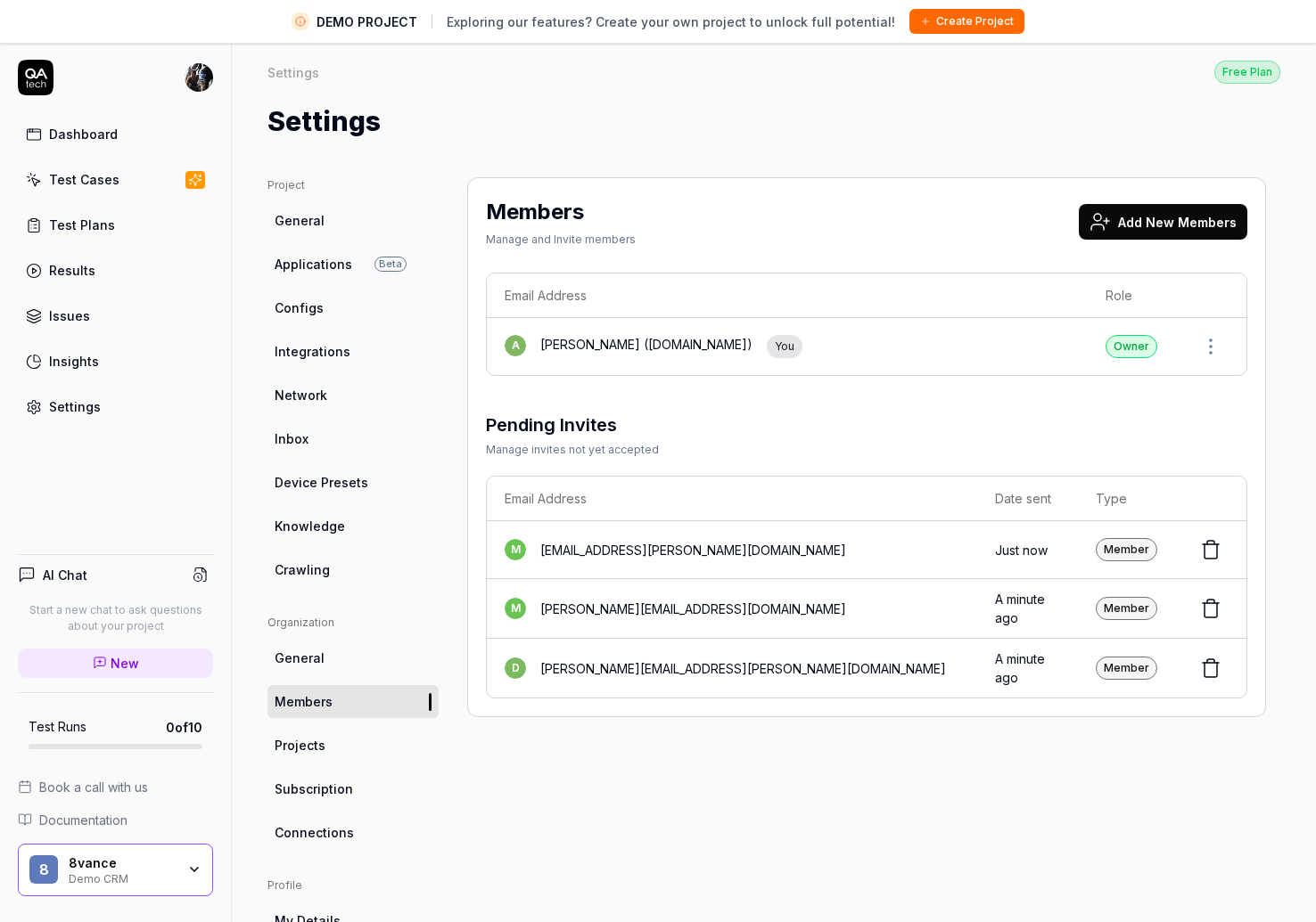
click at [1128, 213] on button "Add New Members" at bounding box center [1162, 222] width 168 height 36
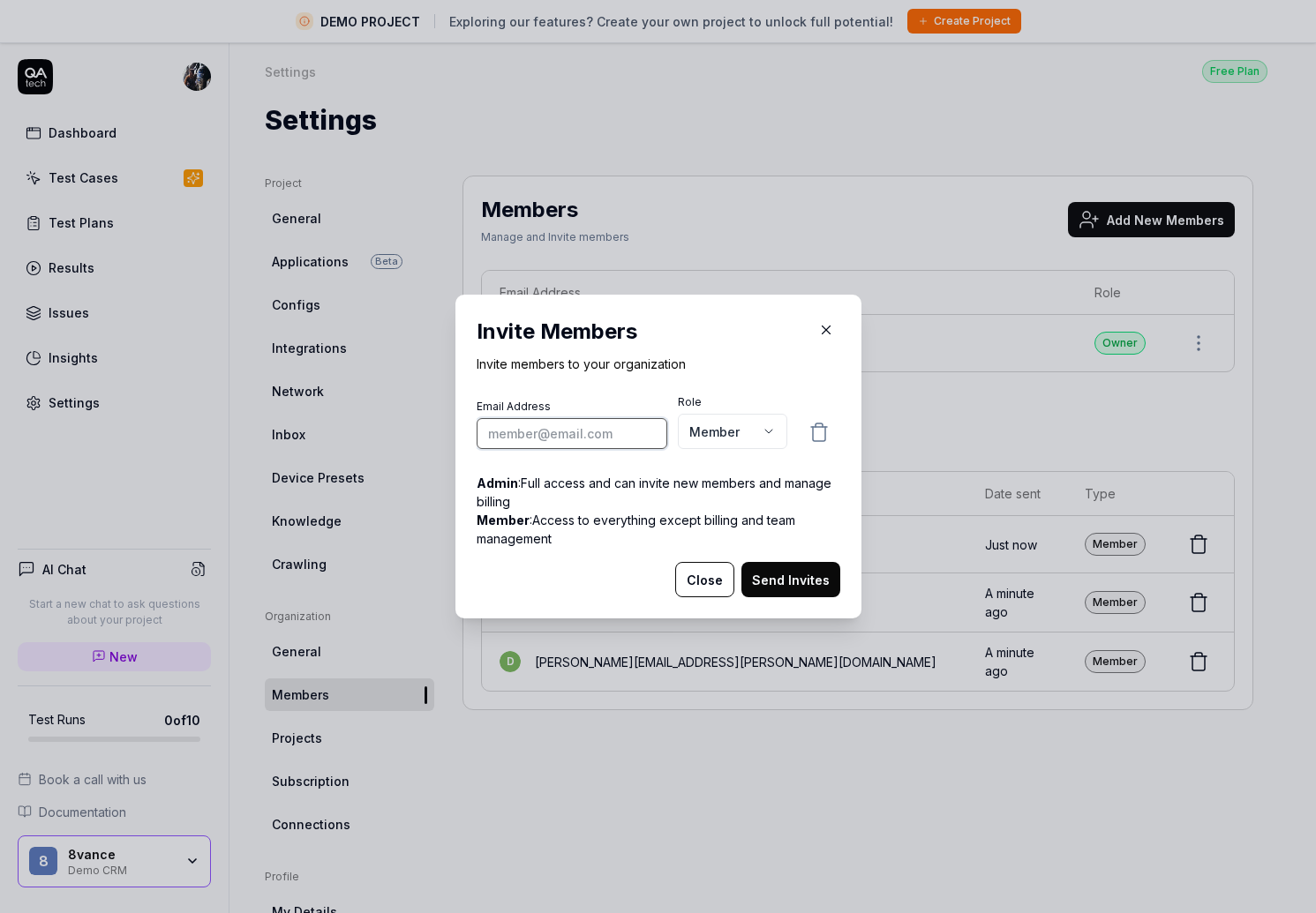
paste input "[PERSON_NAME][EMAIL_ADDRESS][DOMAIN_NAME]"
type input "[PERSON_NAME][EMAIL_ADDRESS][DOMAIN_NAME]"
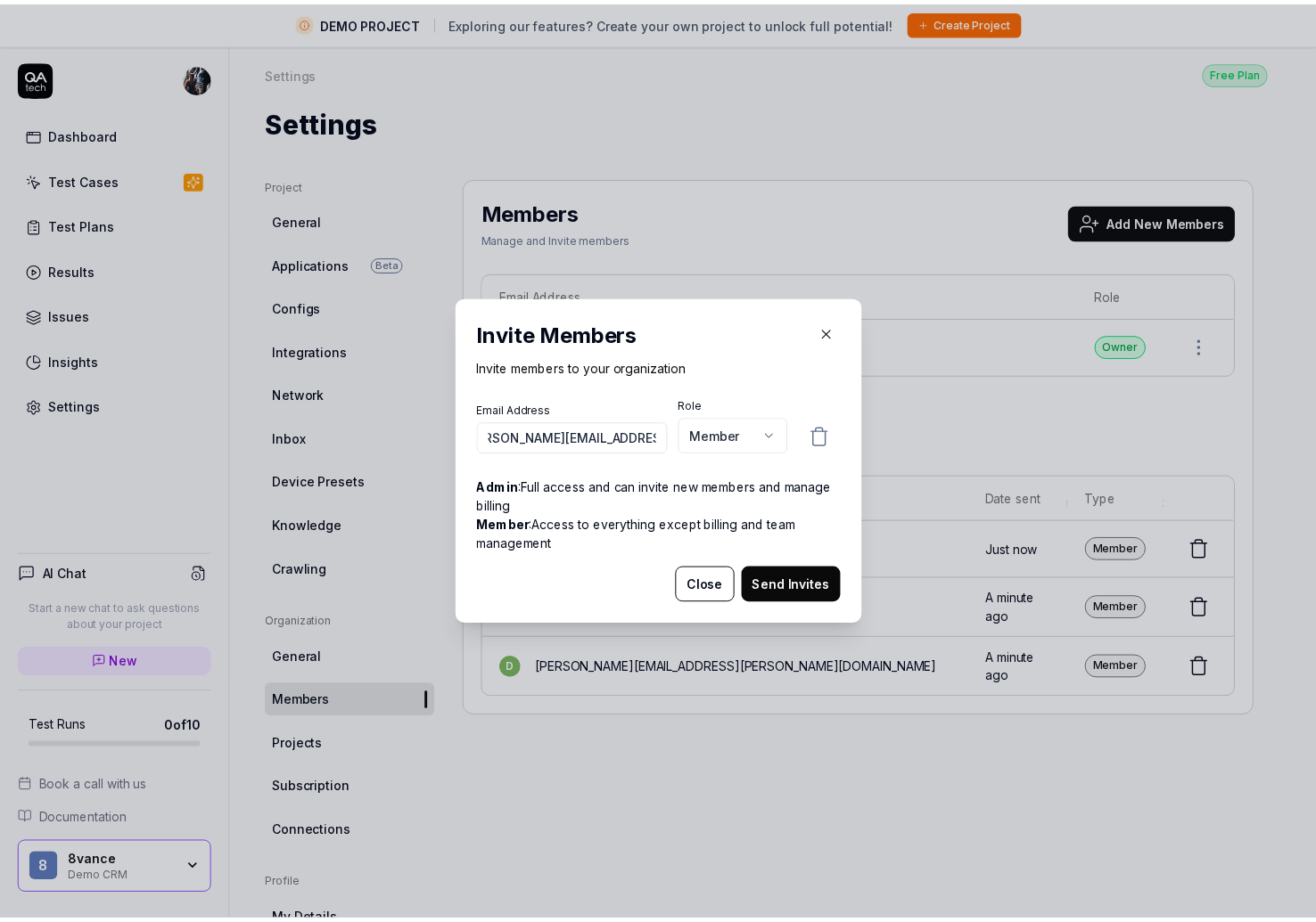
scroll to position [0, 0]
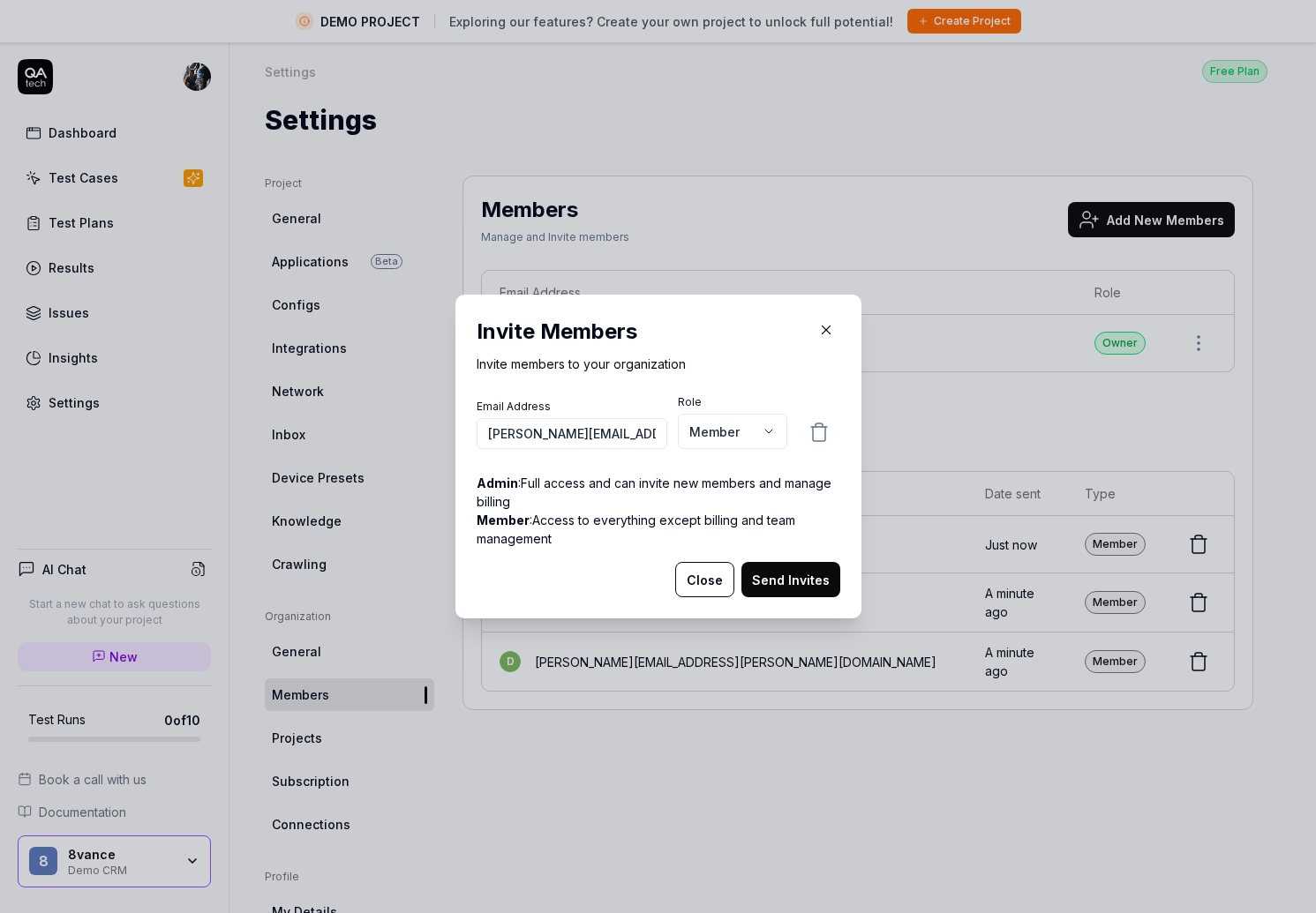
click at [748, 580] on button "Send Invites" at bounding box center [791, 580] width 99 height 35
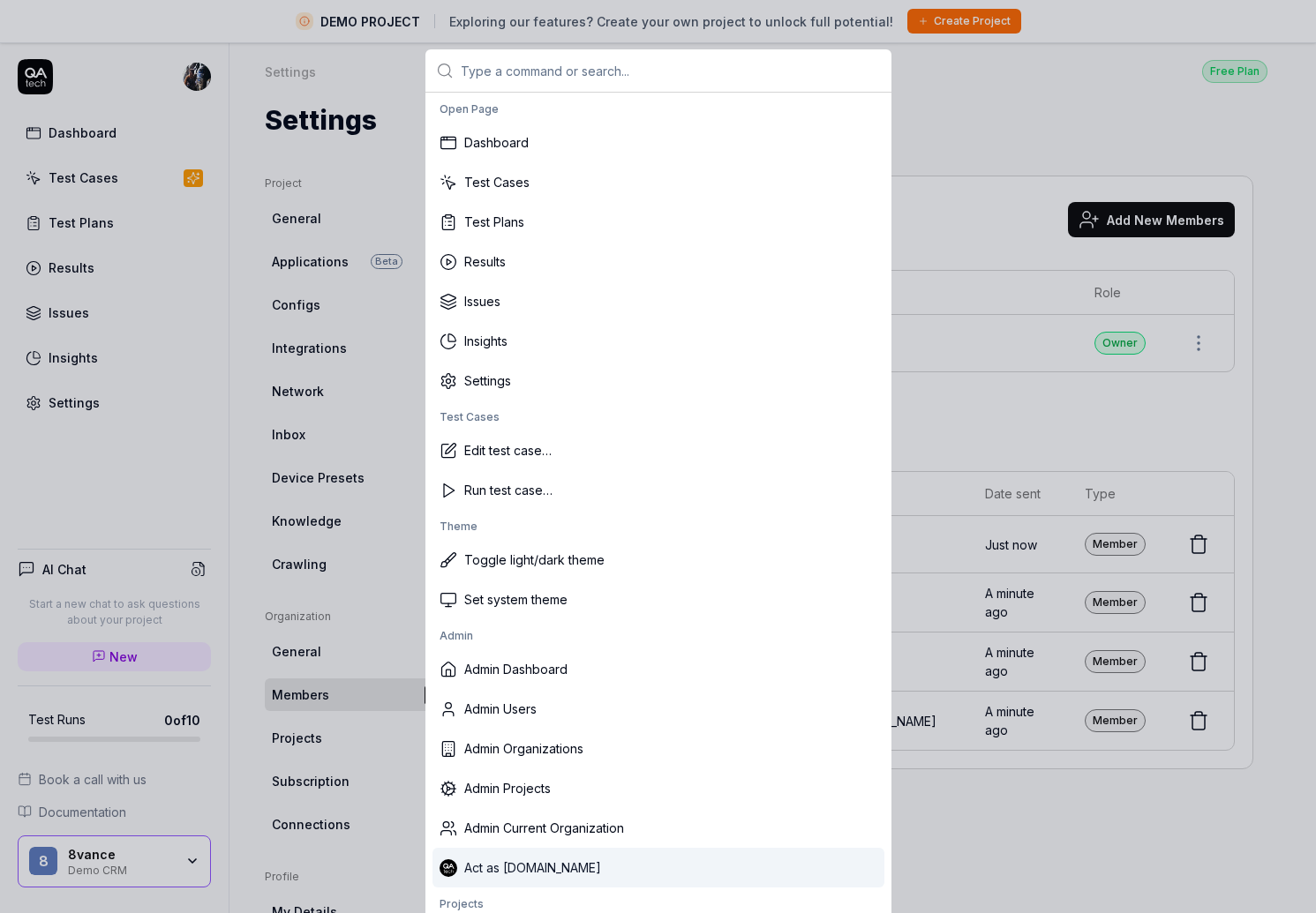
click at [506, 867] on div "Act as [DOMAIN_NAME]" at bounding box center [658, 867] width 452 height 40
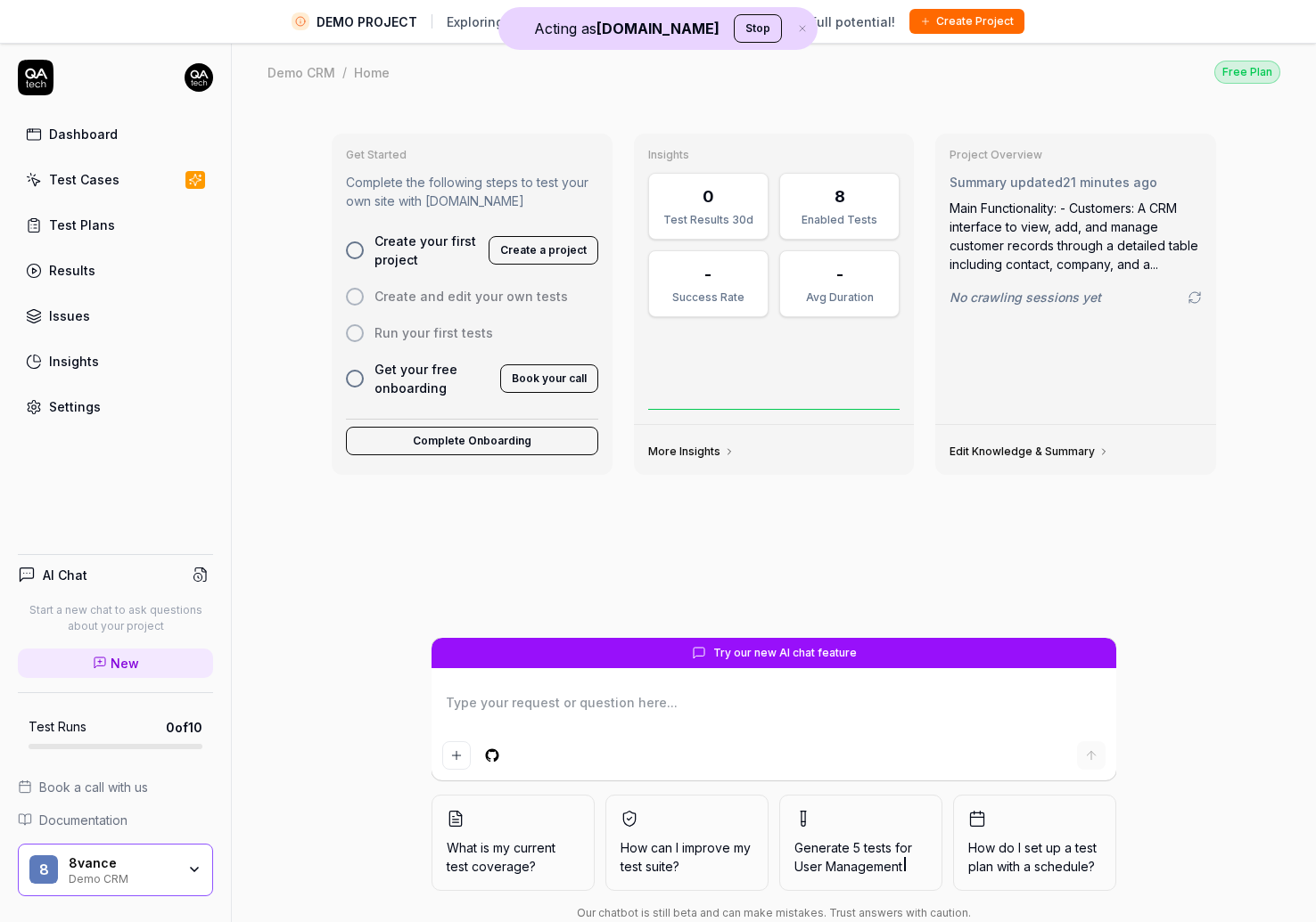
click at [145, 878] on div "Demo CRM" at bounding box center [122, 877] width 107 height 14
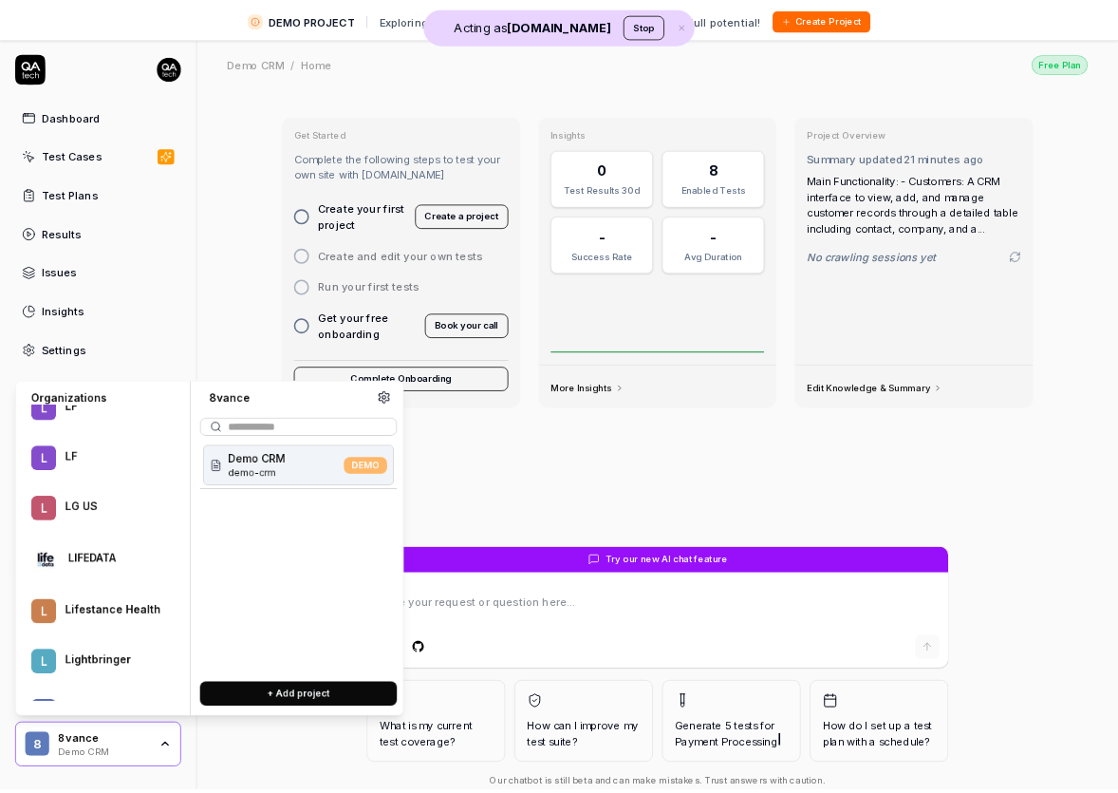
scroll to position [65390, 0]
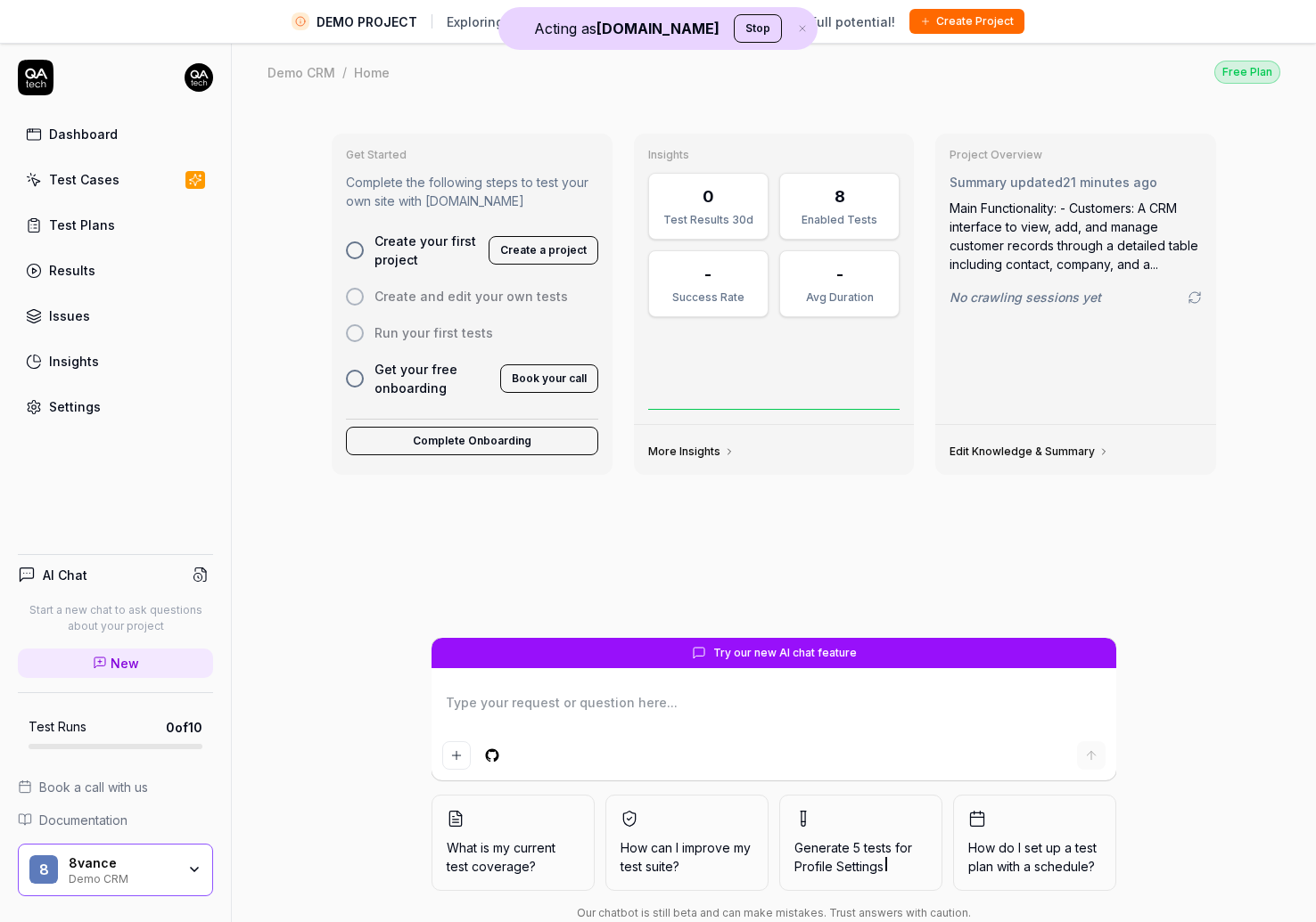
click at [906, 105] on div "Get Started Complete the following steps to test your own site with [DOMAIN_NAM…" at bounding box center [774, 532] width 1084 height 863
type textarea "*"
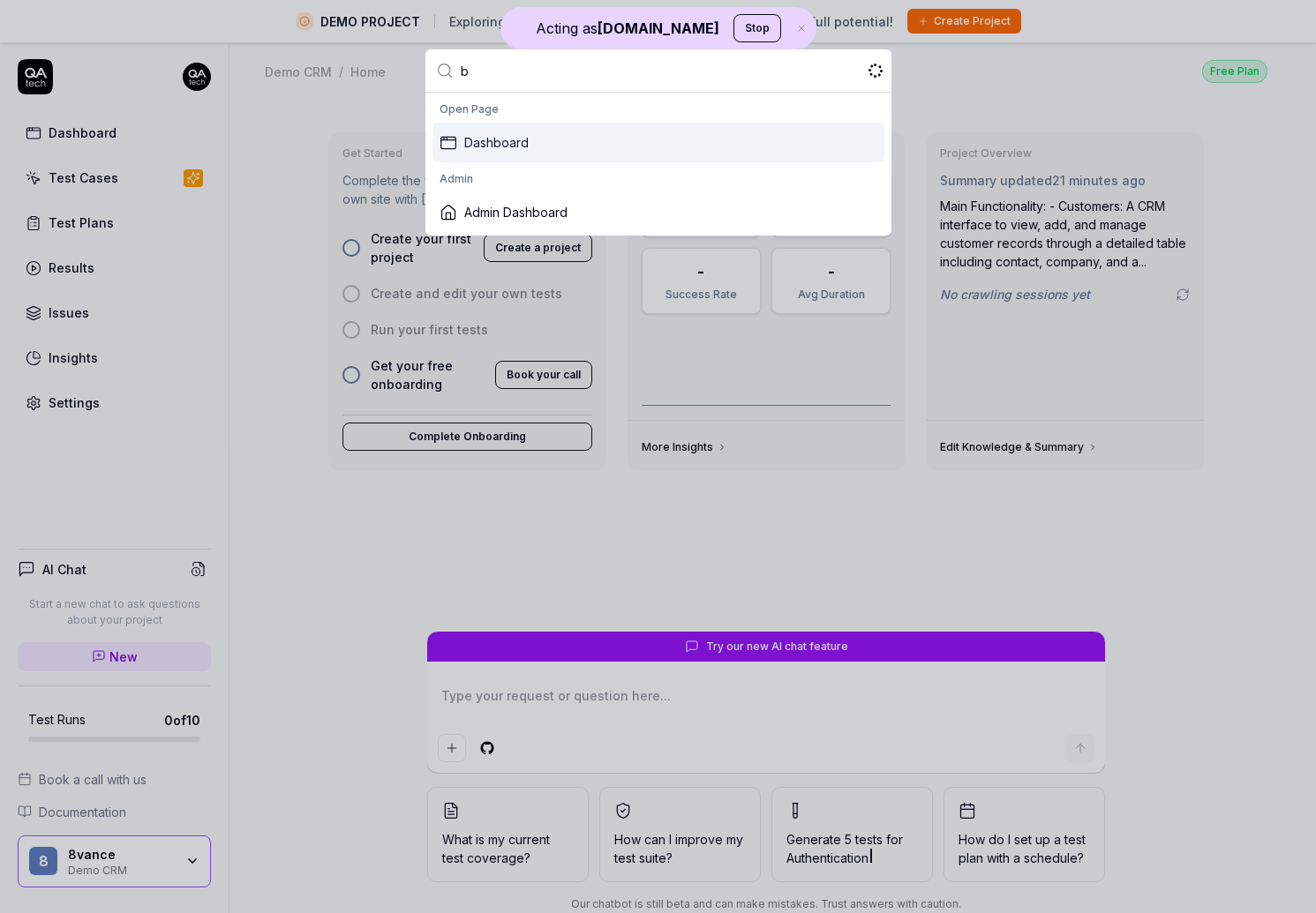
type input "bu"
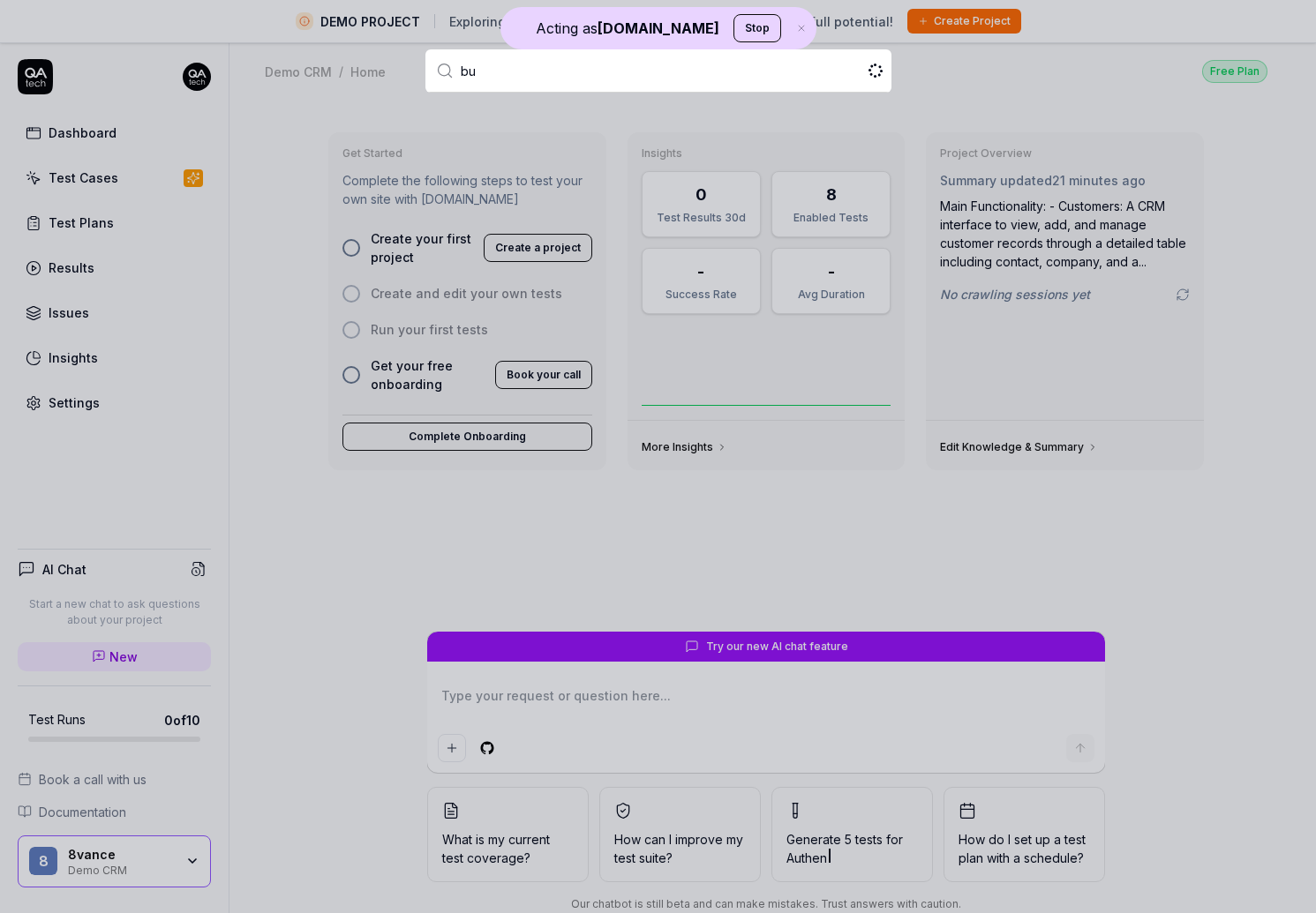
type textarea "*"
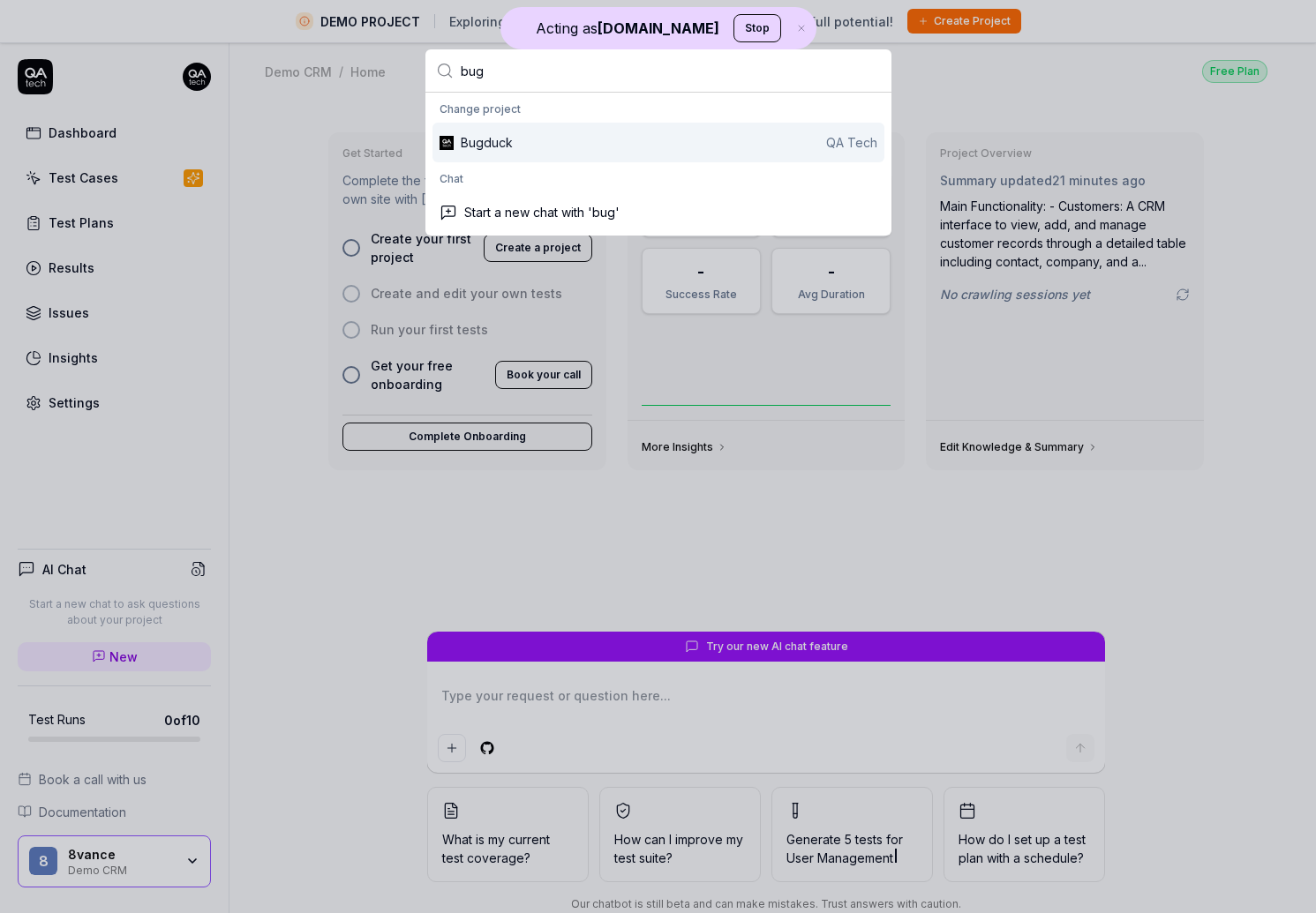
type input "bug"
click at [487, 138] on div "Bugduck" at bounding box center [486, 142] width 52 height 19
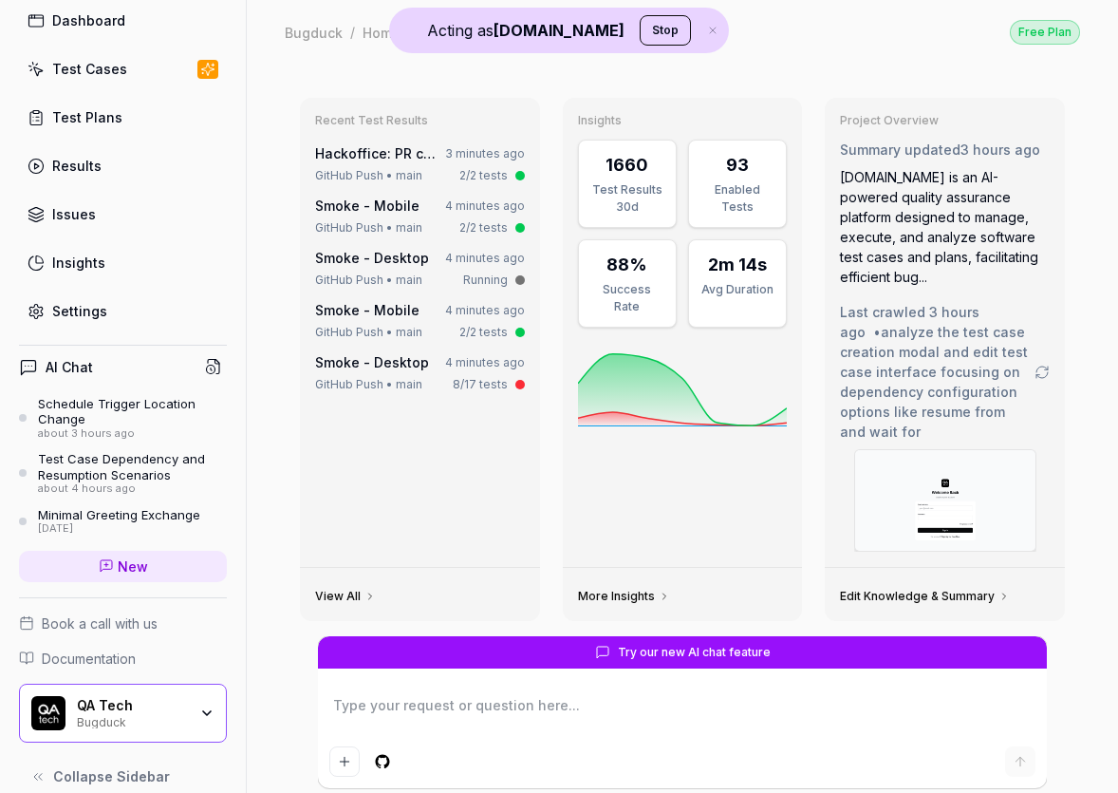
scroll to position [97, 0]
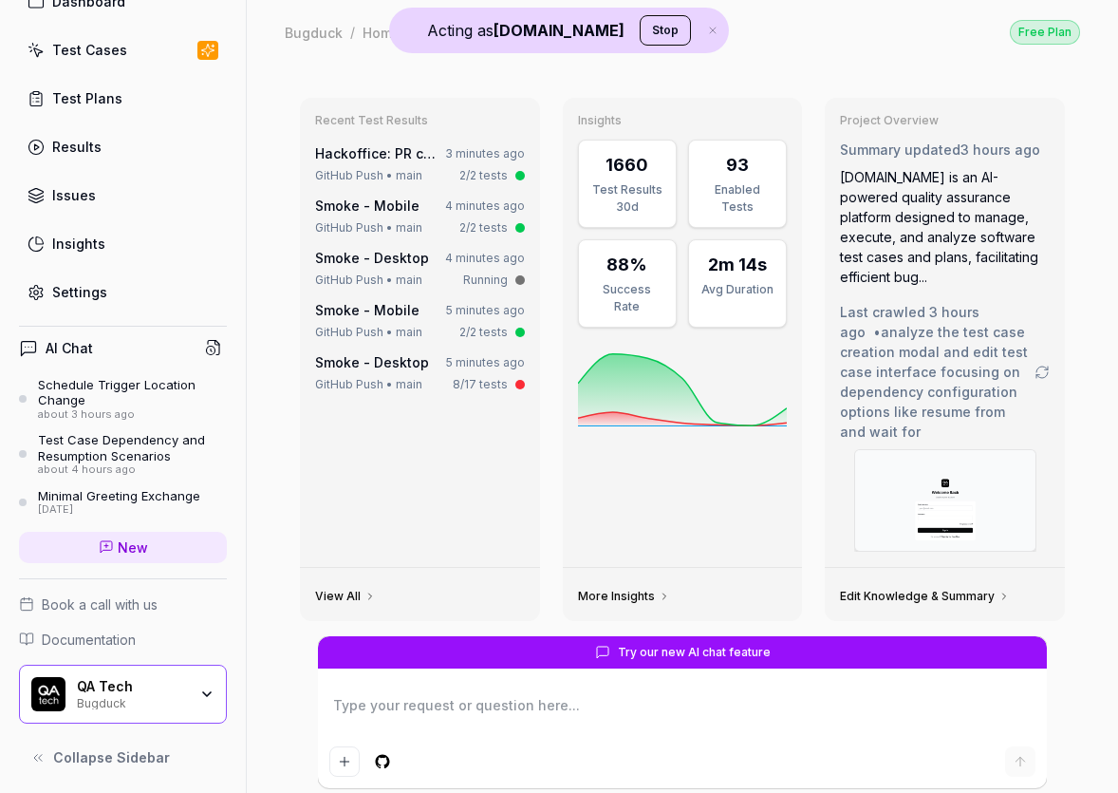
click at [203, 689] on icon "button" at bounding box center [206, 693] width 15 height 15
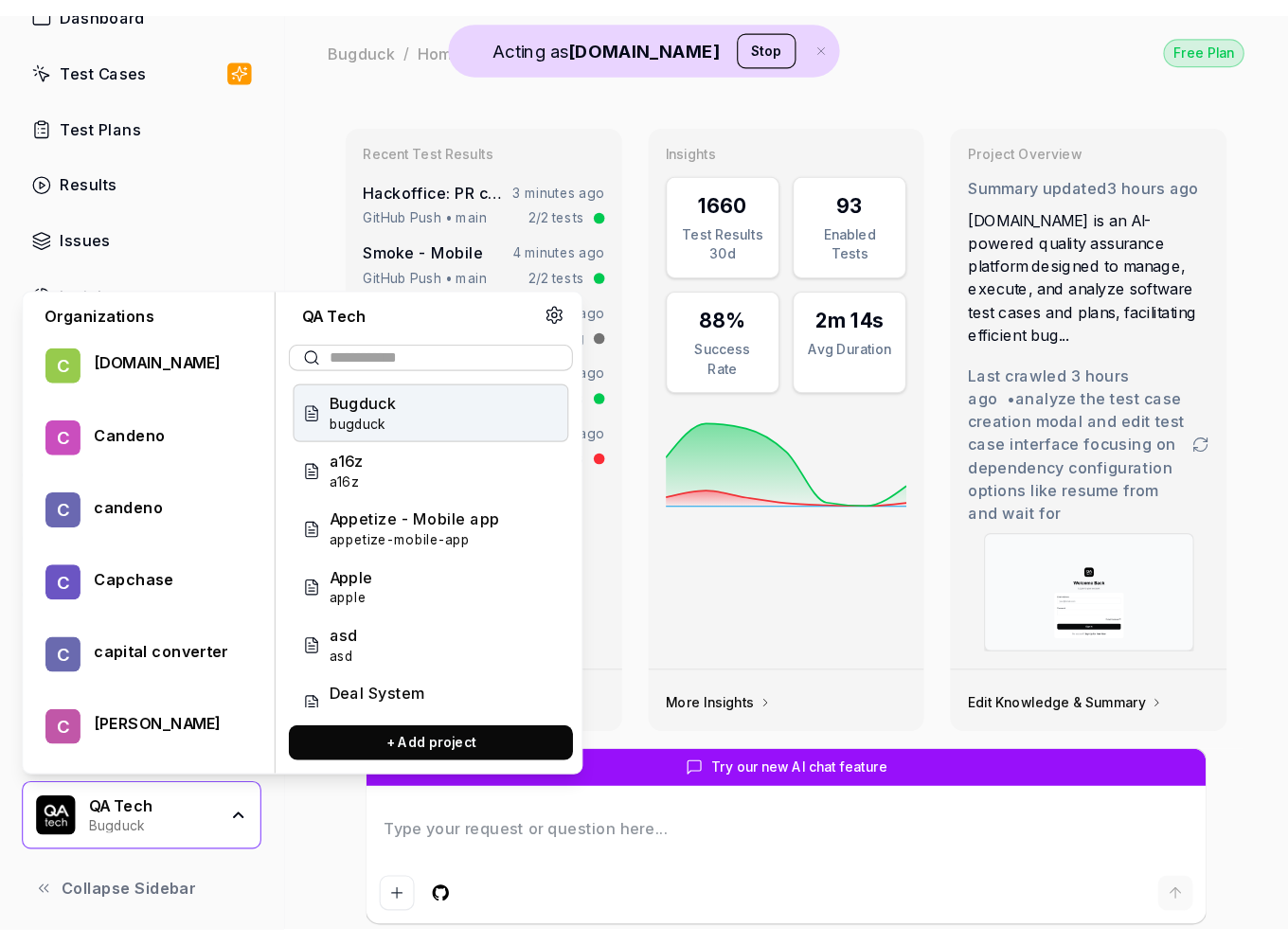
scroll to position [71321, 0]
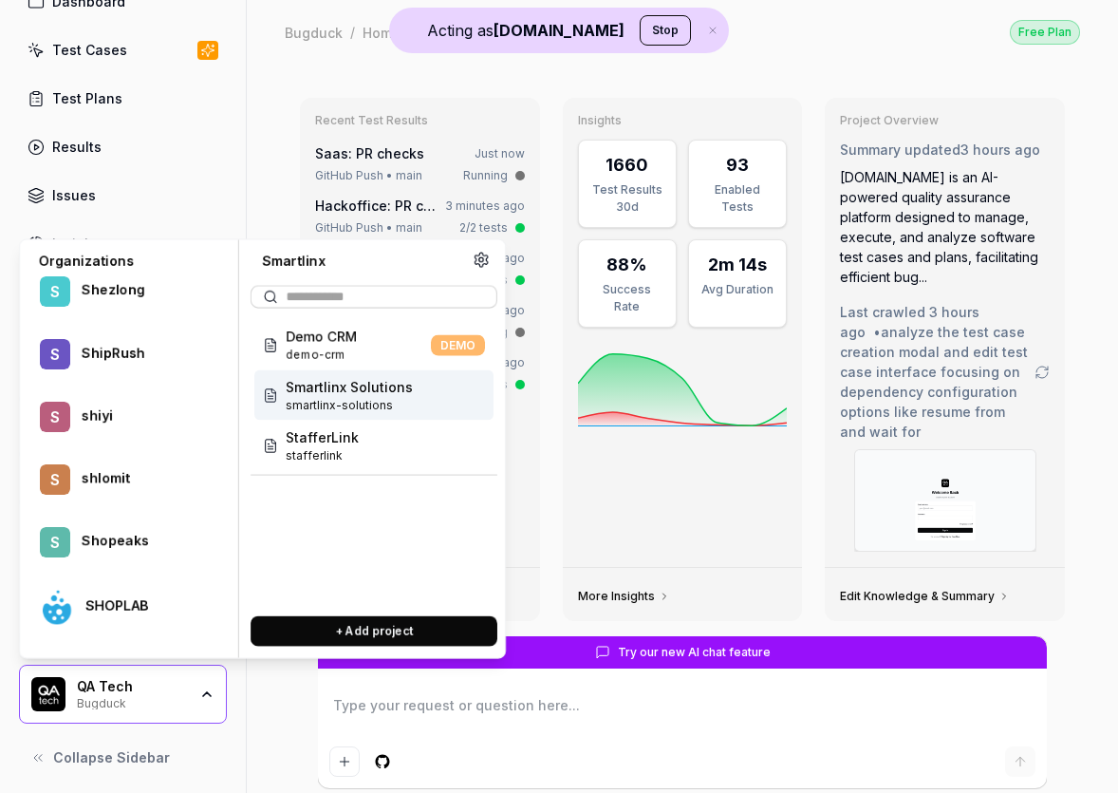
click at [355, 397] on span "smartlinx-solutions" at bounding box center [349, 405] width 127 height 17
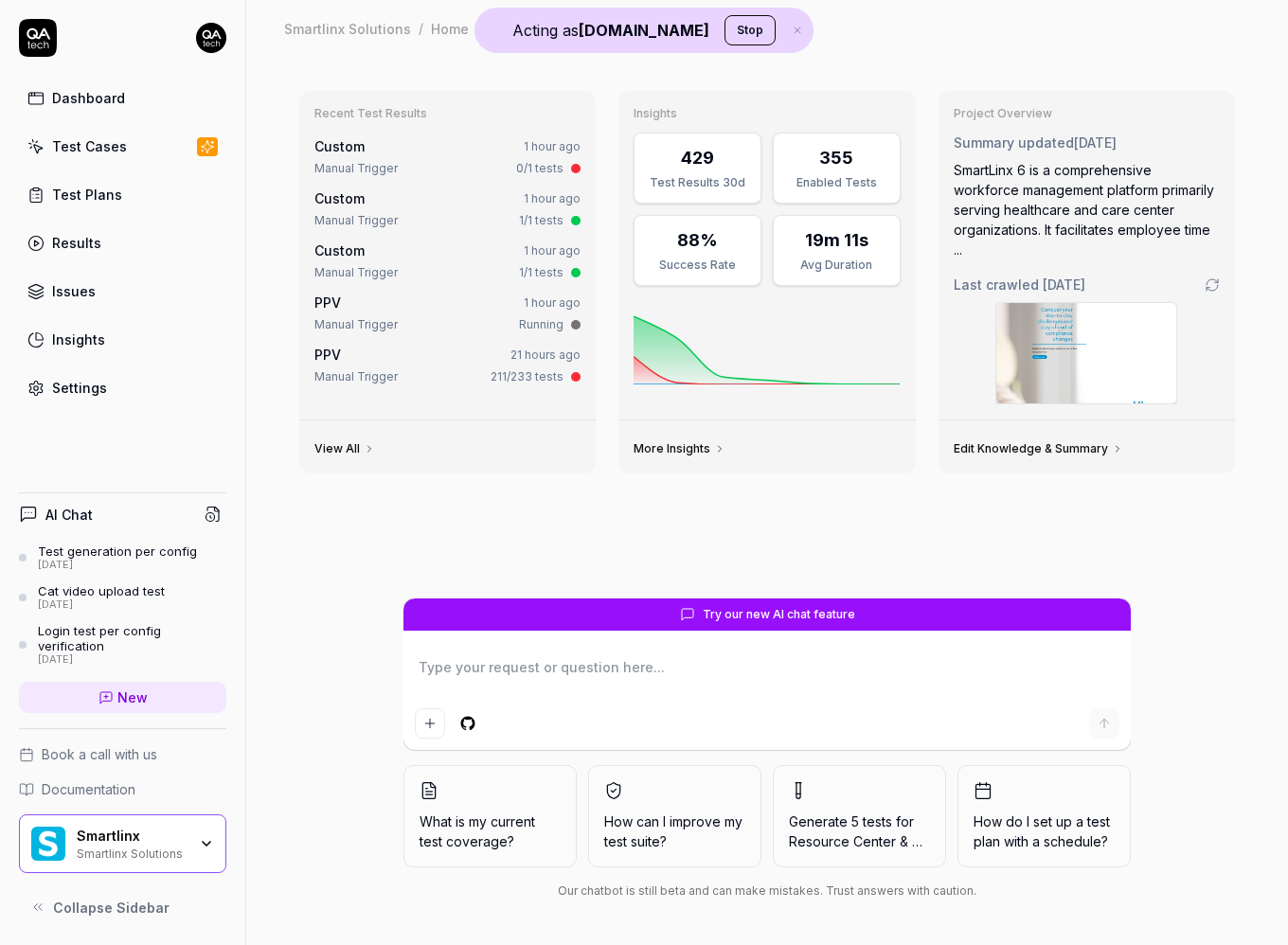
click at [350, 448] on link "View All" at bounding box center [344, 448] width 61 height 15
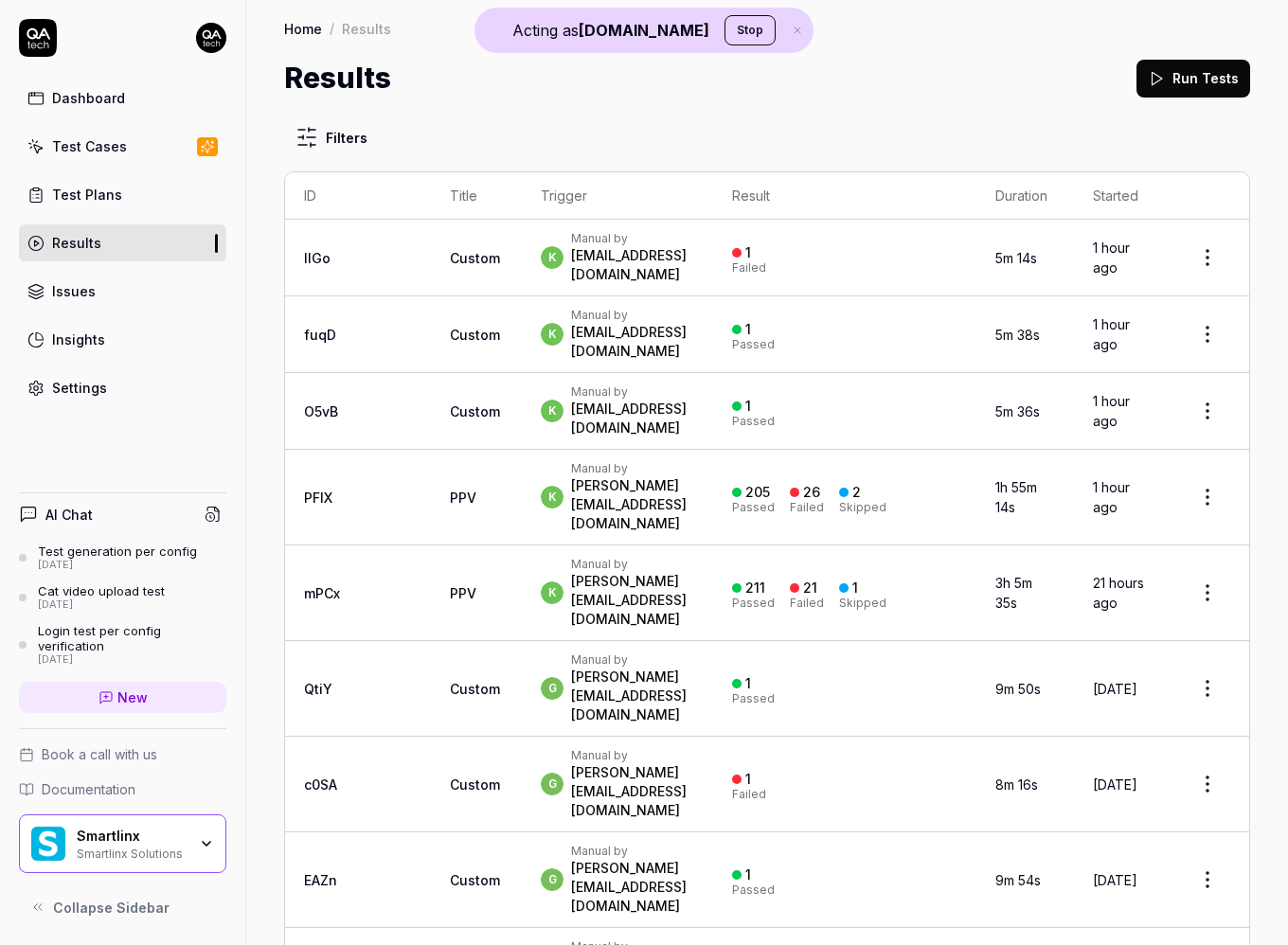
click at [609, 476] on div "[PERSON_NAME][EMAIL_ADDRESS][DOMAIN_NAME]" at bounding box center [632, 504] width 123 height 57
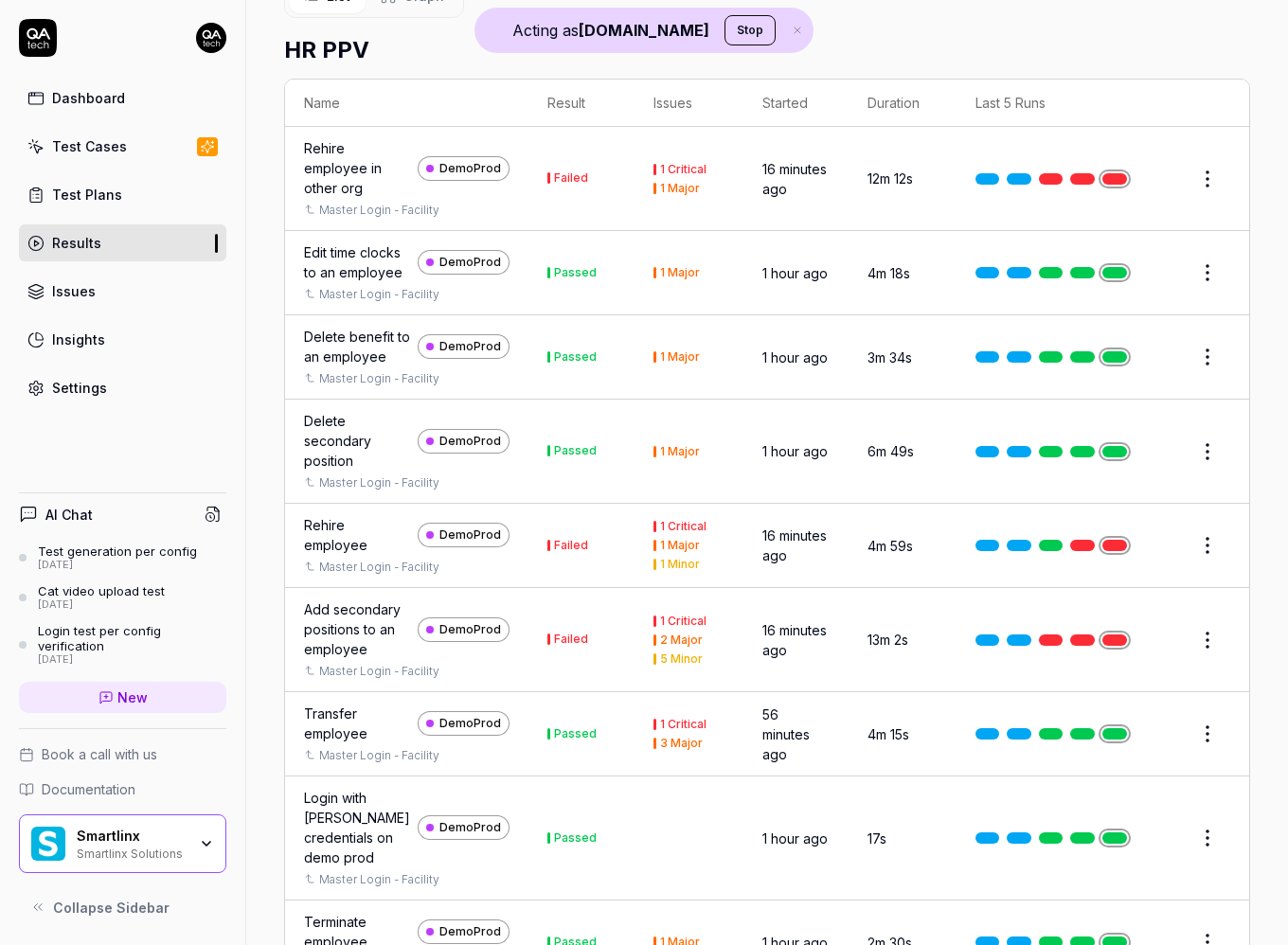
scroll to position [1795, 0]
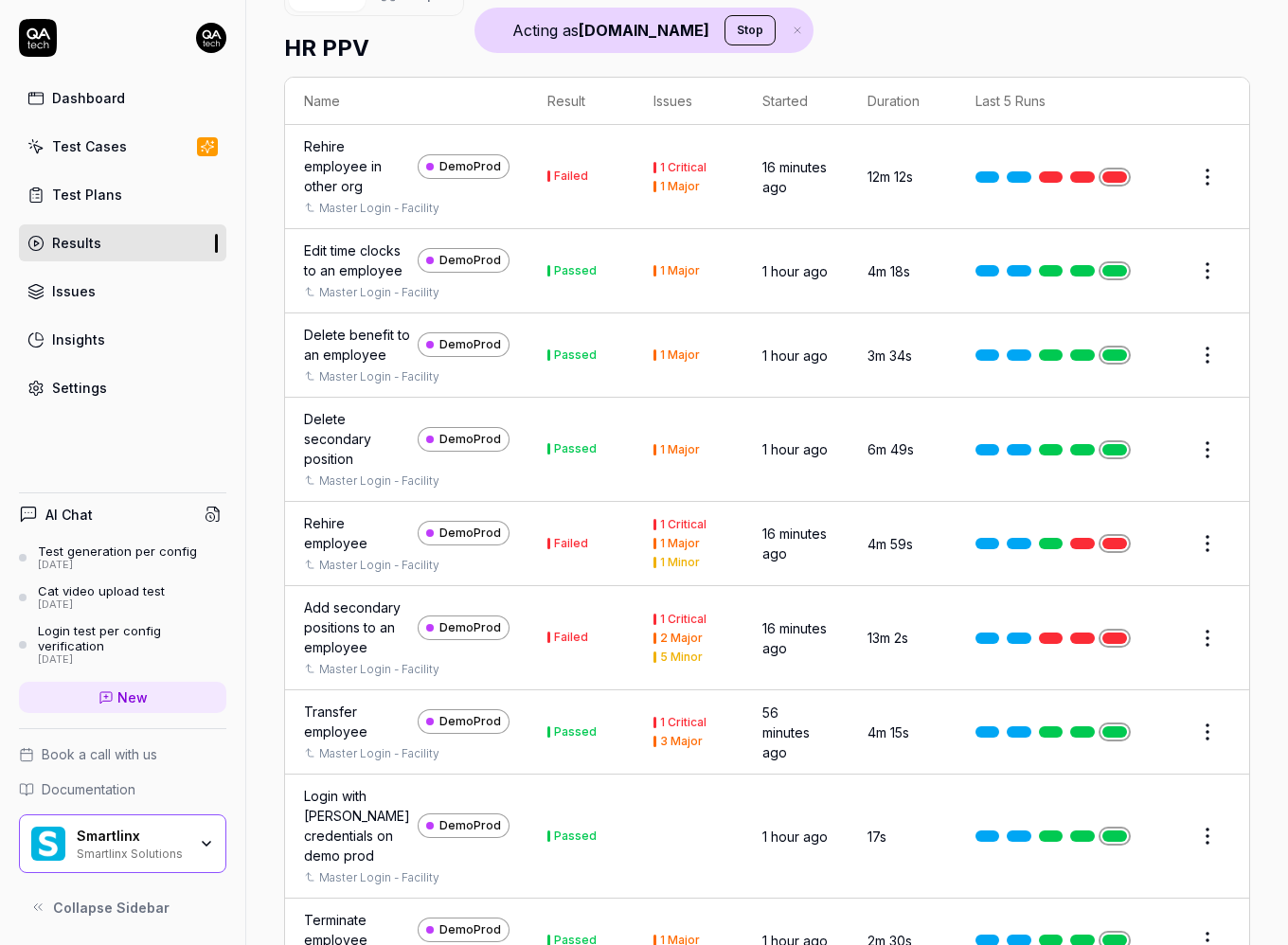
click at [1108, 265] on link at bounding box center [1114, 270] width 25 height 11
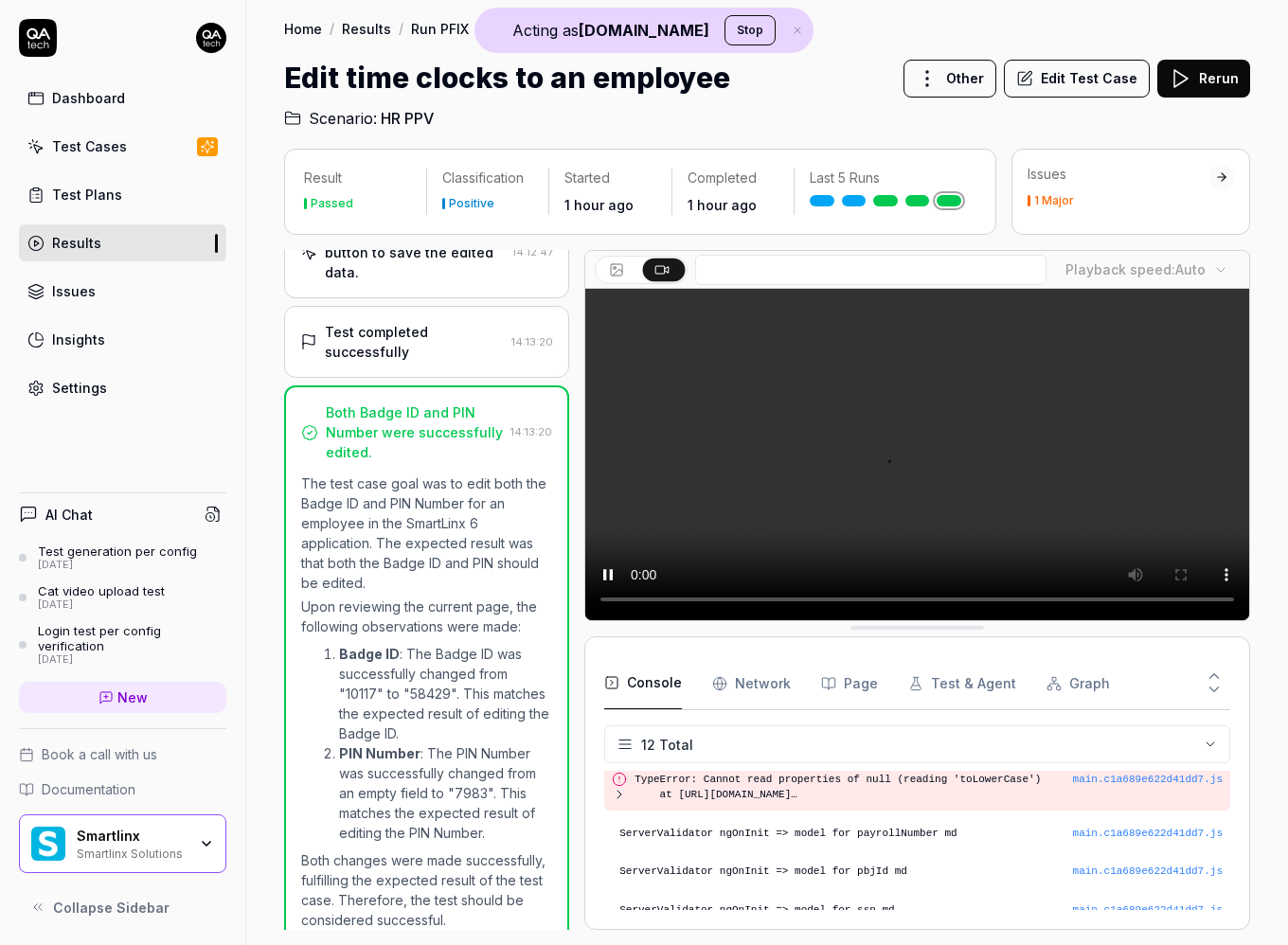
scroll to position [368, 0]
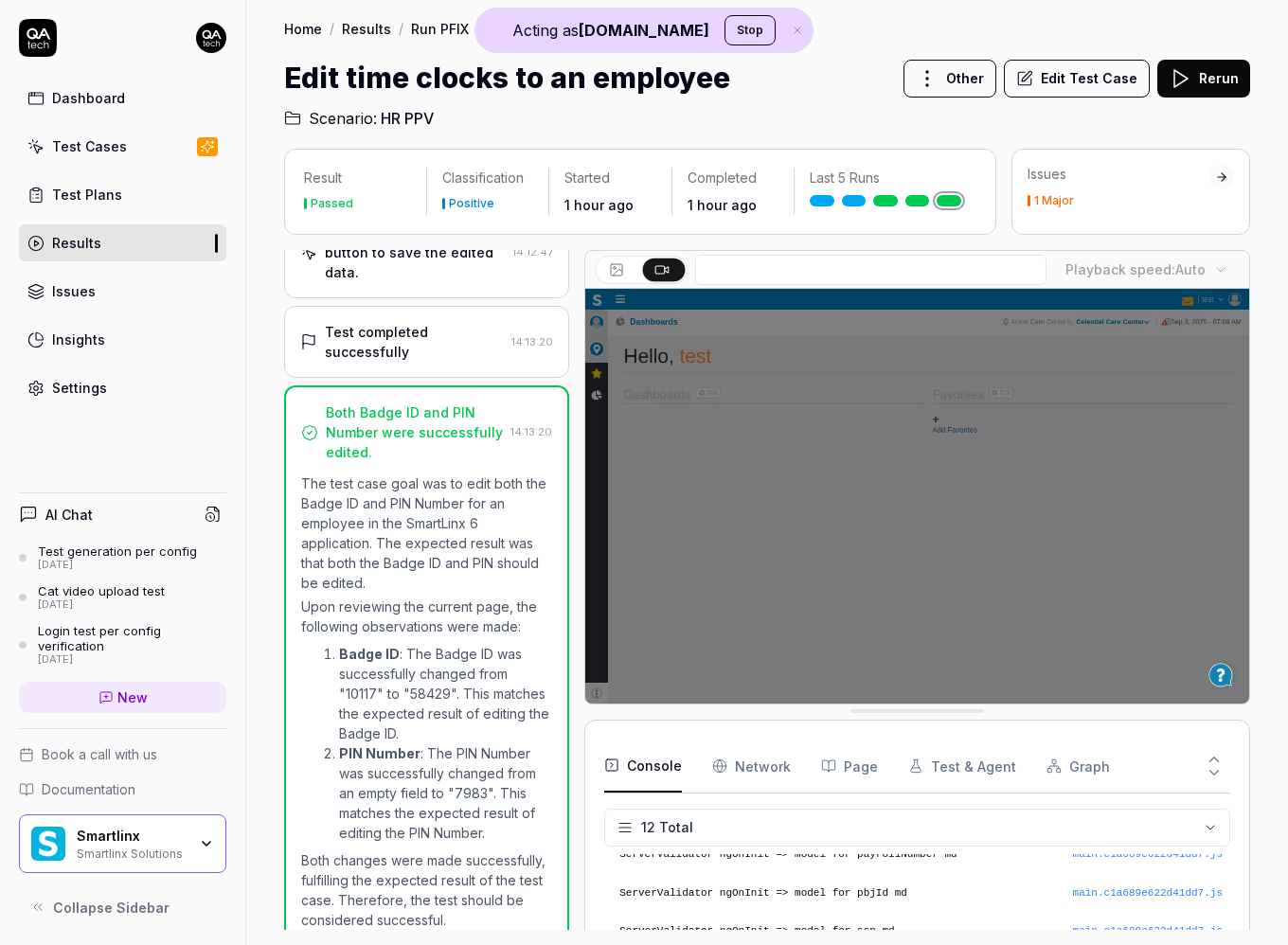
click at [1067, 76] on button "Edit Test Case" at bounding box center [1076, 79] width 146 height 38
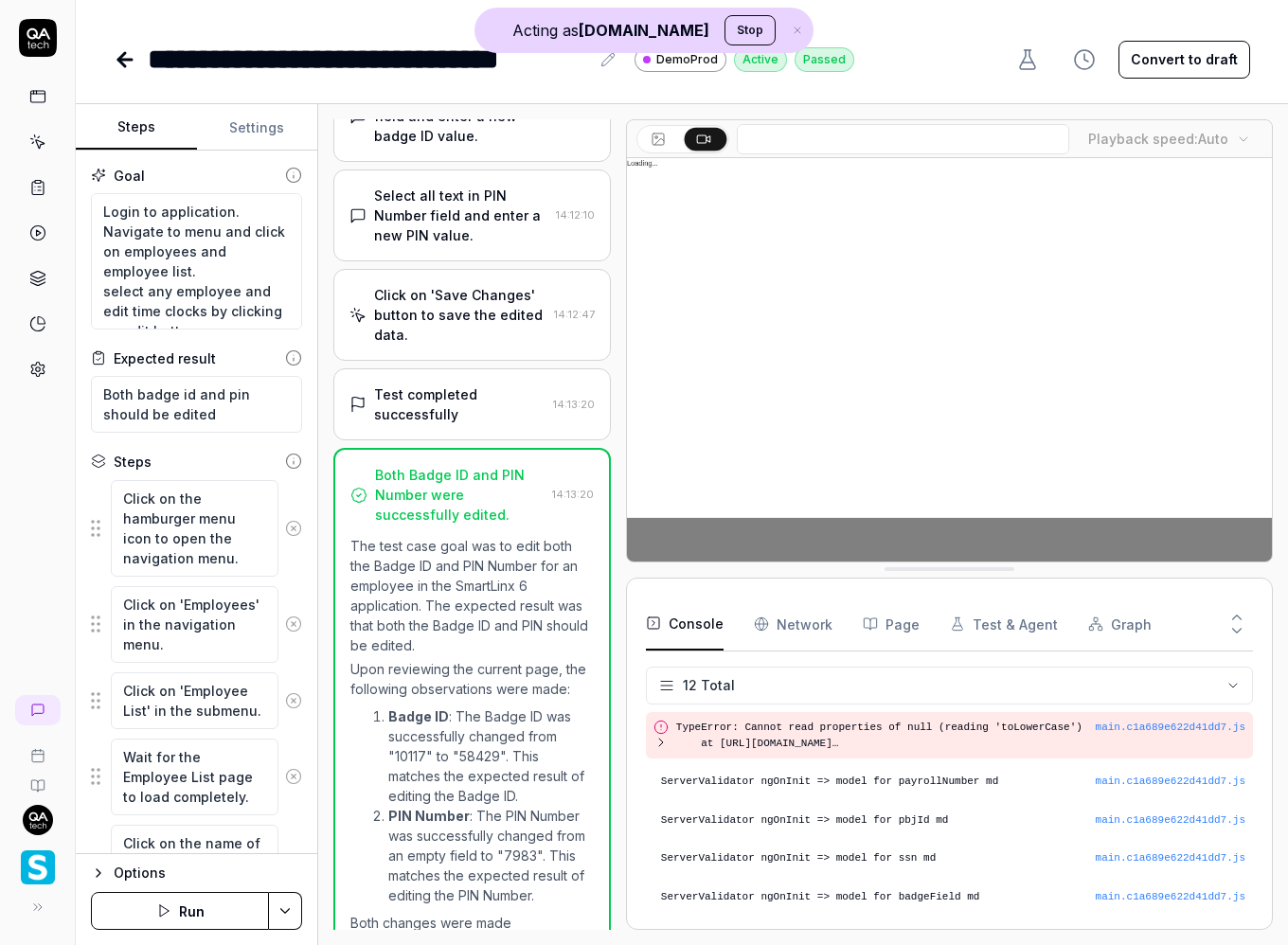
scroll to position [857, 0]
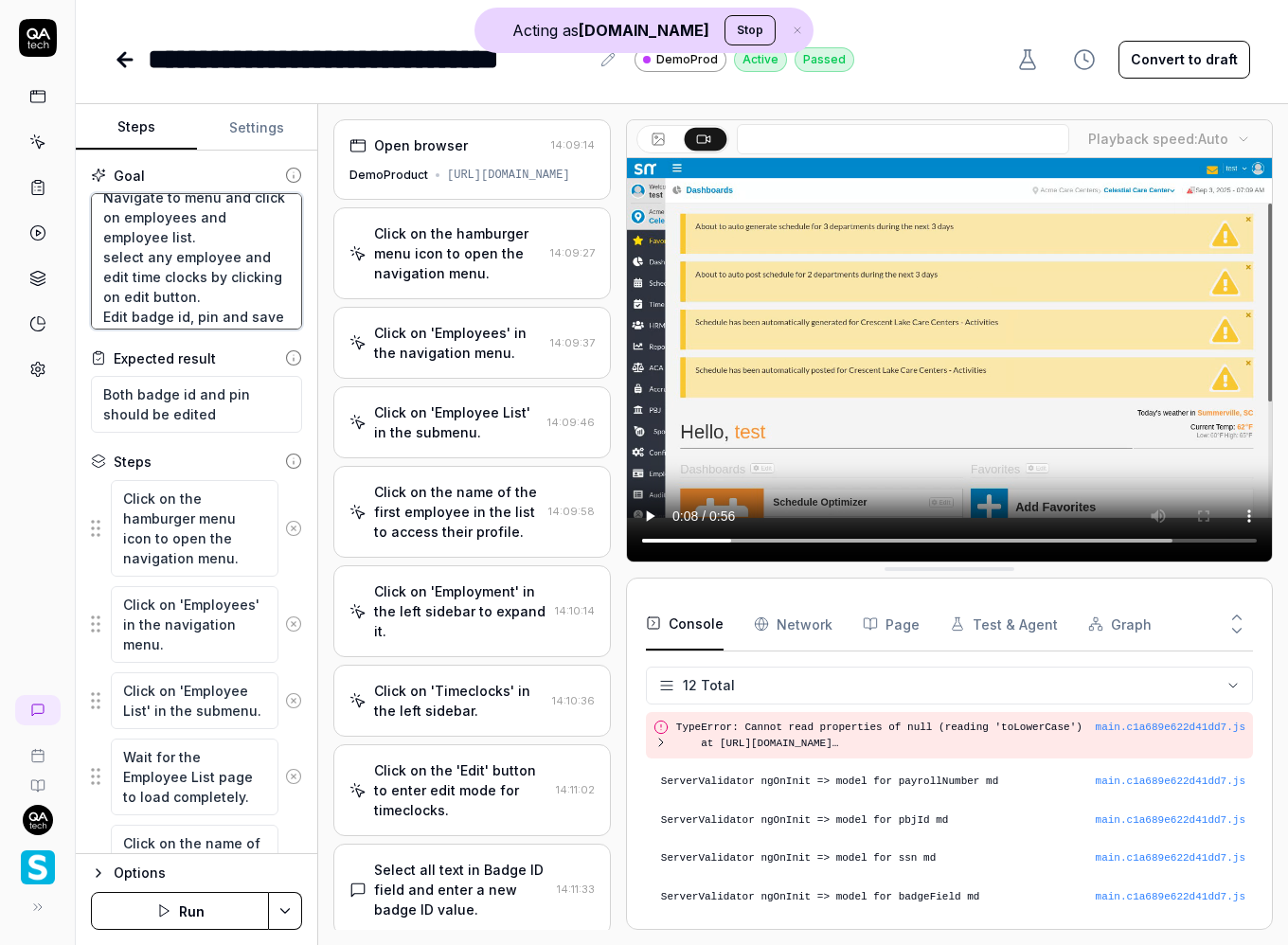
scroll to position [60, 0]
drag, startPoint x: 96, startPoint y: 213, endPoint x: 259, endPoint y: 332, distance: 201.8
click at [262, 332] on div "Goal Login to application. Navigate to menu and click on employees and employee…" at bounding box center [197, 502] width 241 height 704
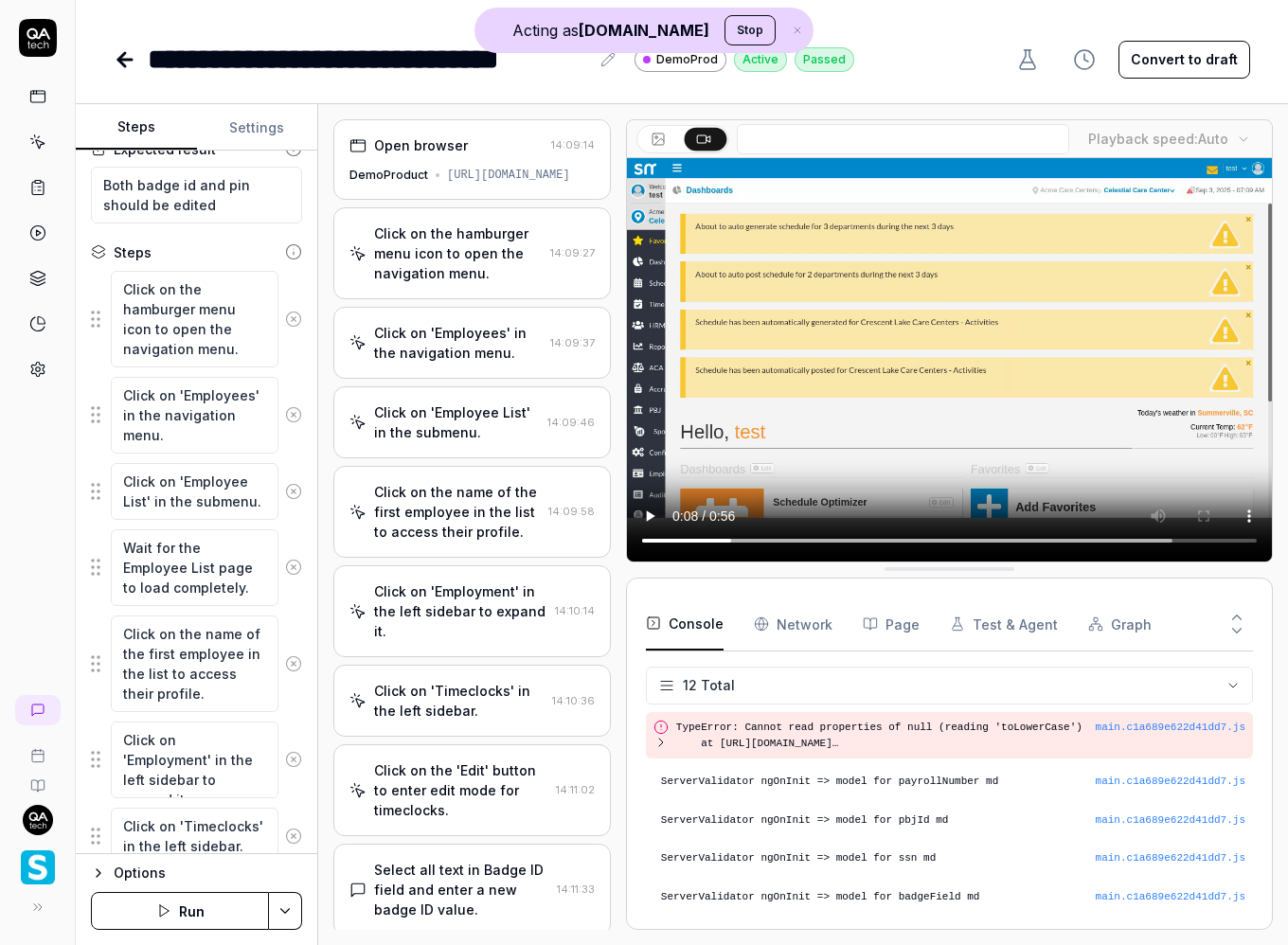
scroll to position [223, 0]
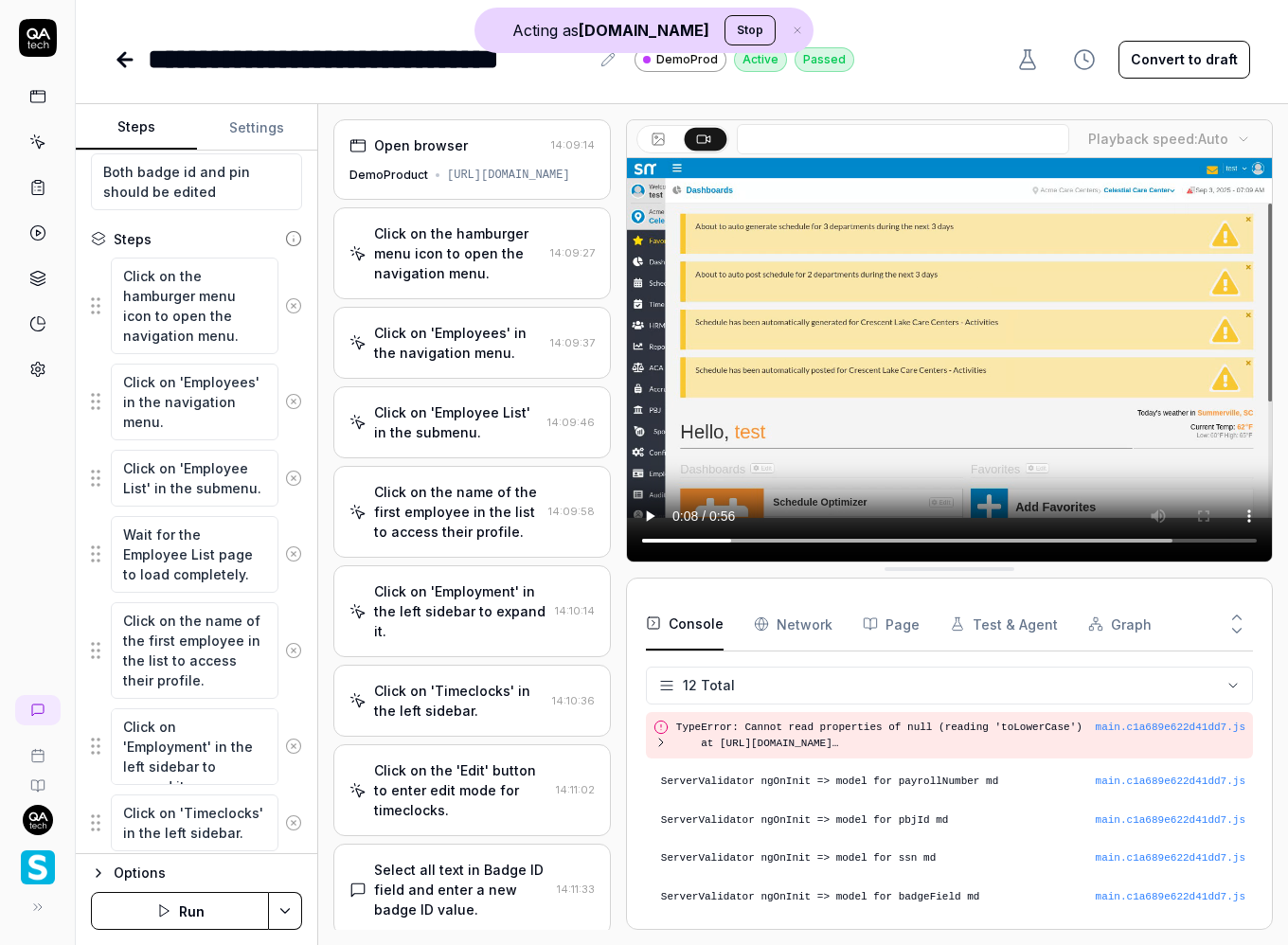
click at [481, 251] on div "Click on the hamburger menu icon to open the navigation menu." at bounding box center [458, 253] width 169 height 60
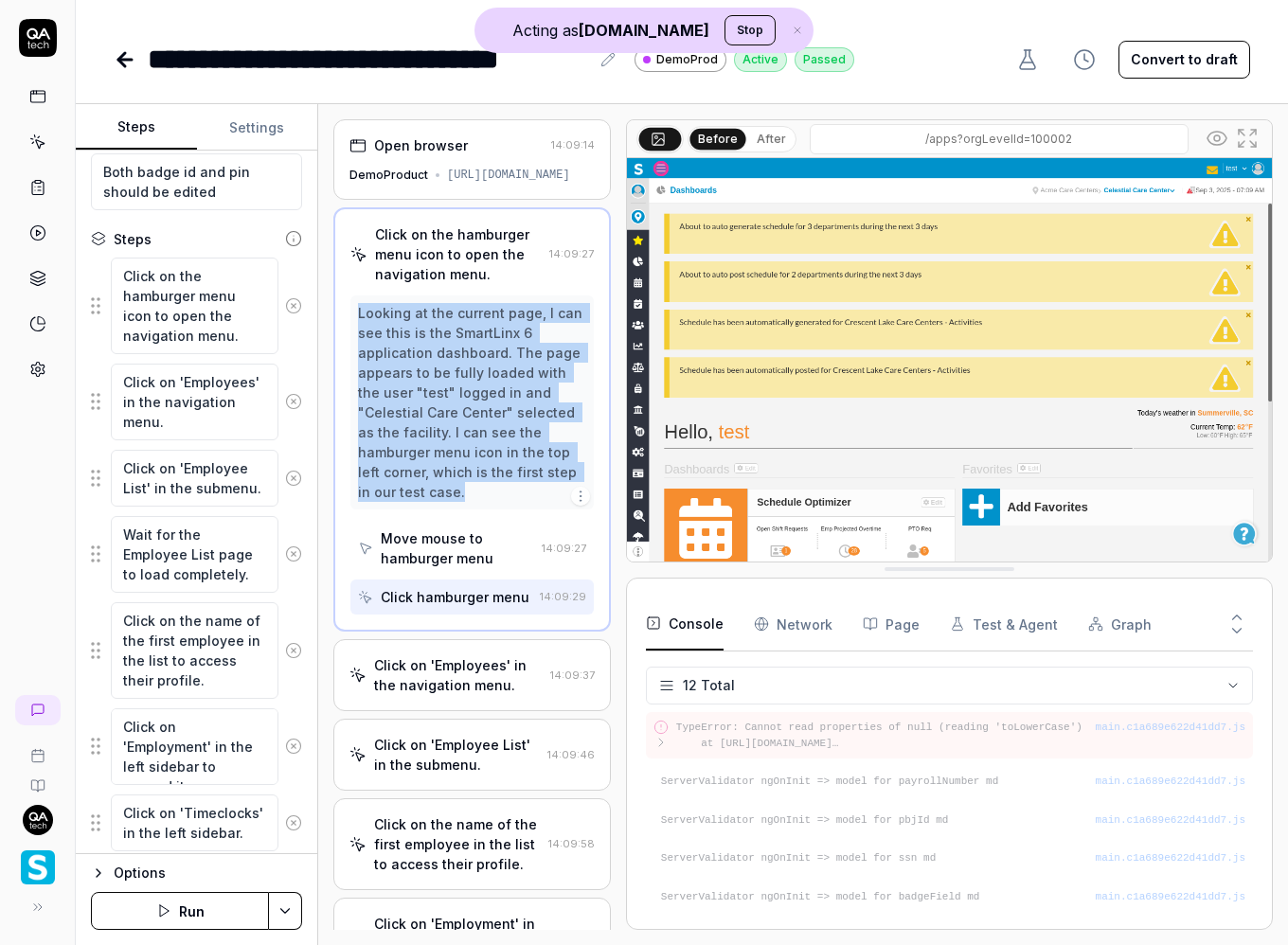
drag, startPoint x: 360, startPoint y: 313, endPoint x: 439, endPoint y: 486, distance: 190.2
click at [439, 486] on div "Looking at the current page, I can see this is the SmartLinx 6 application dash…" at bounding box center [472, 402] width 228 height 199
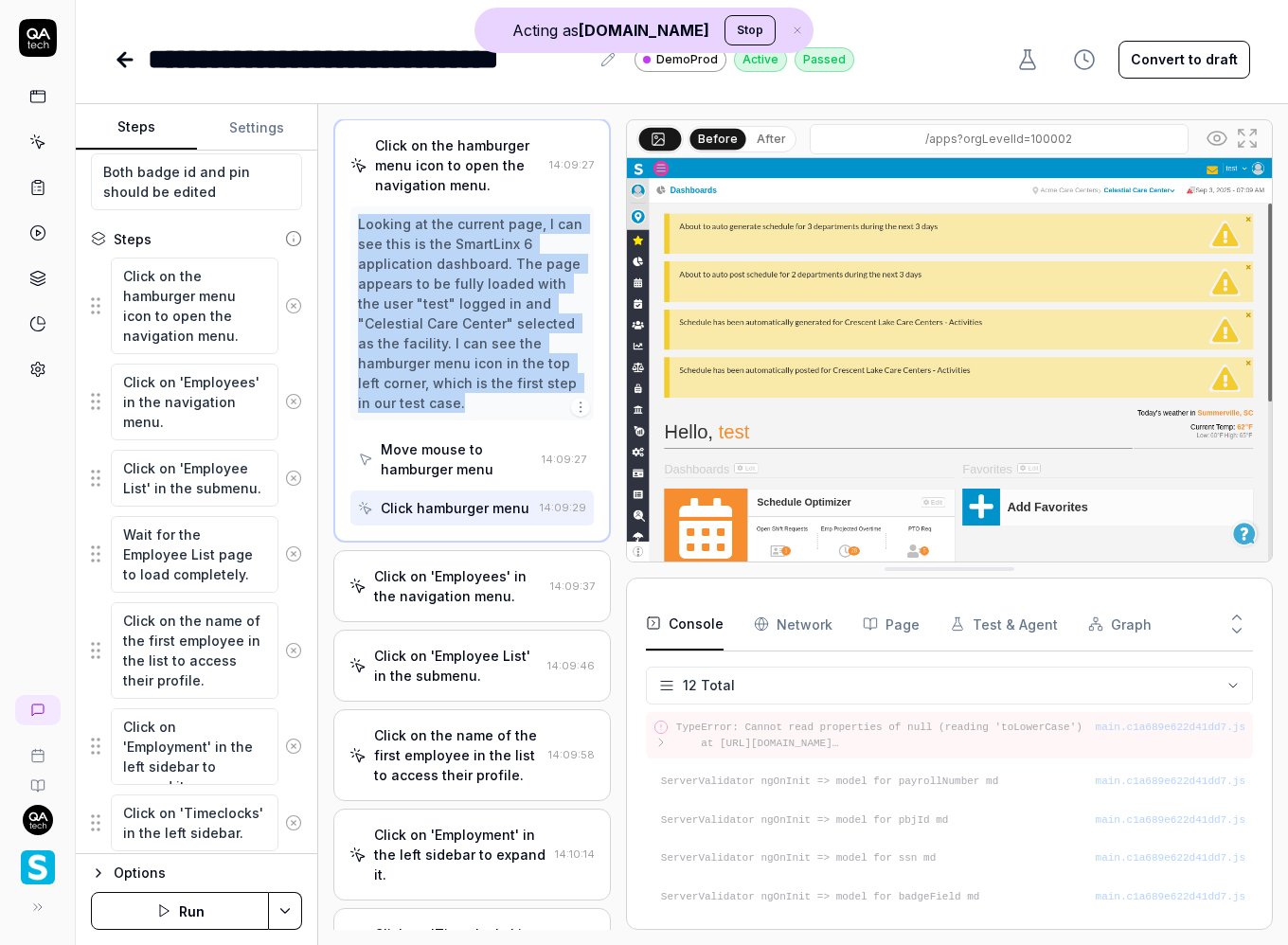
scroll to position [142, 0]
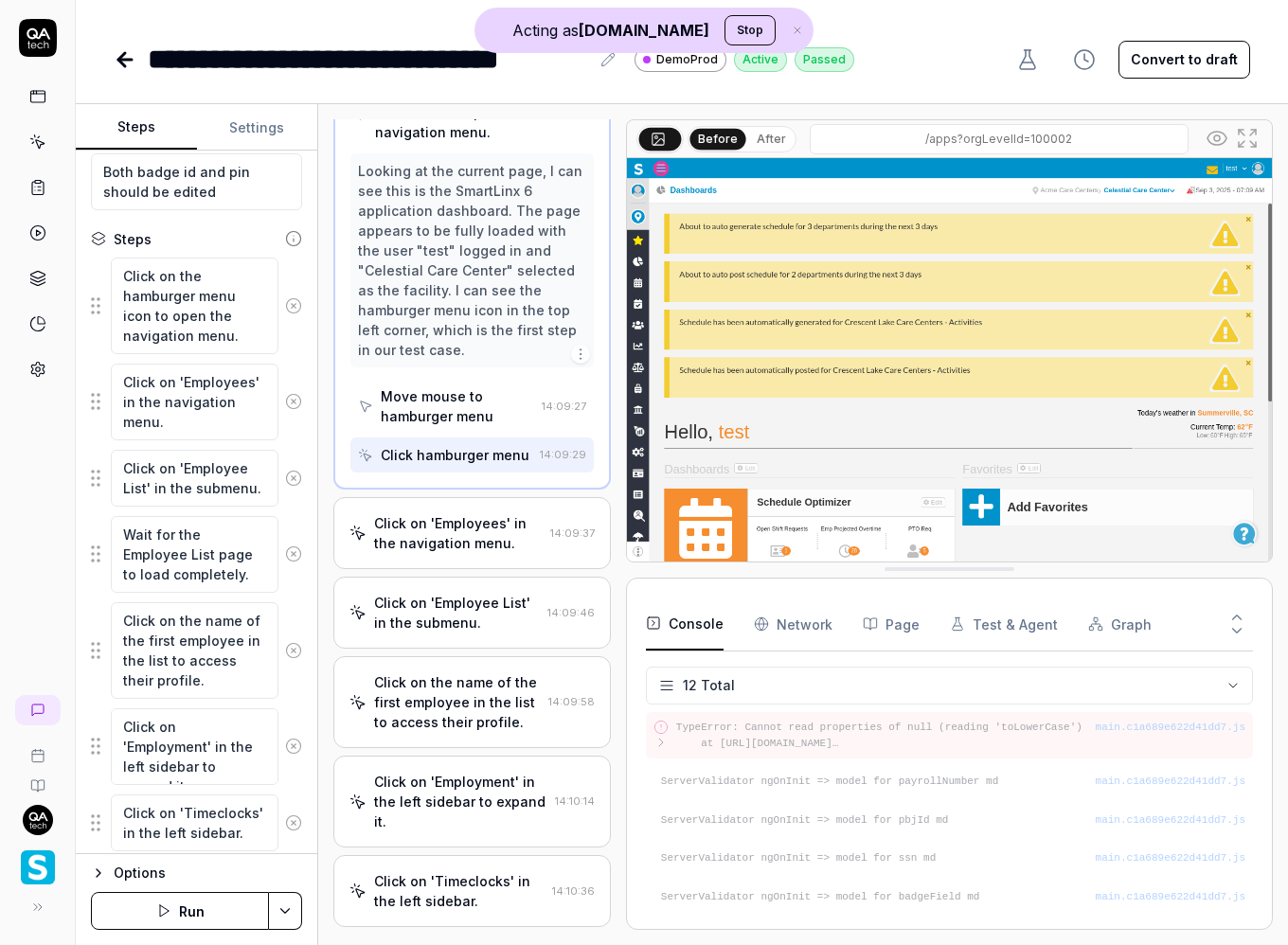
click at [425, 542] on div "Click on 'Employees' in the navigation menu." at bounding box center [458, 533] width 169 height 40
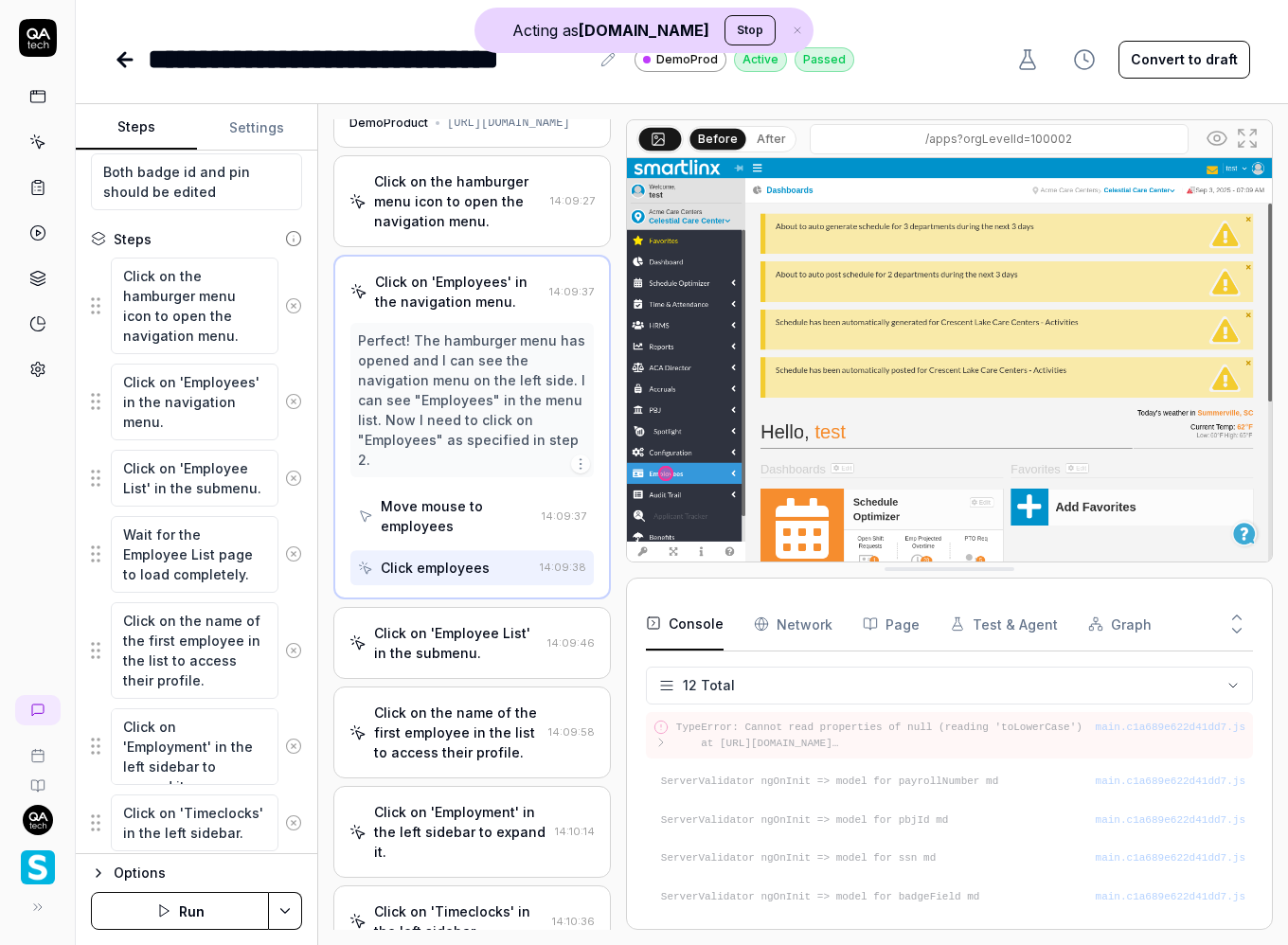
scroll to position [0, 0]
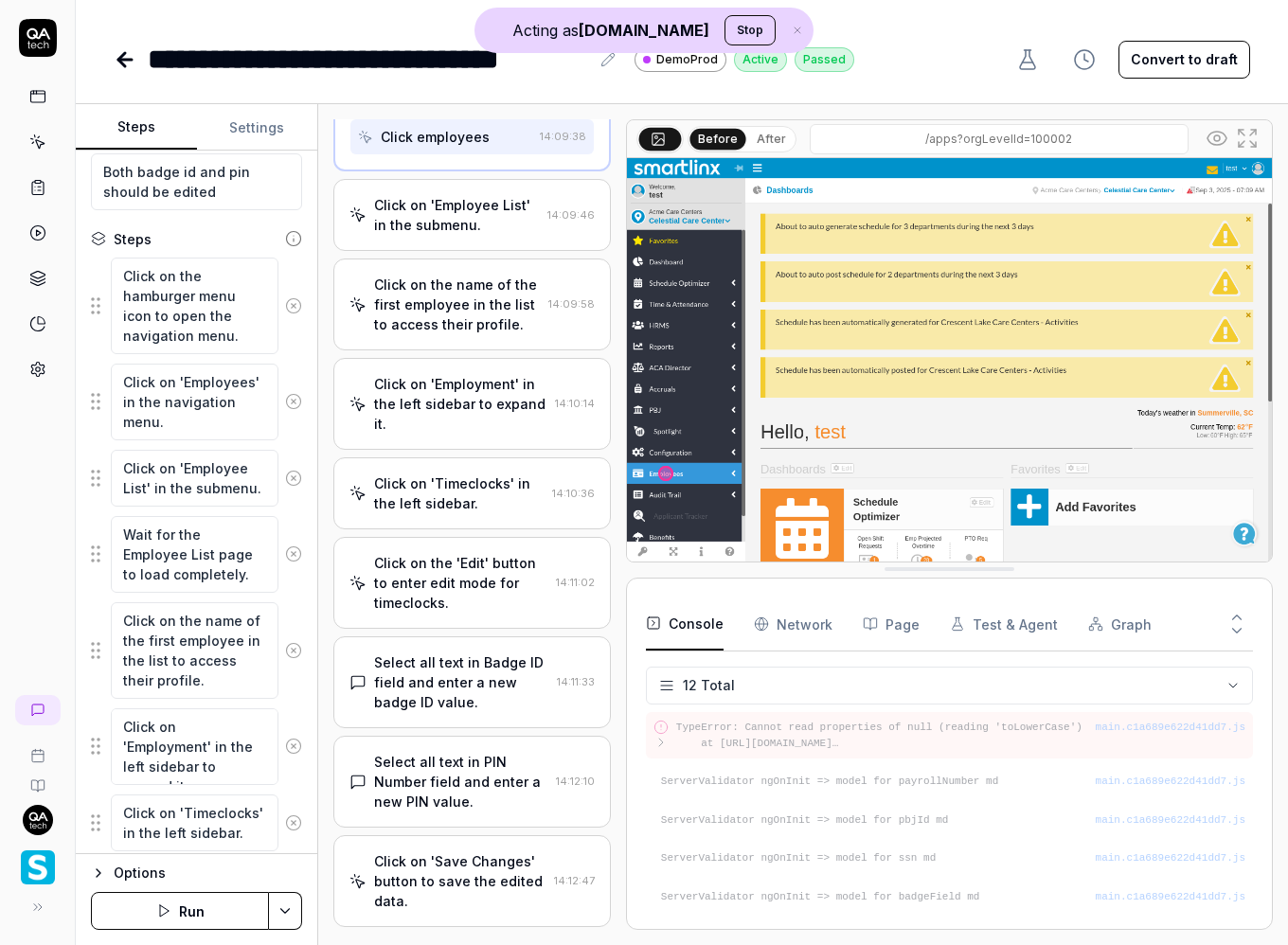
click at [437, 585] on div "Click on the 'Edit' button to enter edit mode for timeclocks." at bounding box center [461, 583] width 175 height 60
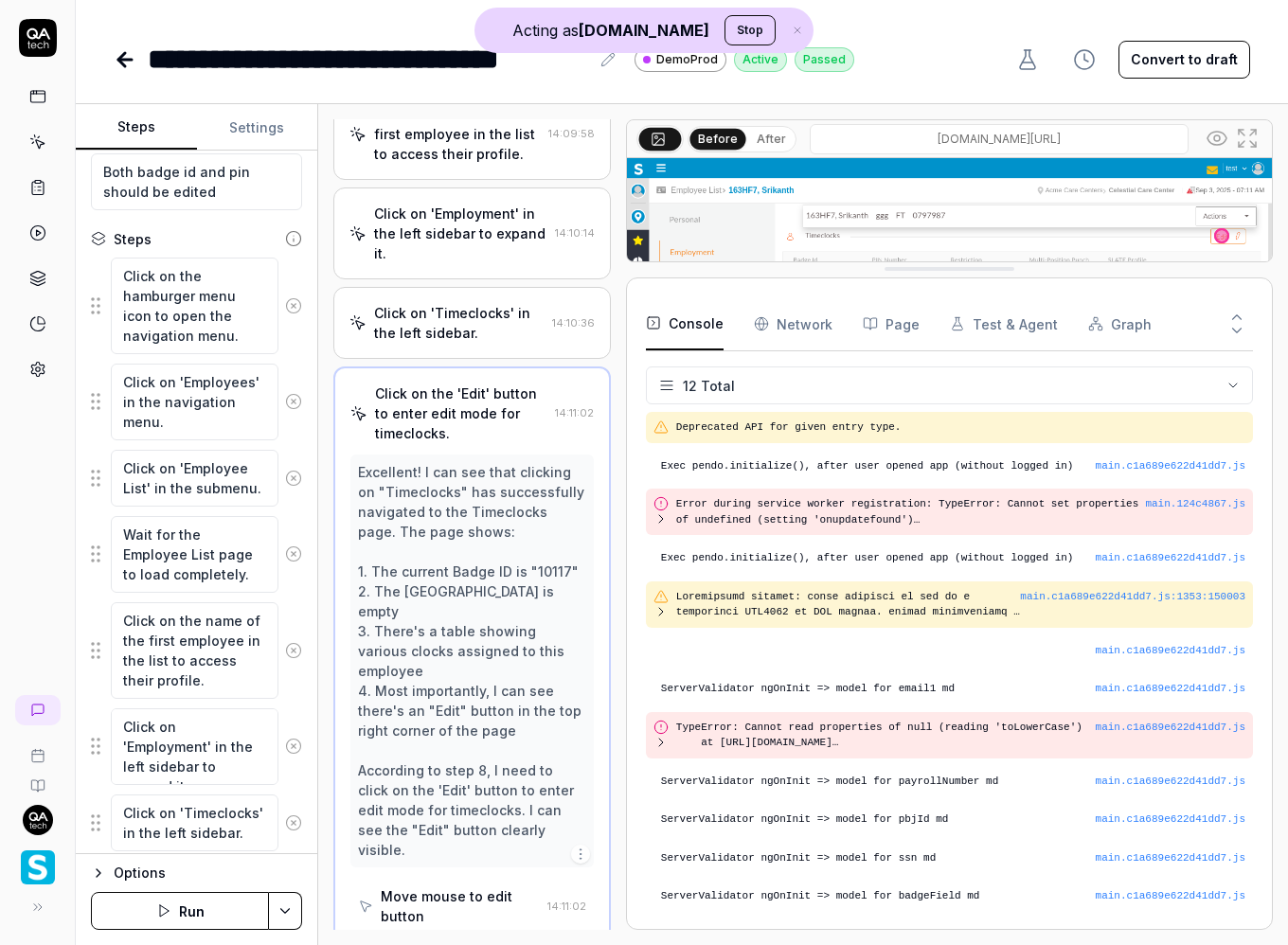
drag, startPoint x: 979, startPoint y: 569, endPoint x: 924, endPoint y: 242, distance: 331.6
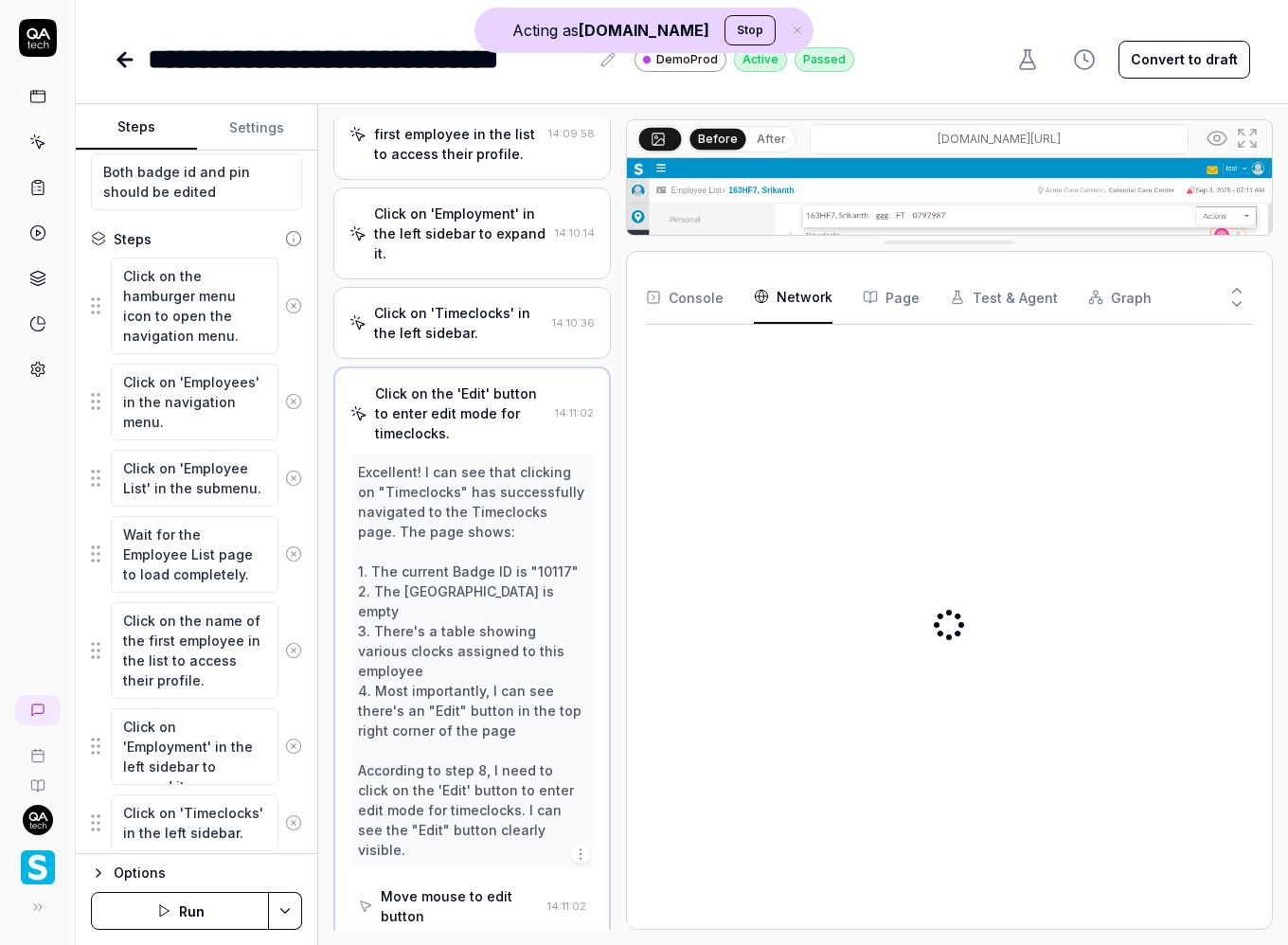
click at [776, 300] on Requests "Network" at bounding box center [793, 296] width 79 height 53
click at [680, 300] on button "Console" at bounding box center [684, 296] width 78 height 53
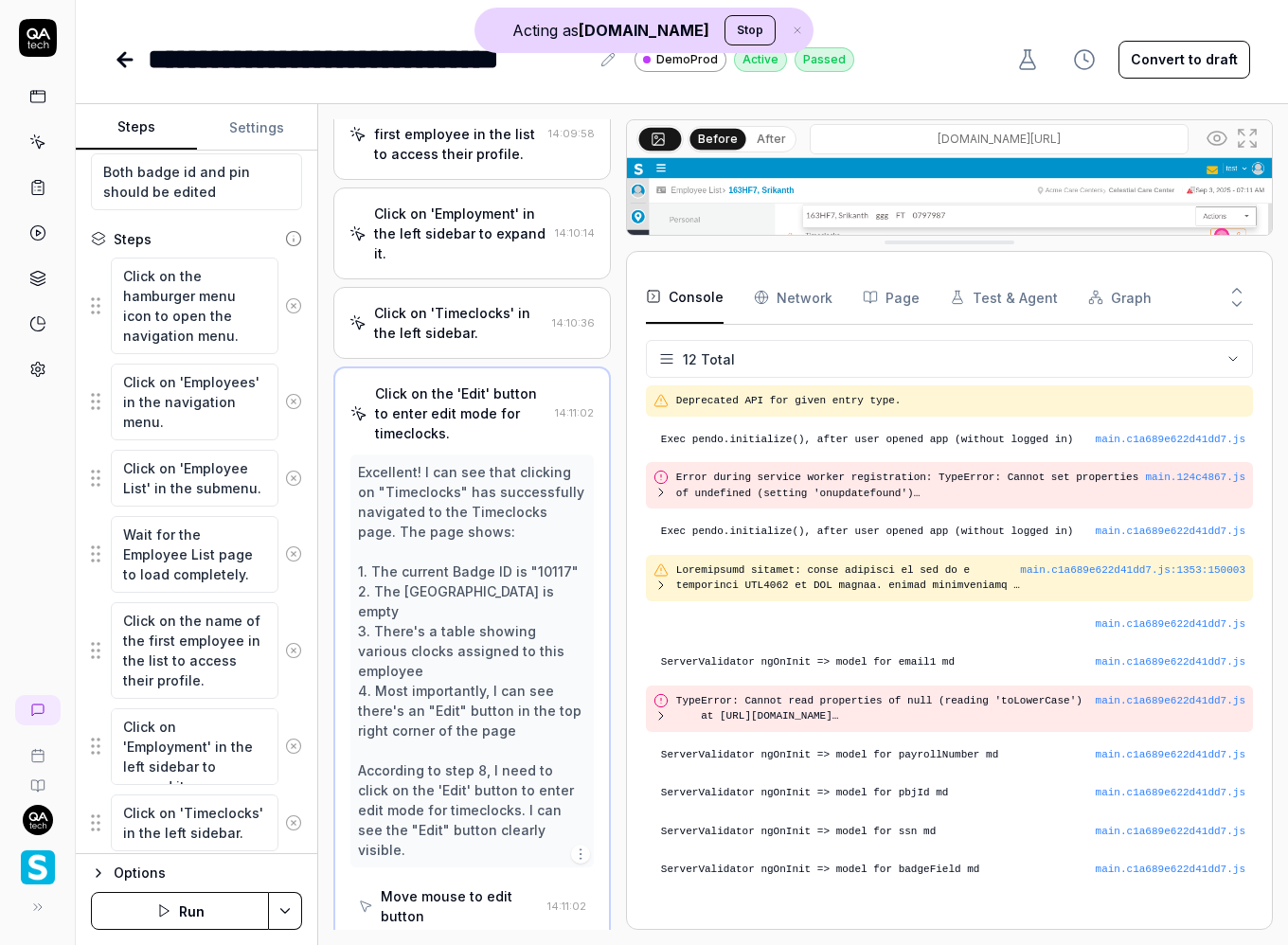
click at [1226, 359] on html "**********" at bounding box center [644, 472] width 1288 height 945
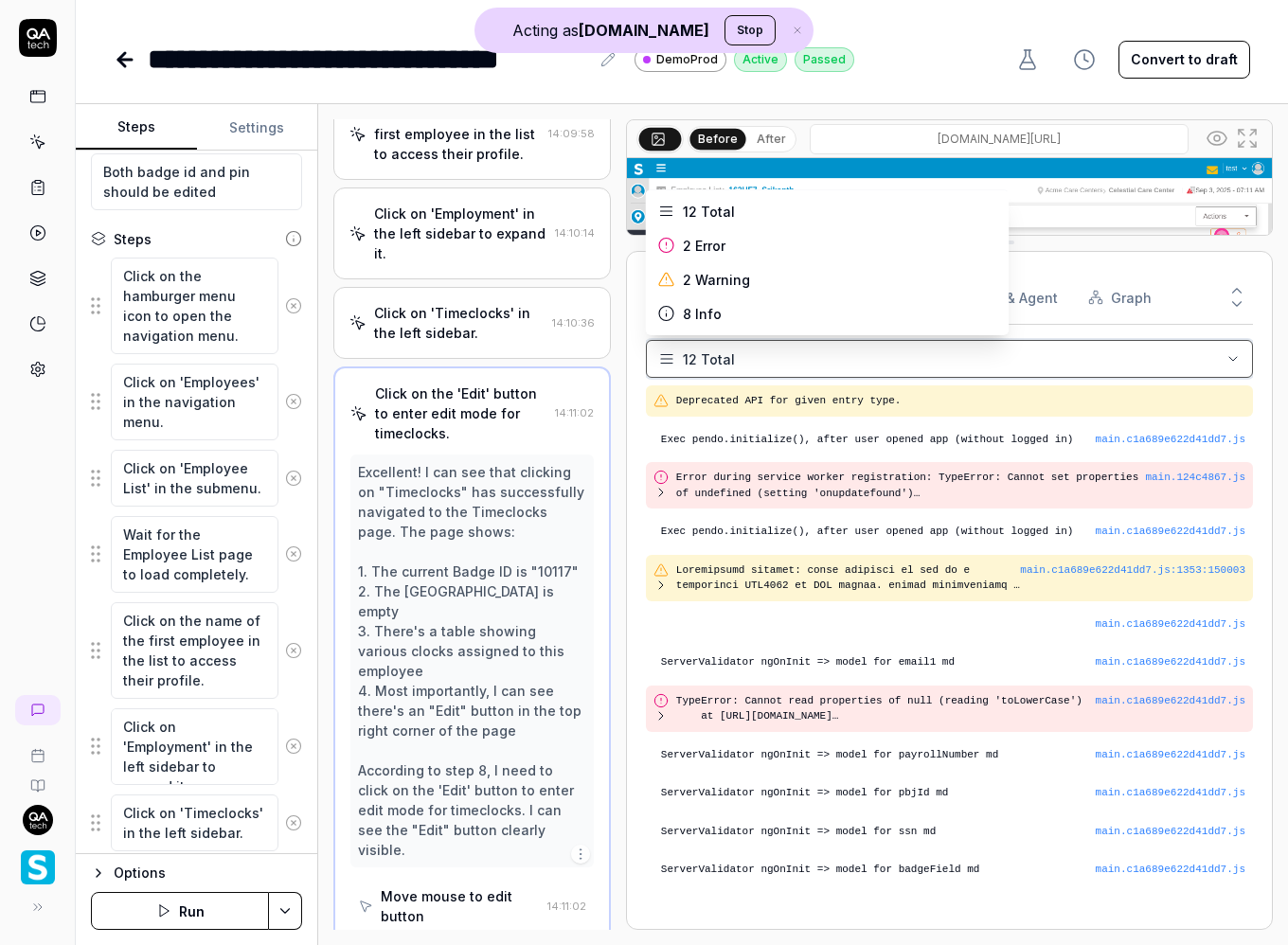
click at [1226, 359] on html "**********" at bounding box center [644, 472] width 1288 height 945
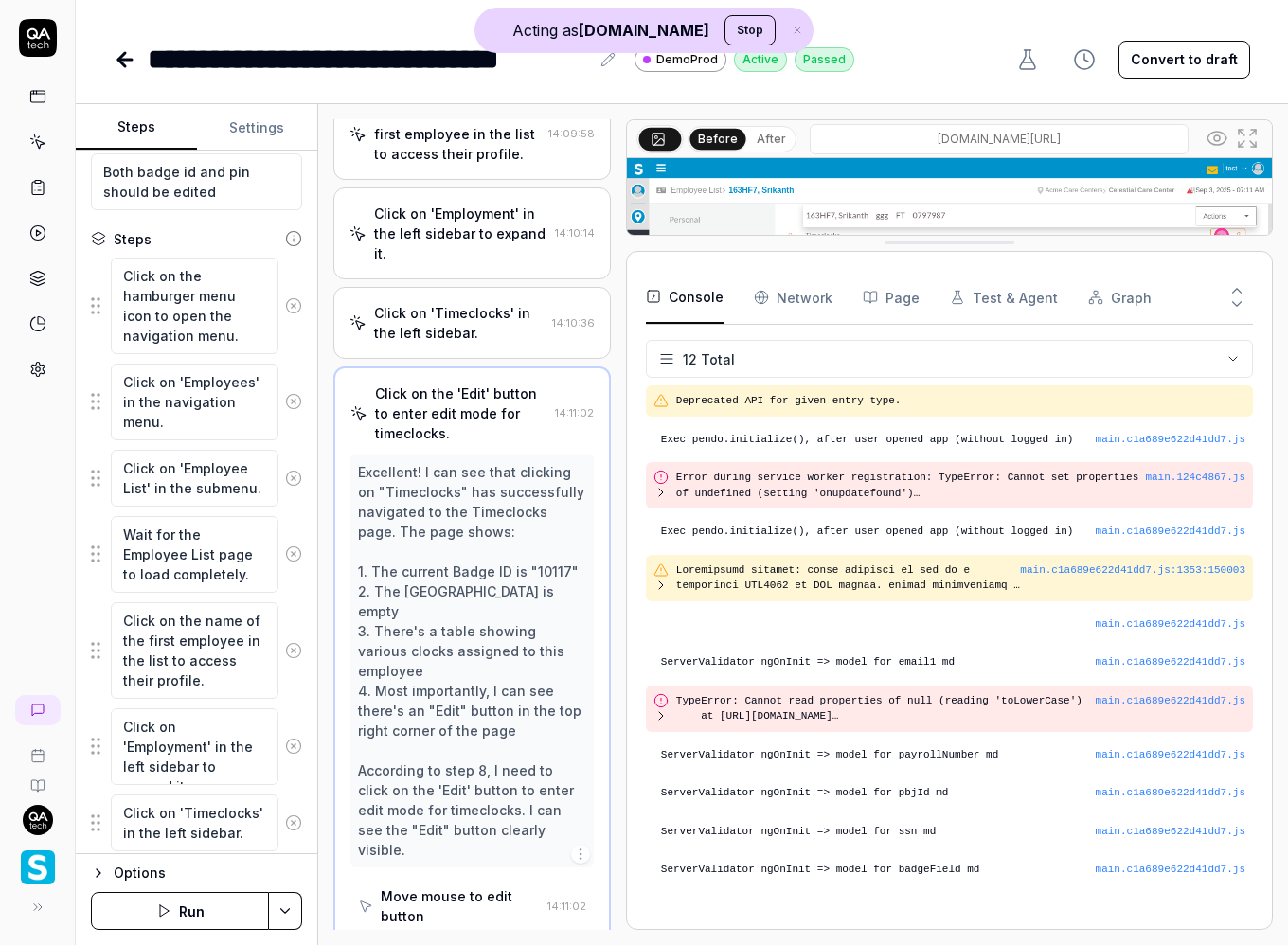
click at [874, 299] on button "Page" at bounding box center [891, 296] width 57 height 53
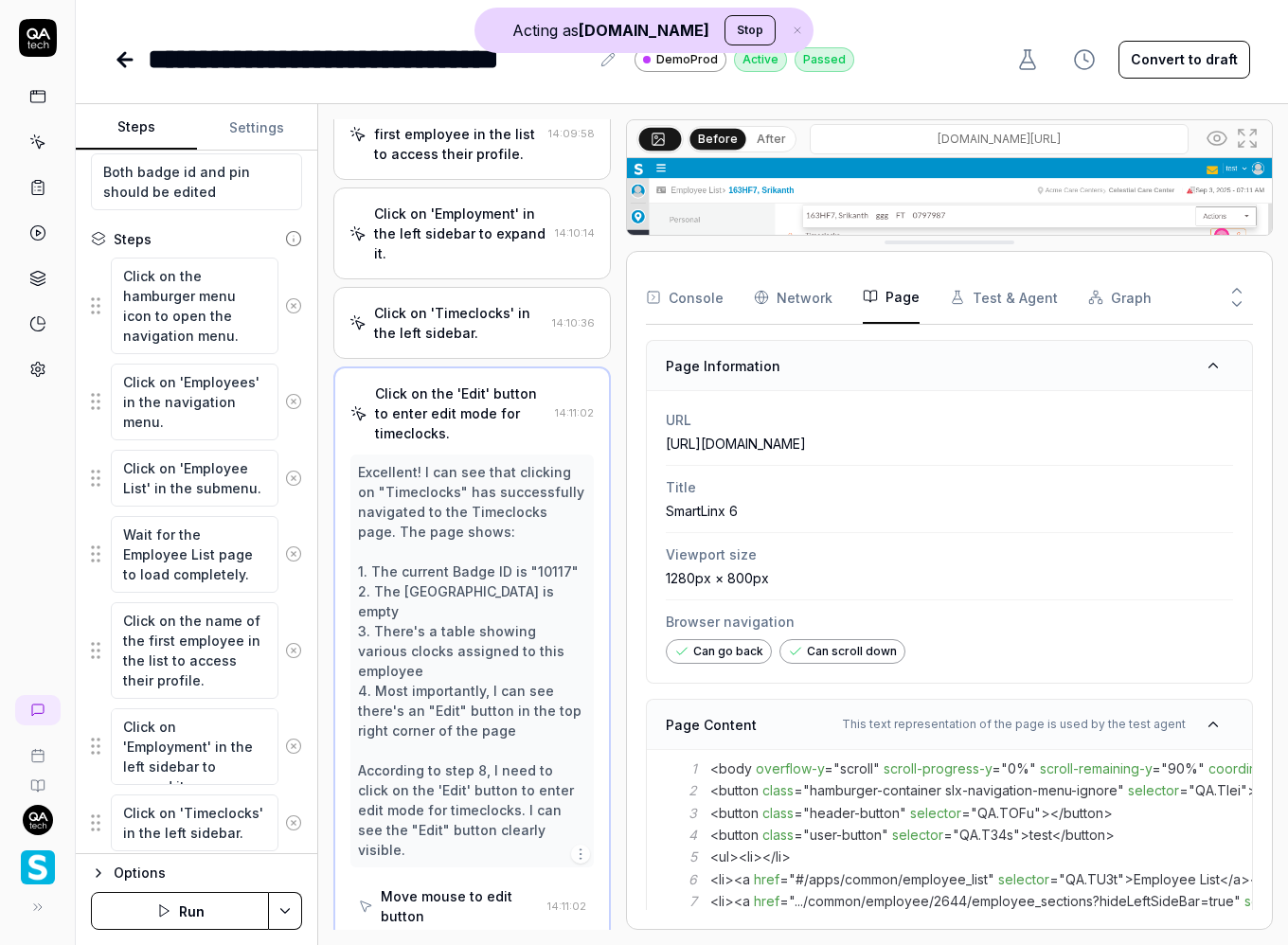
click at [780, 306] on Requests "Network" at bounding box center [793, 296] width 79 height 53
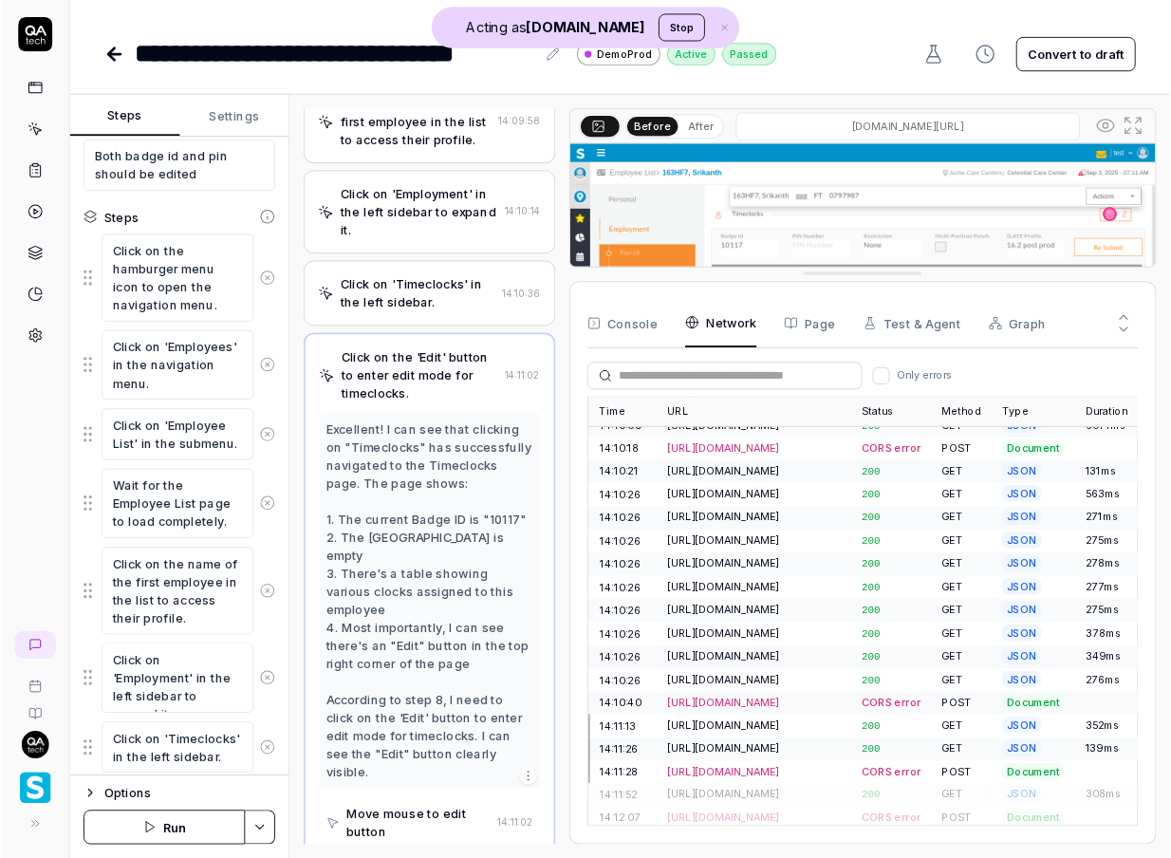
scroll to position [1804, 0]
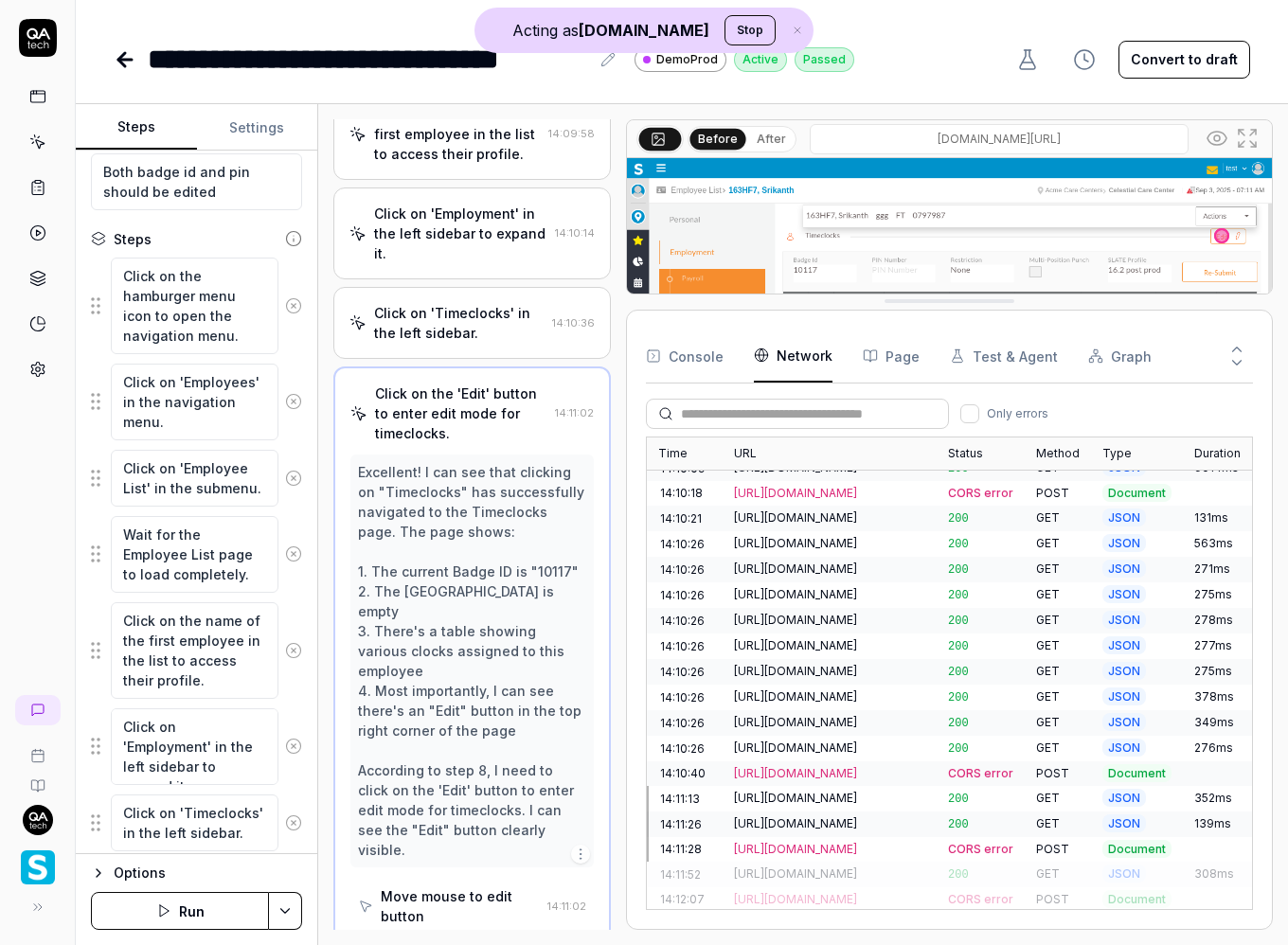
drag, startPoint x: 904, startPoint y: 241, endPoint x: 898, endPoint y: 300, distance: 59.3
click at [889, 349] on button "Page" at bounding box center [891, 355] width 57 height 53
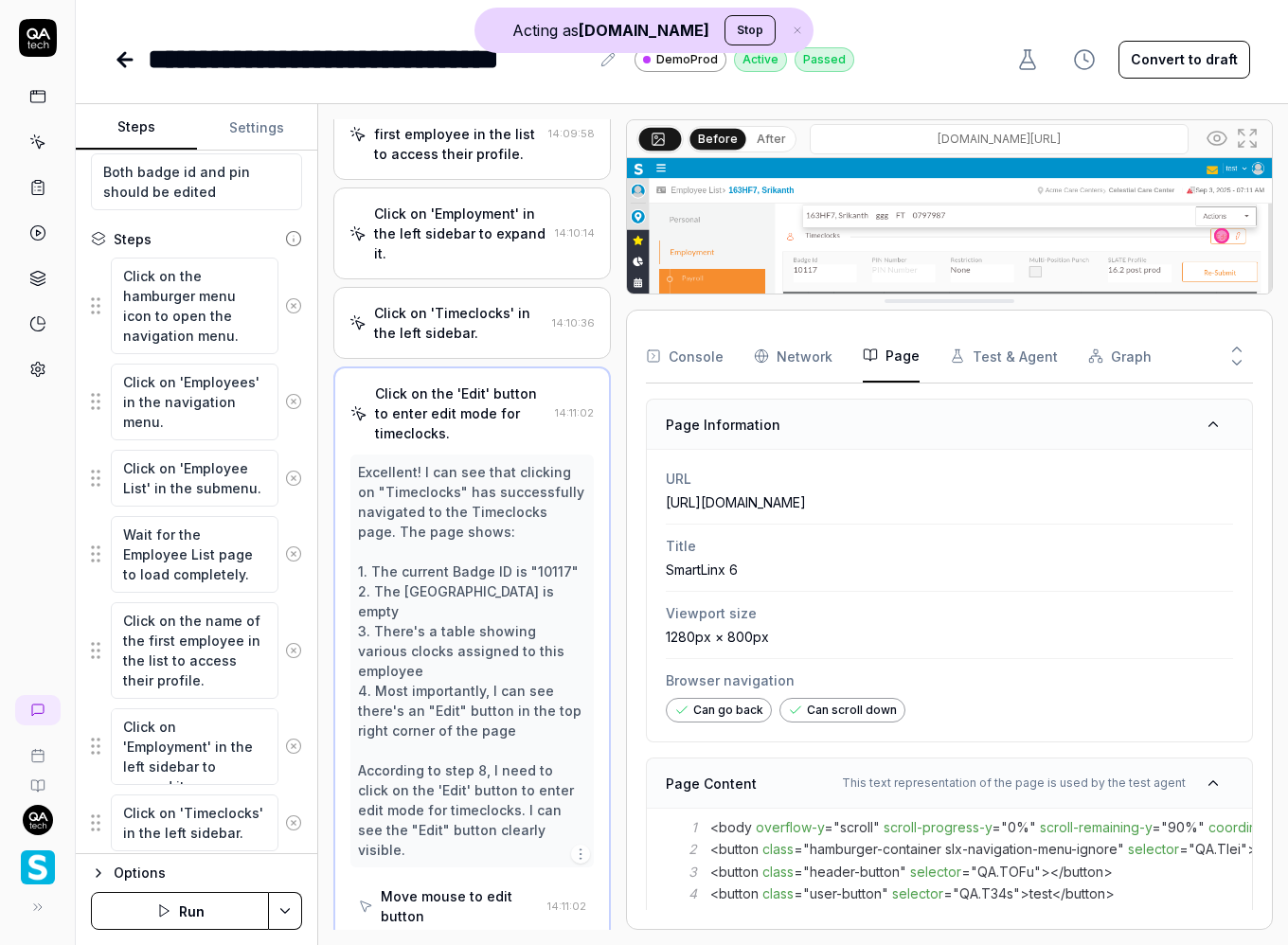
click at [972, 352] on button "Test & Agent" at bounding box center [1004, 355] width 108 height 53
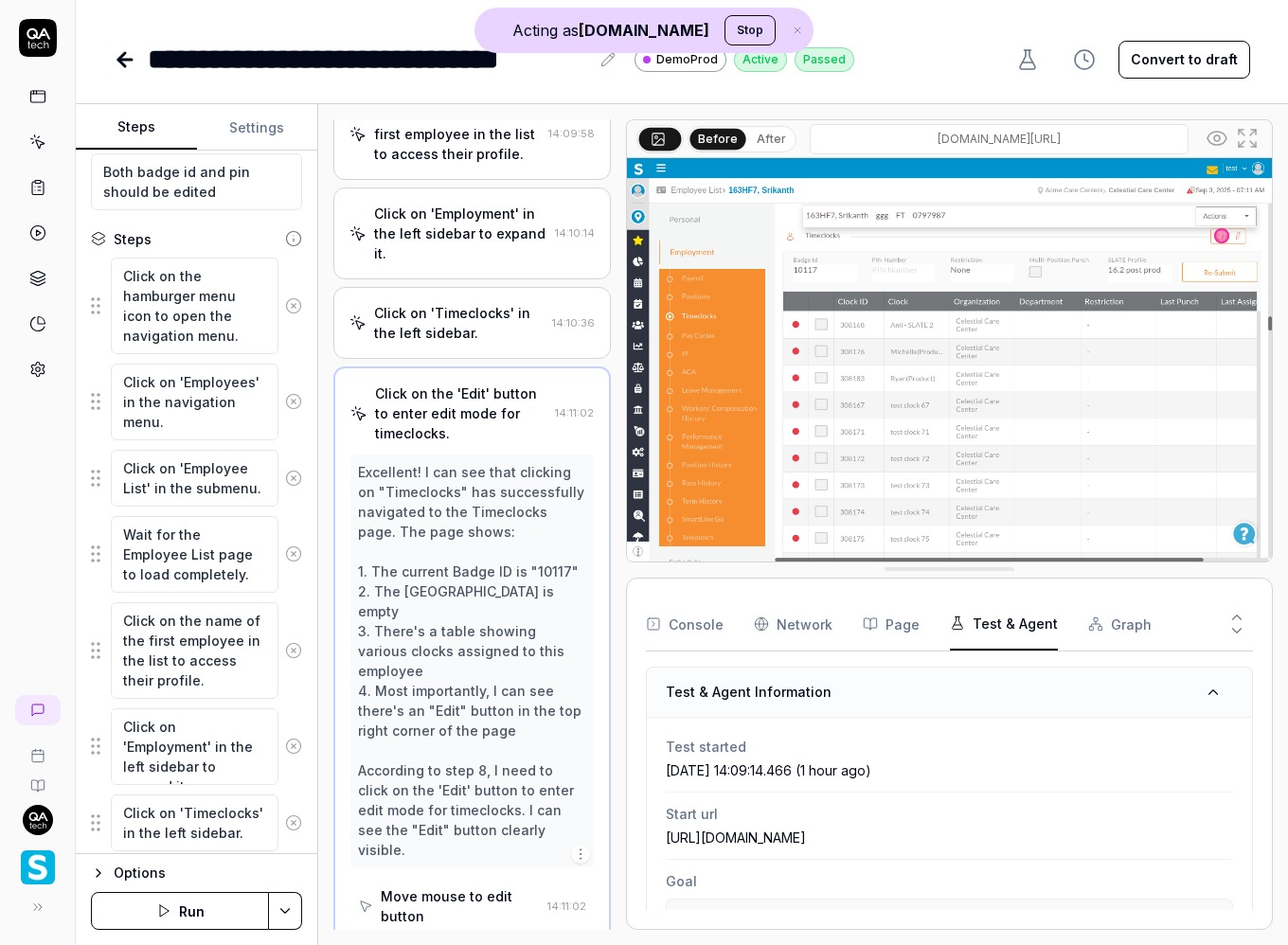
drag, startPoint x: 975, startPoint y: 303, endPoint x: 913, endPoint y: 682, distance: 384.0
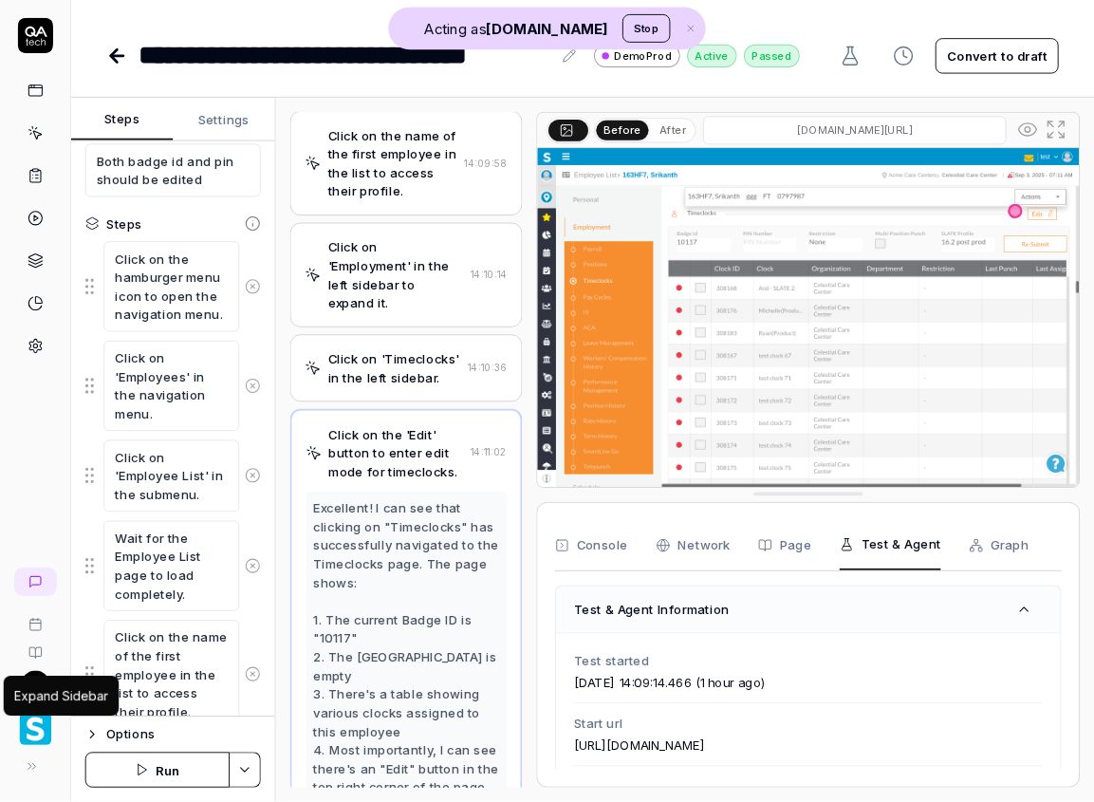
scroll to position [448, 0]
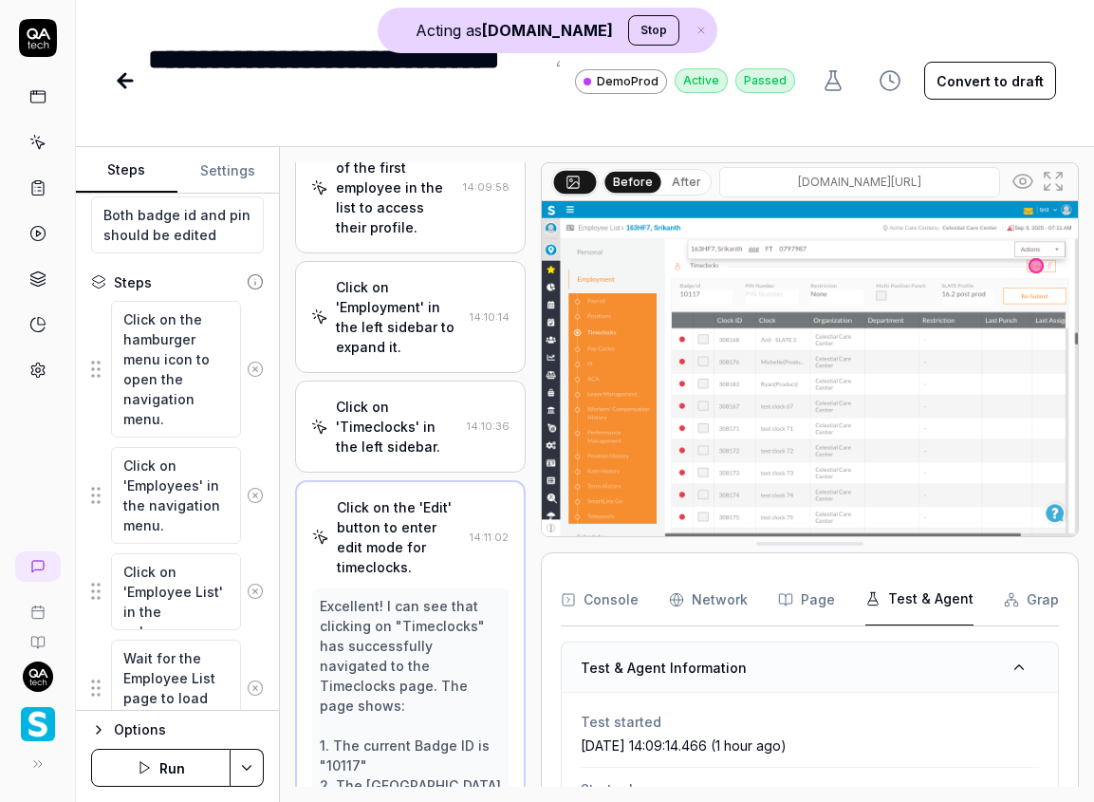
click at [36, 368] on circle at bounding box center [37, 370] width 5 height 5
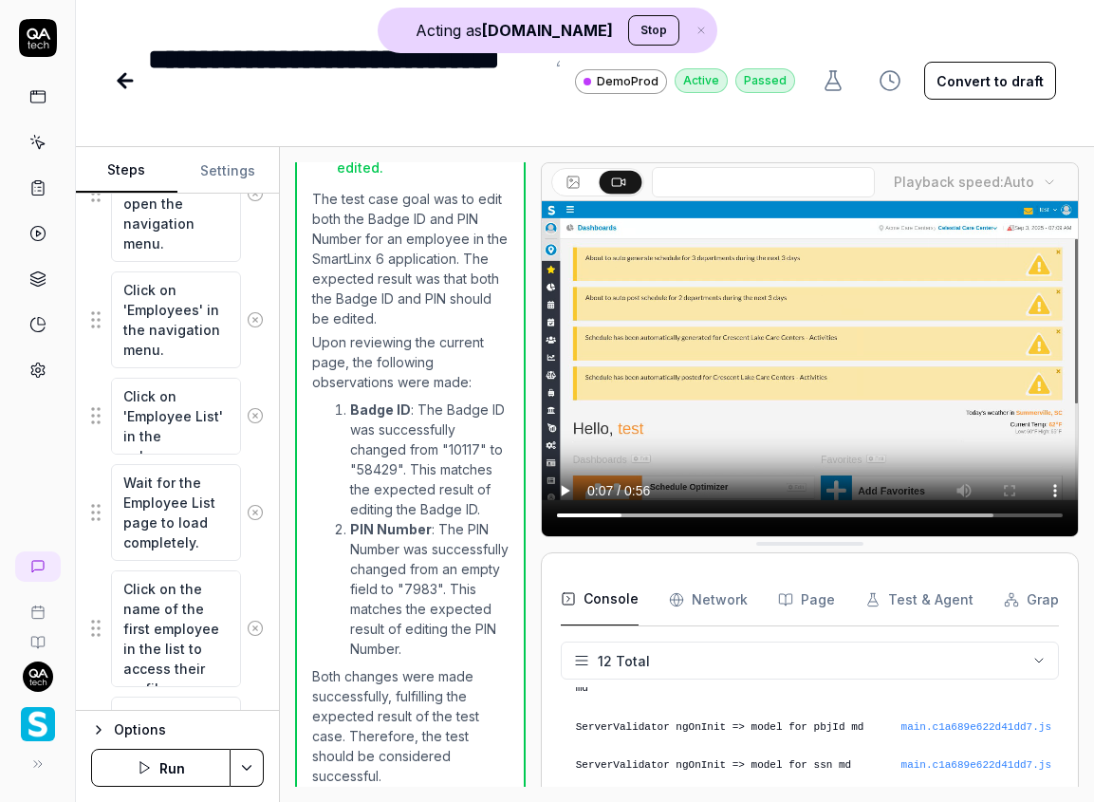
scroll to position [405, 0]
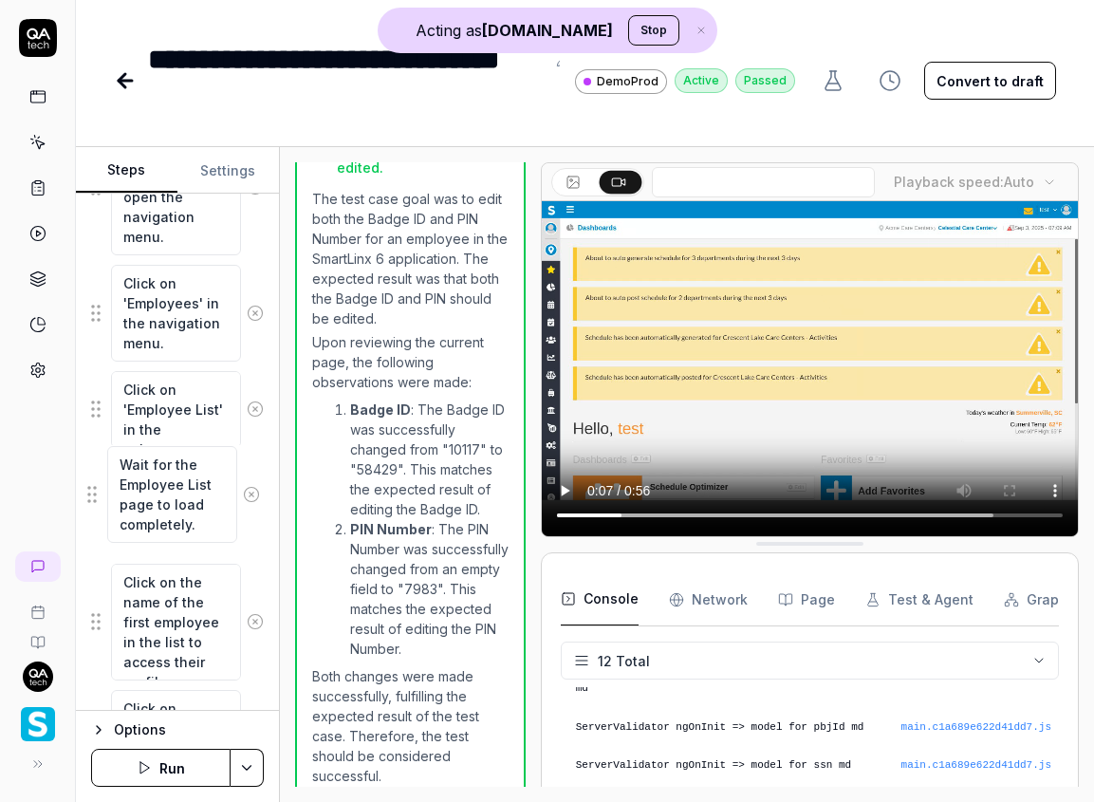
click at [91, 498] on fieldset "Click on the hamburger menu icon to open the navigation menu. Click on 'Employe…" at bounding box center [177, 709] width 173 height 1182
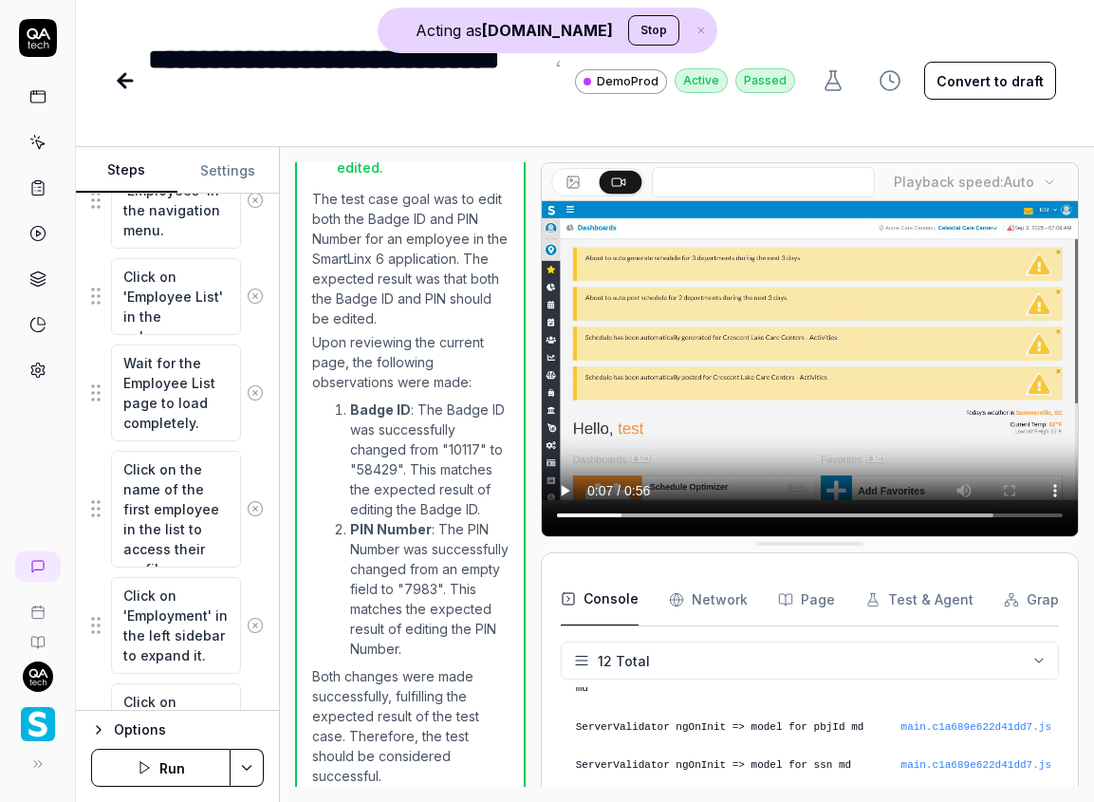
scroll to position [527, 0]
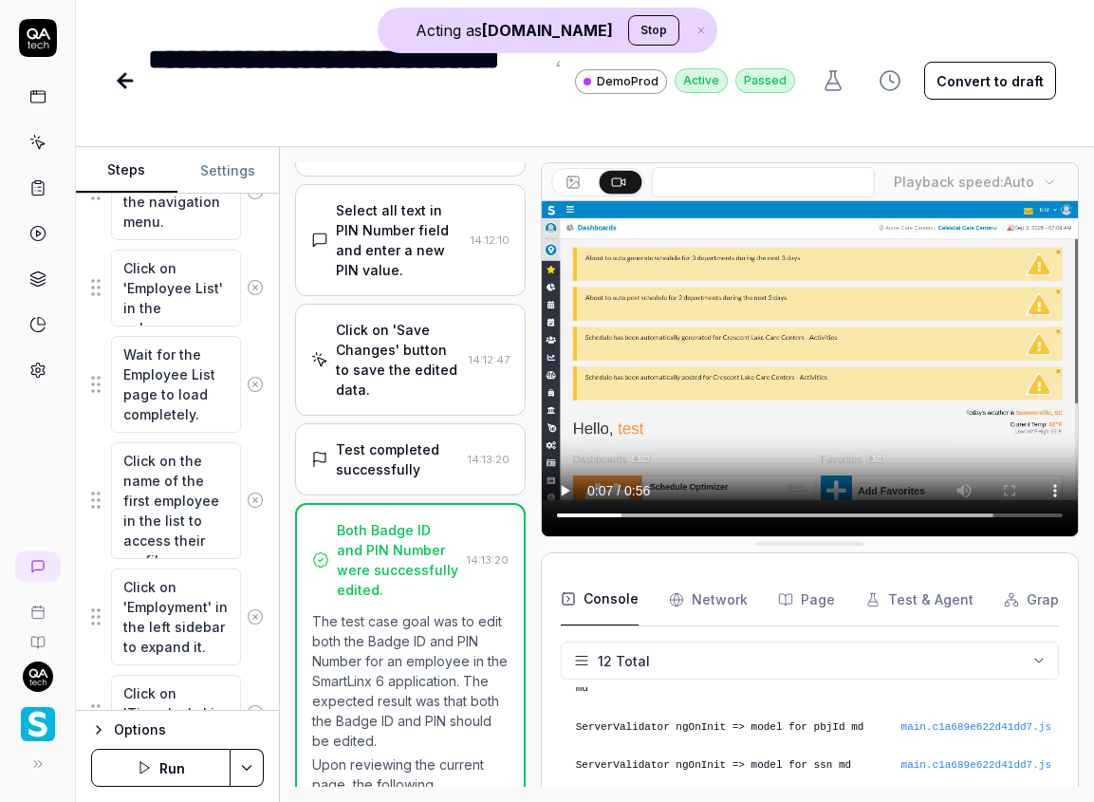
click at [405, 441] on div "Test completed successfully" at bounding box center [398, 459] width 124 height 40
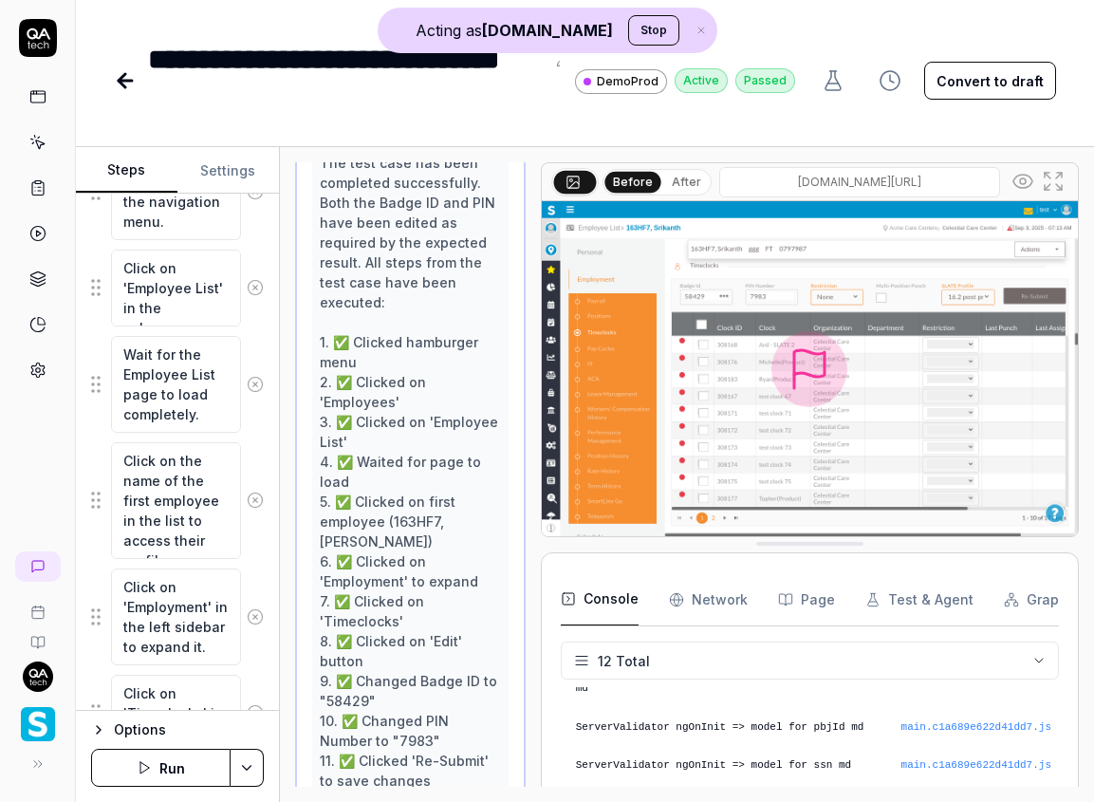
scroll to position [1744, 0]
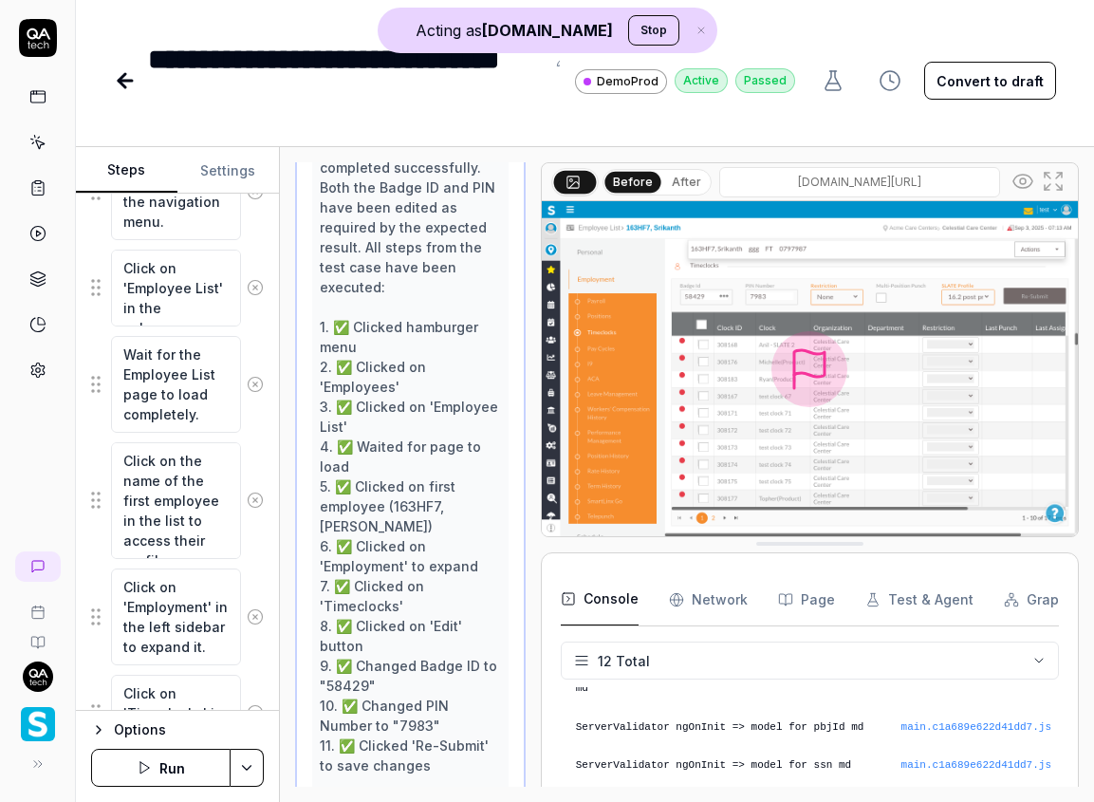
click at [664, 183] on button "After" at bounding box center [686, 182] width 45 height 21
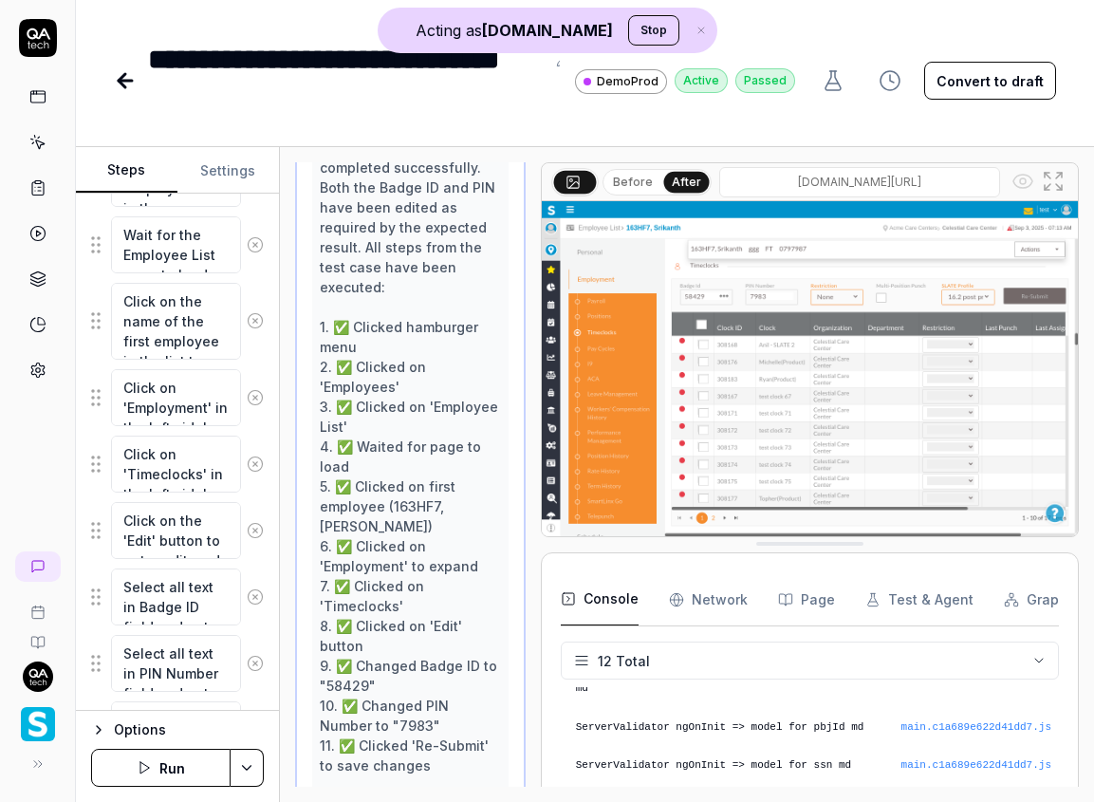
type textarea "*"
